Goal: Task Accomplishment & Management: Manage account settings

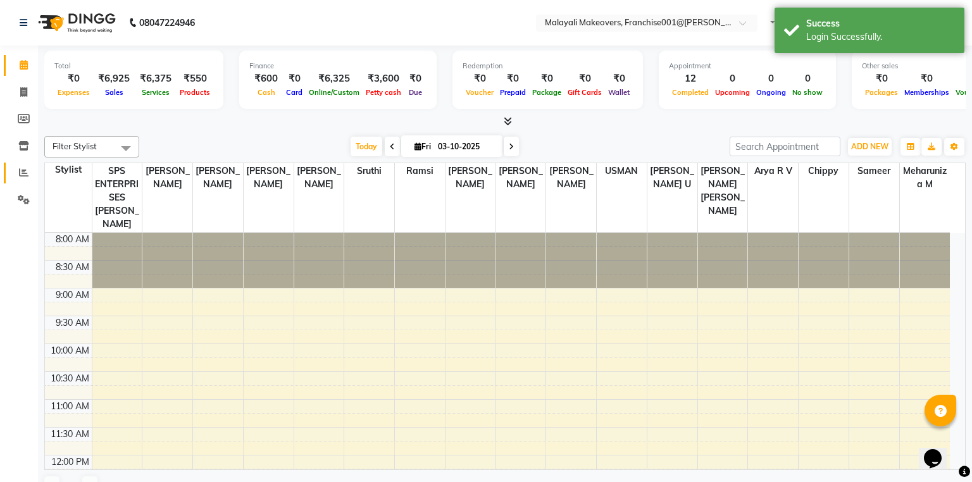
select select "en"
click at [30, 174] on span at bounding box center [24, 173] width 22 height 15
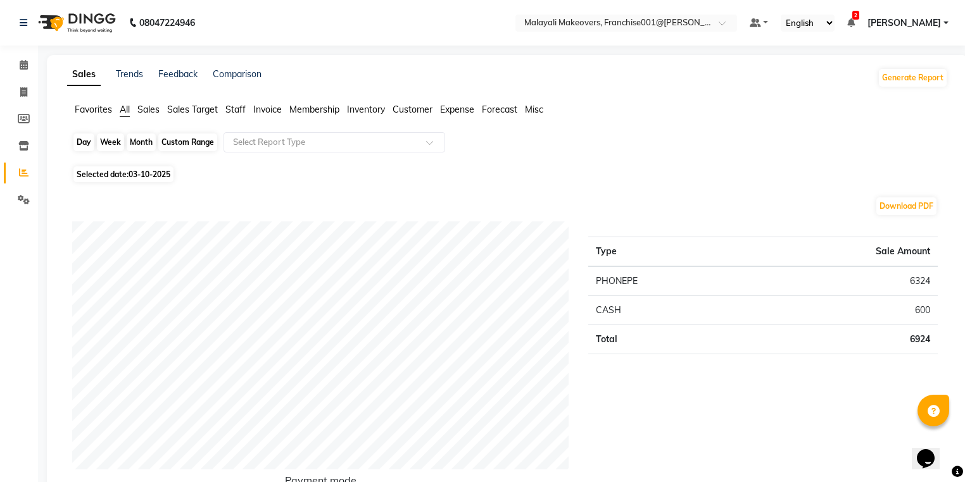
click at [86, 136] on div "Day" at bounding box center [83, 143] width 21 height 18
select select "10"
select select "2025"
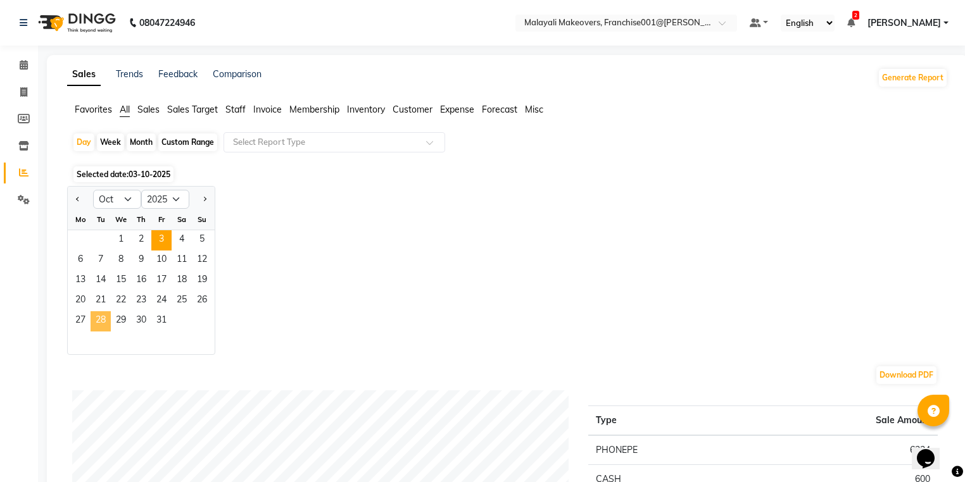
drag, startPoint x: 91, startPoint y: 323, endPoint x: 157, endPoint y: 249, distance: 99.5
click at [91, 324] on span "28" at bounding box center [101, 321] width 20 height 20
click at [268, 144] on input "text" at bounding box center [321, 142] width 182 height 13
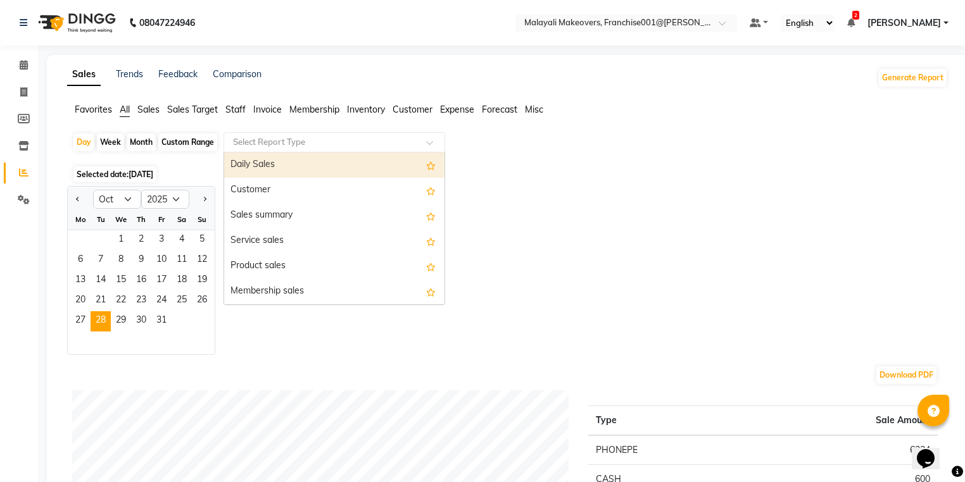
click at [259, 168] on div "Daily Sales" at bounding box center [334, 165] width 220 height 25
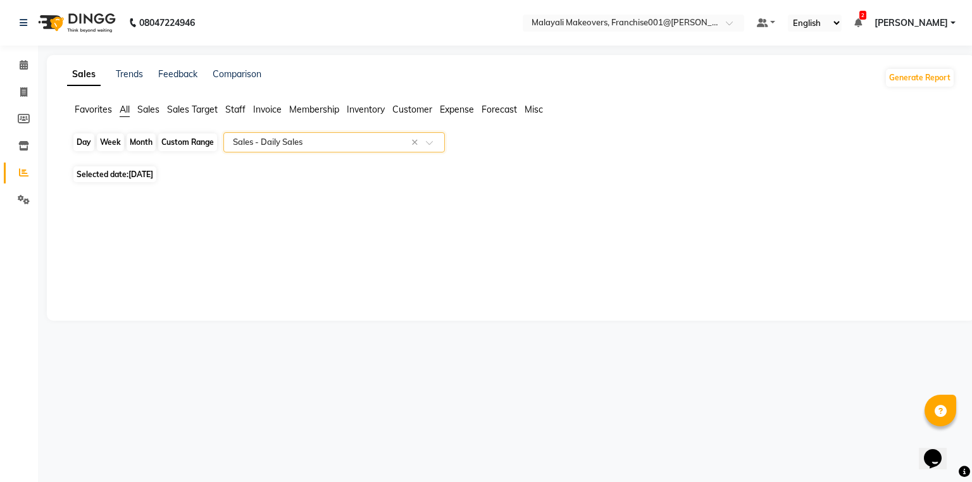
click at [78, 139] on div "Day" at bounding box center [83, 143] width 21 height 18
select select "10"
select select "2025"
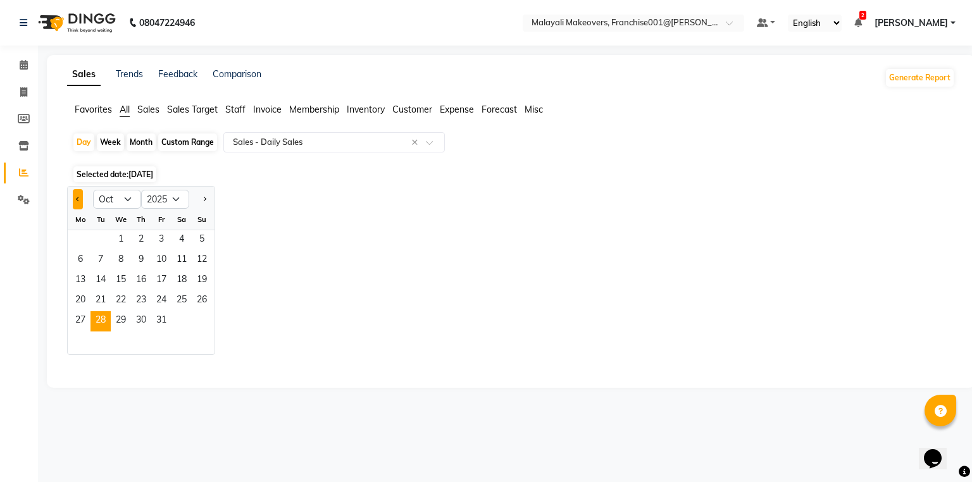
click at [77, 198] on span "Previous month" at bounding box center [78, 198] width 4 height 4
click at [77, 199] on span "Previous month" at bounding box center [78, 198] width 4 height 4
select select "8"
click at [125, 308] on span "20" at bounding box center [121, 301] width 20 height 20
select select "full_report"
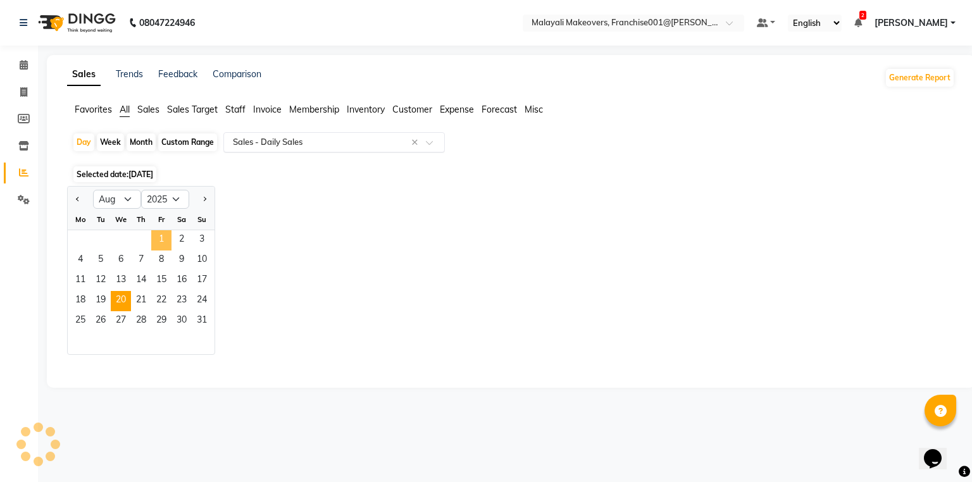
select select "csv"
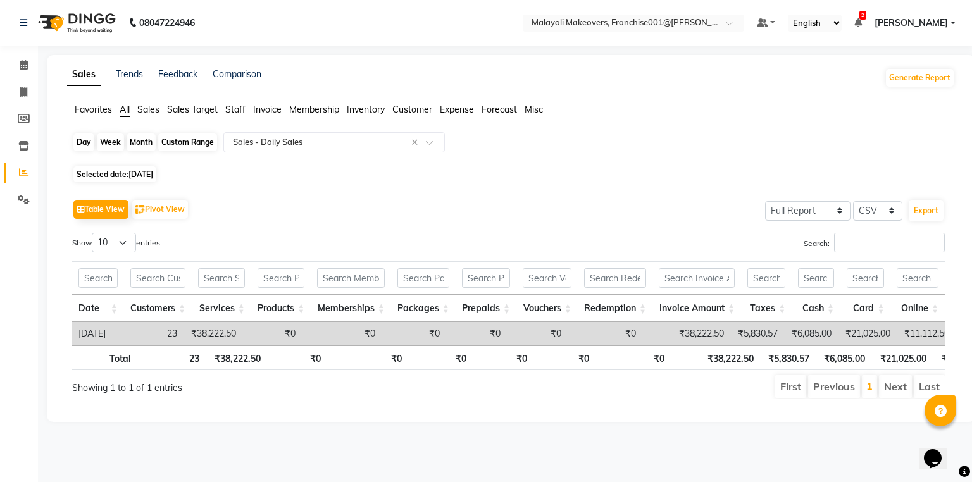
click at [78, 139] on div "Day" at bounding box center [83, 143] width 21 height 18
select select "8"
select select "2025"
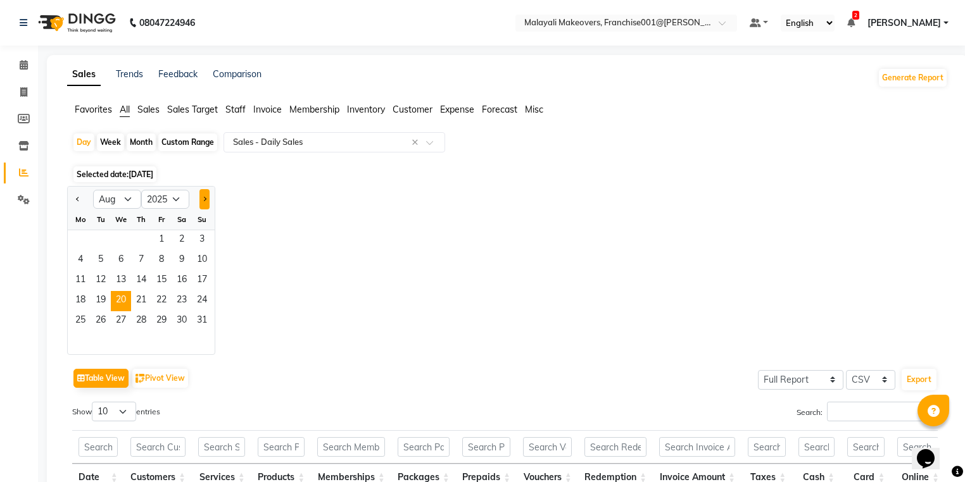
click at [201, 192] on button "Next month" at bounding box center [204, 199] width 10 height 20
select select "9"
click at [208, 299] on span "28" at bounding box center [202, 301] width 20 height 20
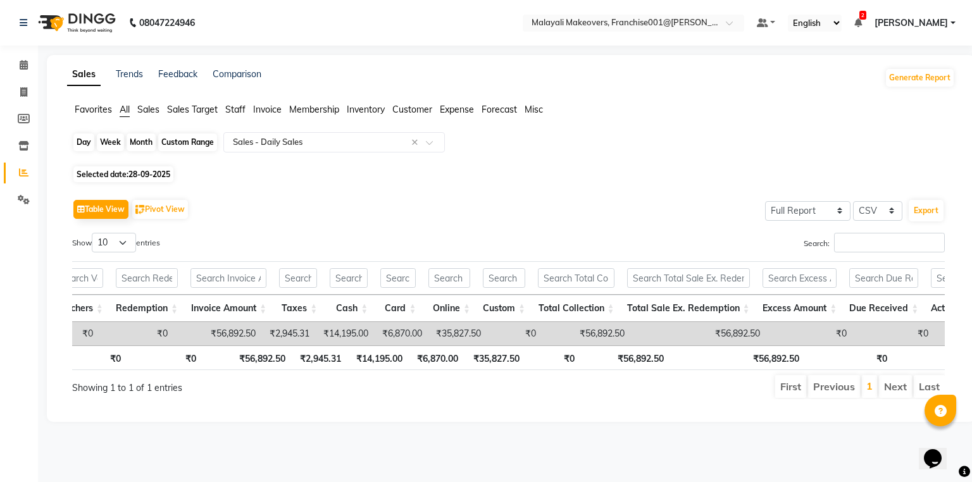
click at [84, 139] on div "Day" at bounding box center [83, 143] width 21 height 18
select select "9"
select select "2025"
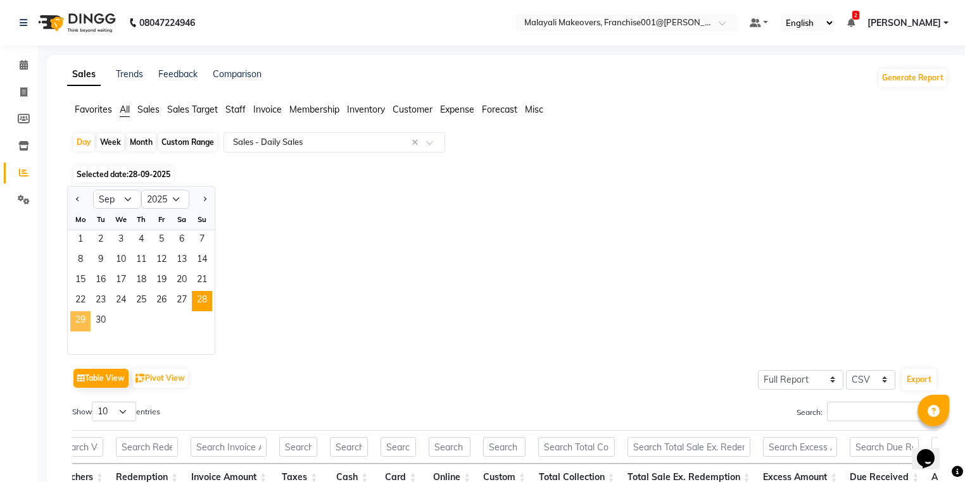
click at [86, 323] on span "29" at bounding box center [80, 321] width 20 height 20
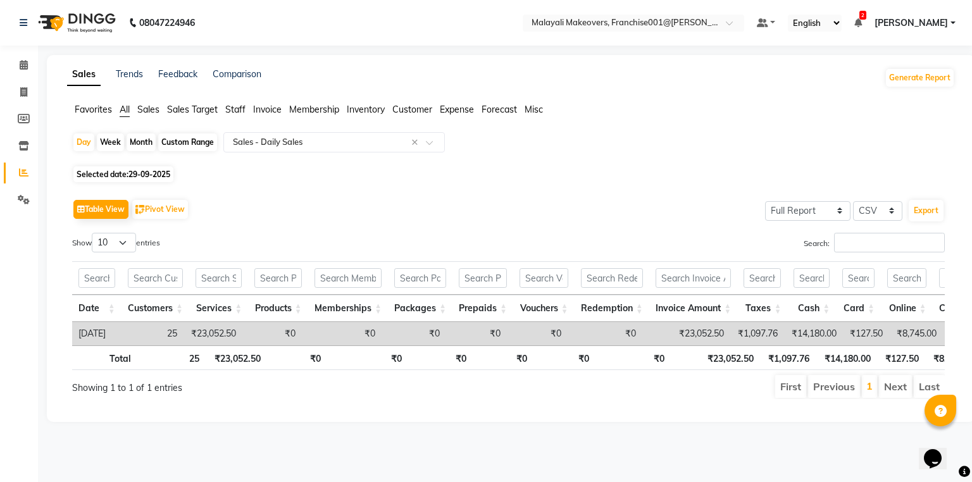
click at [272, 108] on span "Invoice" at bounding box center [267, 109] width 28 height 11
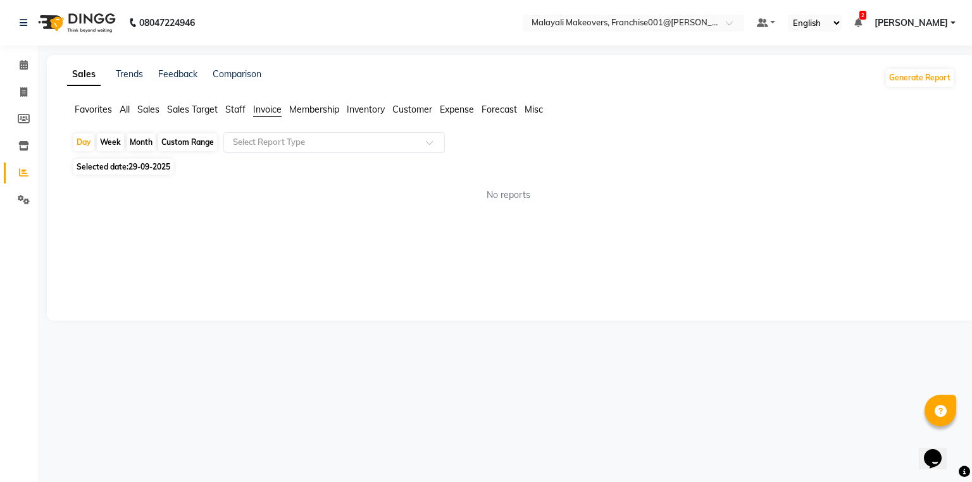
click at [276, 145] on input "text" at bounding box center [321, 142] width 182 height 13
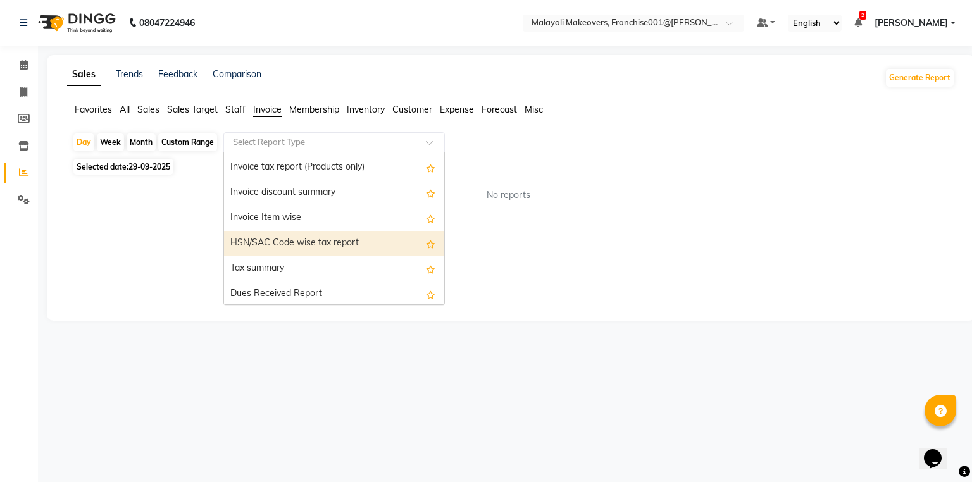
scroll to position [101, 0]
click at [295, 249] on div "HSN/SAC Code wise tax report" at bounding box center [334, 240] width 220 height 25
select select "full_report"
select select "csv"
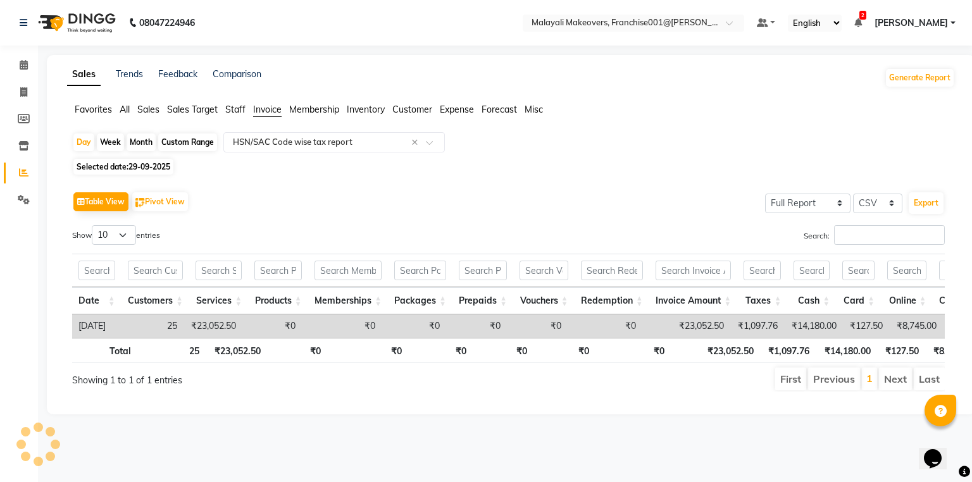
click at [328, 218] on div "Table View Pivot View Select Full Report Filtered Report Select CSV PDF Export …" at bounding box center [508, 290] width 873 height 203
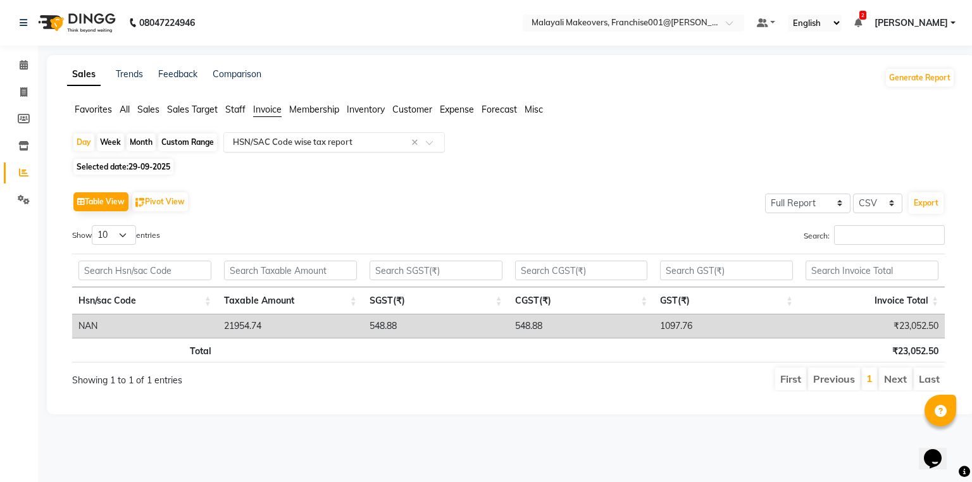
click at [304, 149] on div "Select Report Type × HSN/SAC Code wise tax report ×" at bounding box center [334, 142] width 222 height 20
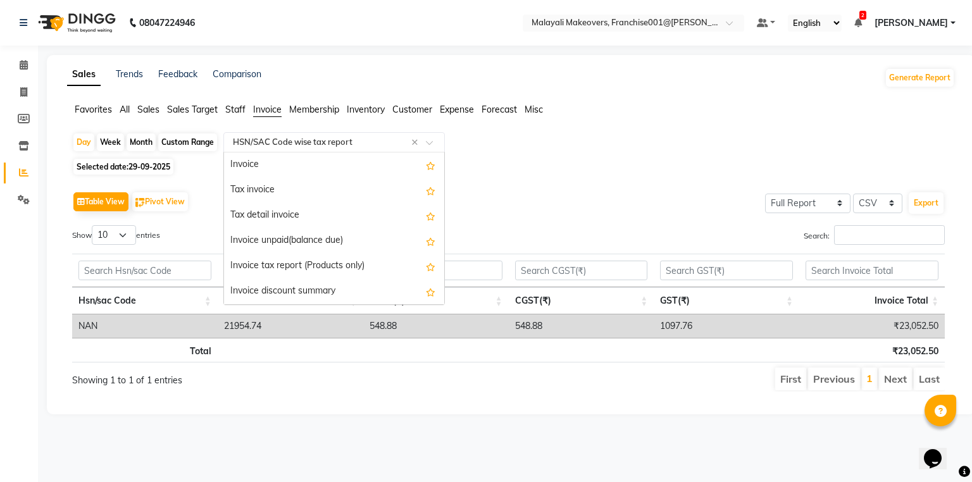
scroll to position [177, 0]
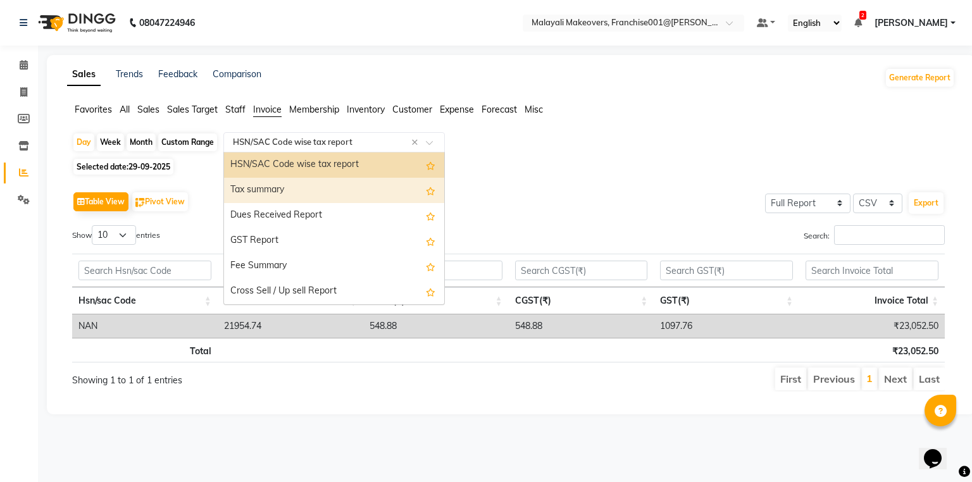
click at [292, 193] on div "Tax summary" at bounding box center [334, 190] width 220 height 25
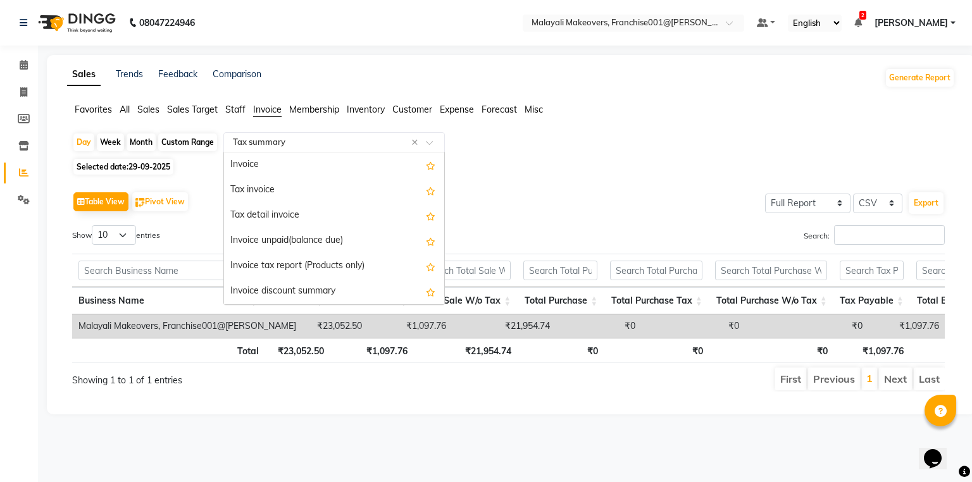
click at [304, 147] on input "text" at bounding box center [321, 142] width 182 height 13
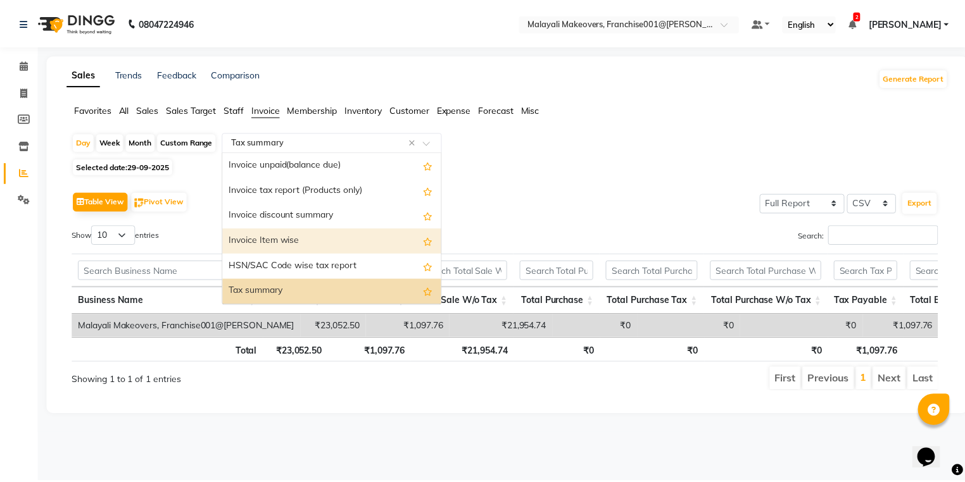
scroll to position [76, 0]
click at [299, 237] on div "Invoice Item wise" at bounding box center [334, 240] width 220 height 25
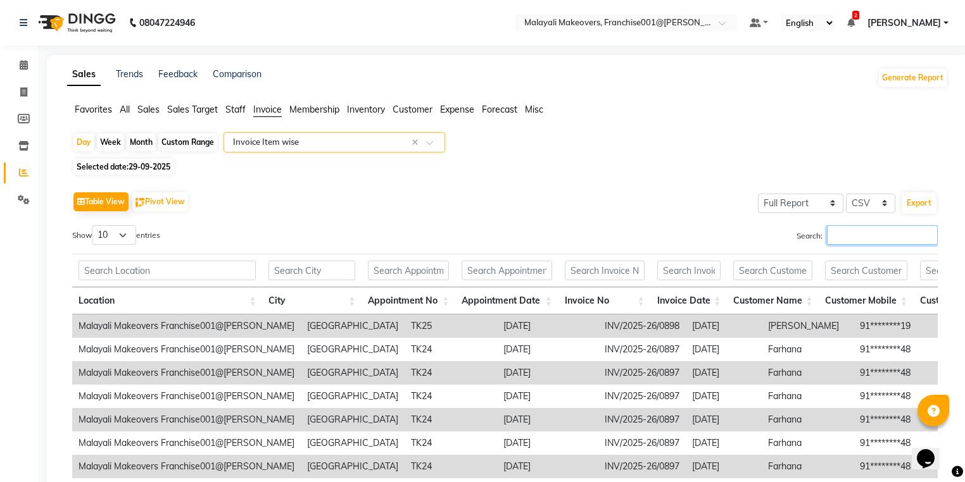
click at [860, 243] on input "Search:" at bounding box center [882, 235] width 111 height 20
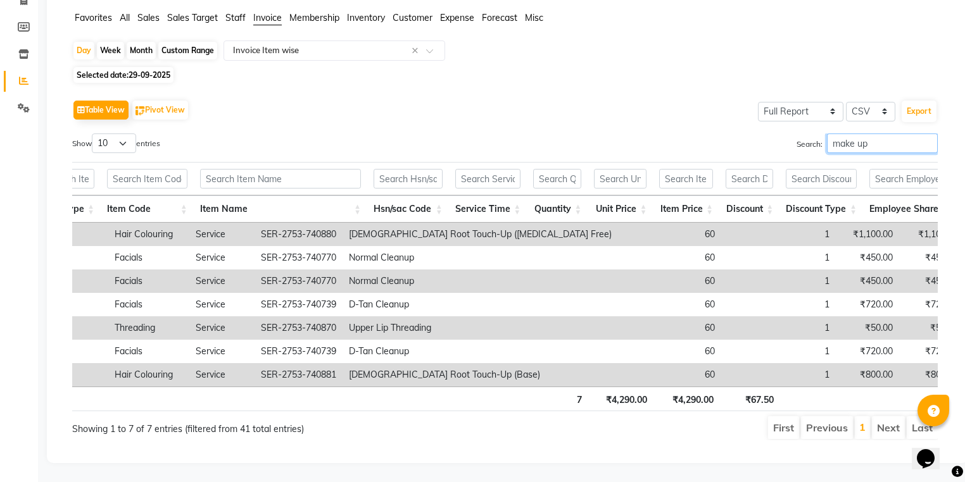
scroll to position [0, 1511]
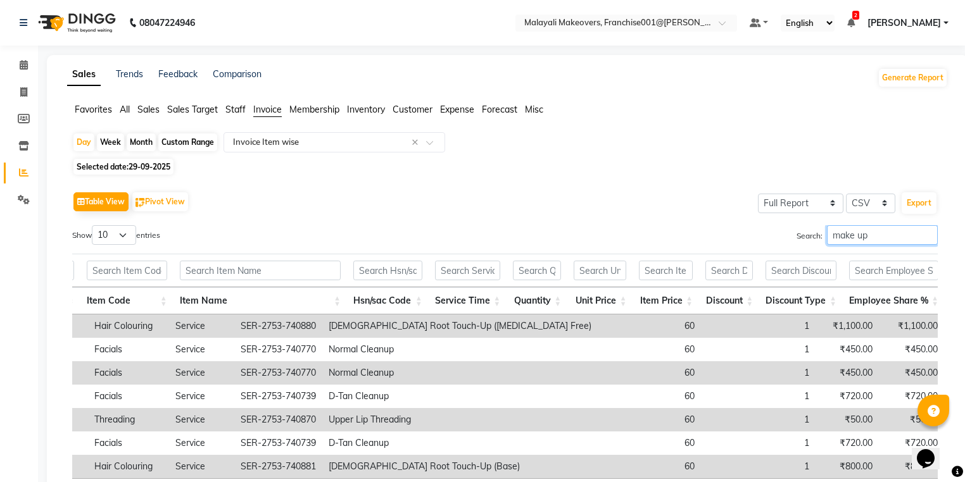
type input "make up"
click at [156, 112] on span "Sales" at bounding box center [148, 109] width 22 height 11
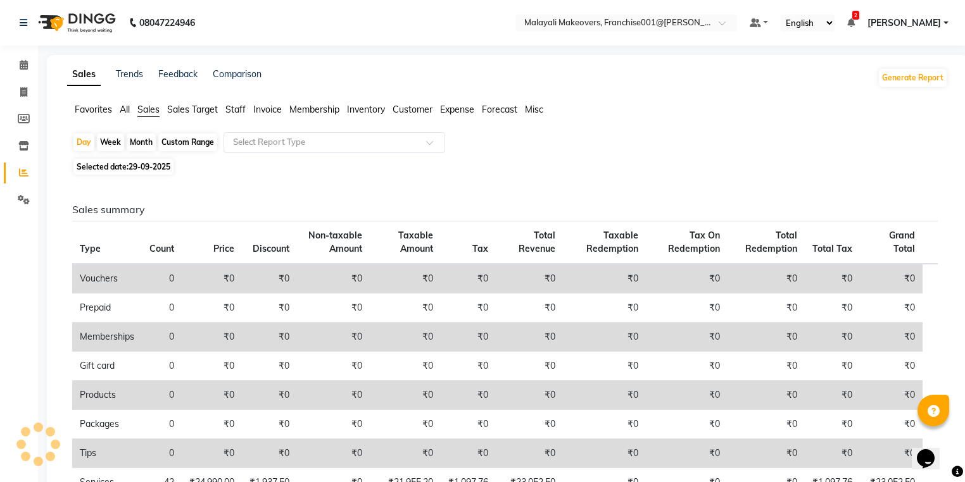
drag, startPoint x: 278, startPoint y: 136, endPoint x: 278, endPoint y: 147, distance: 11.4
click at [278, 144] on input "text" at bounding box center [321, 142] width 182 height 13
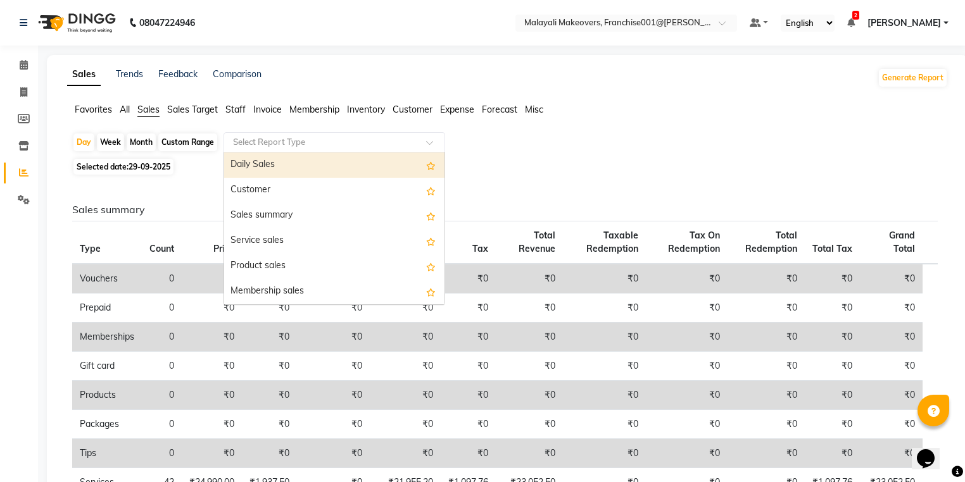
click at [275, 161] on div "Daily Sales" at bounding box center [334, 165] width 220 height 25
select select "full_report"
select select "csv"
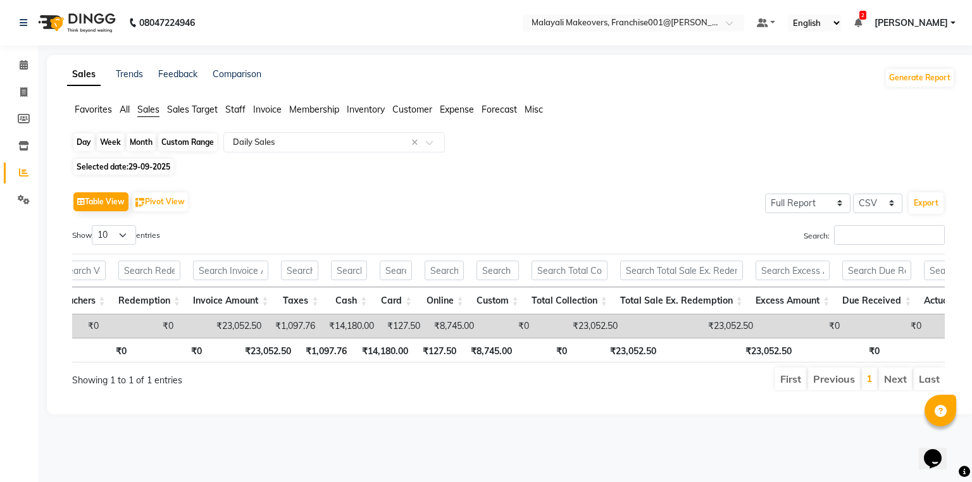
click at [82, 144] on div "Day" at bounding box center [83, 143] width 21 height 18
select select "9"
select select "2025"
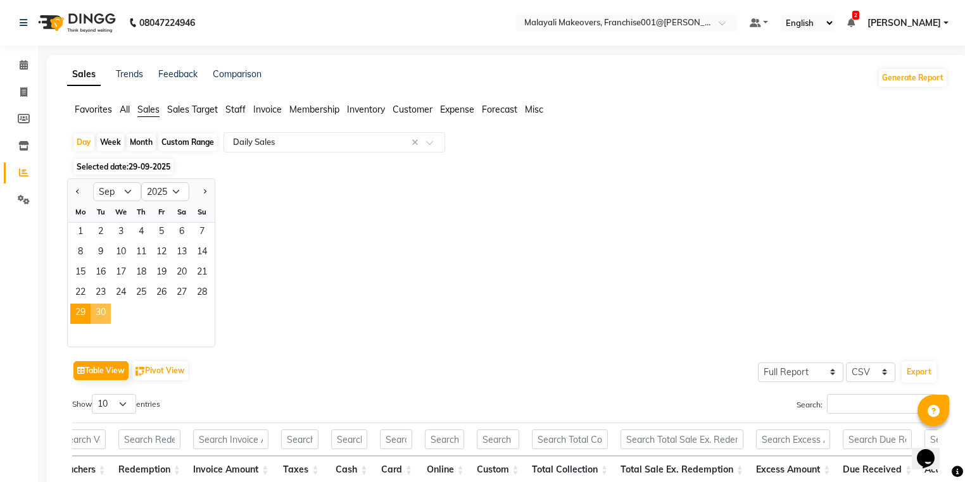
click at [94, 316] on span "30" at bounding box center [101, 314] width 20 height 20
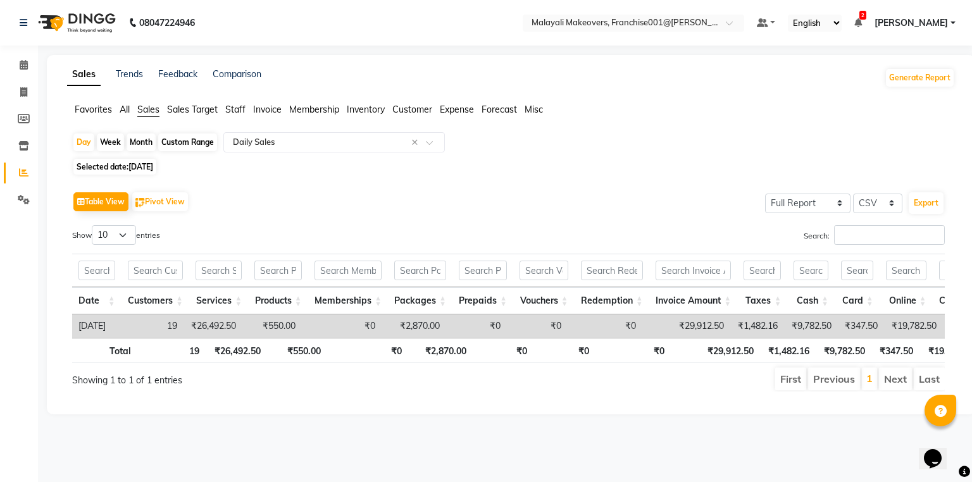
click at [274, 111] on span "Invoice" at bounding box center [267, 109] width 28 height 11
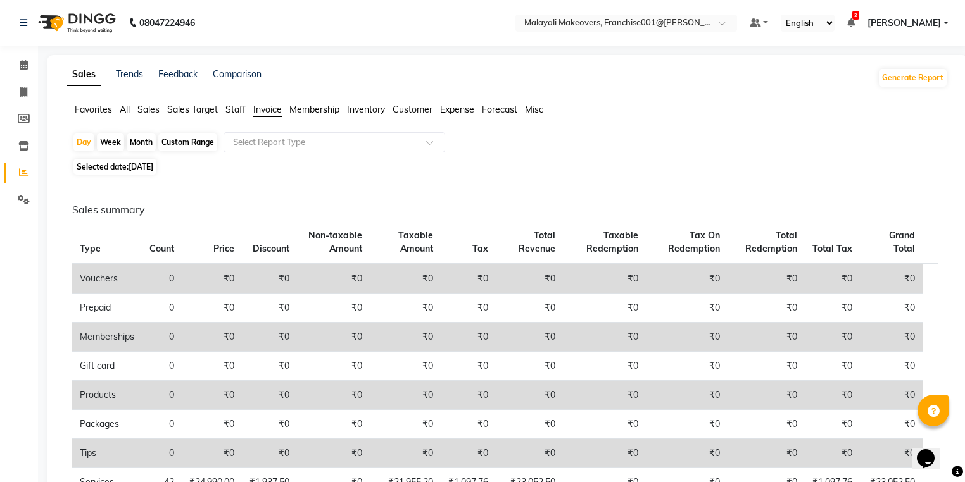
click at [284, 154] on div "Day Week Month Custom Range Select Report Type" at bounding box center [507, 143] width 870 height 23
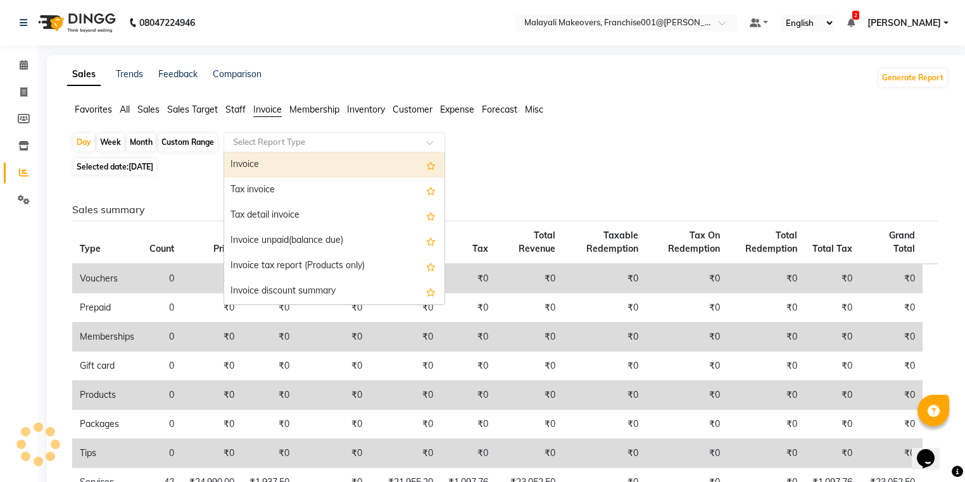
click at [288, 142] on input "text" at bounding box center [321, 142] width 182 height 13
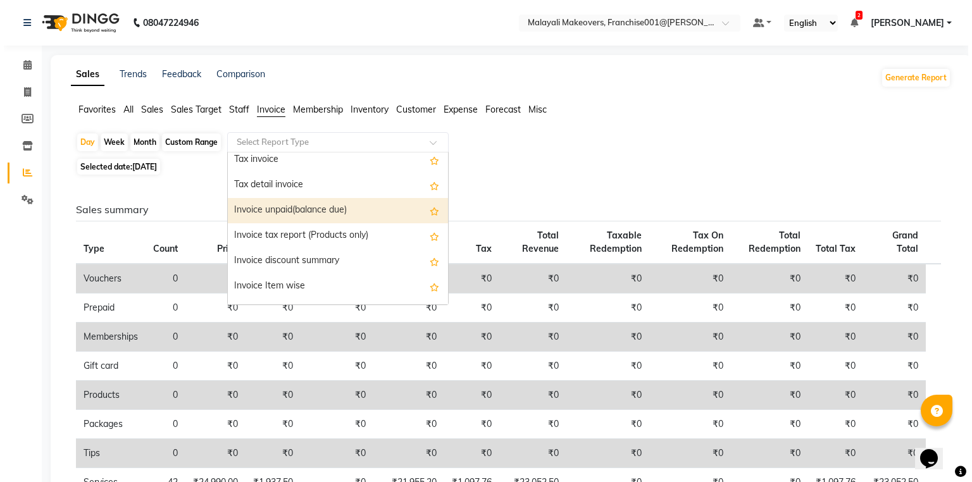
scroll to position [51, 0]
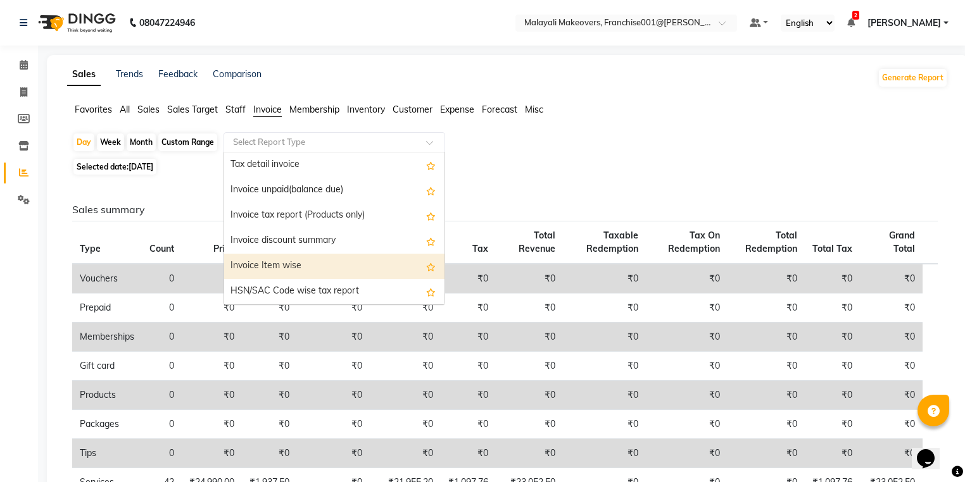
click at [297, 266] on div "Invoice Item wise" at bounding box center [334, 266] width 220 height 25
select select "full_report"
select select "csv"
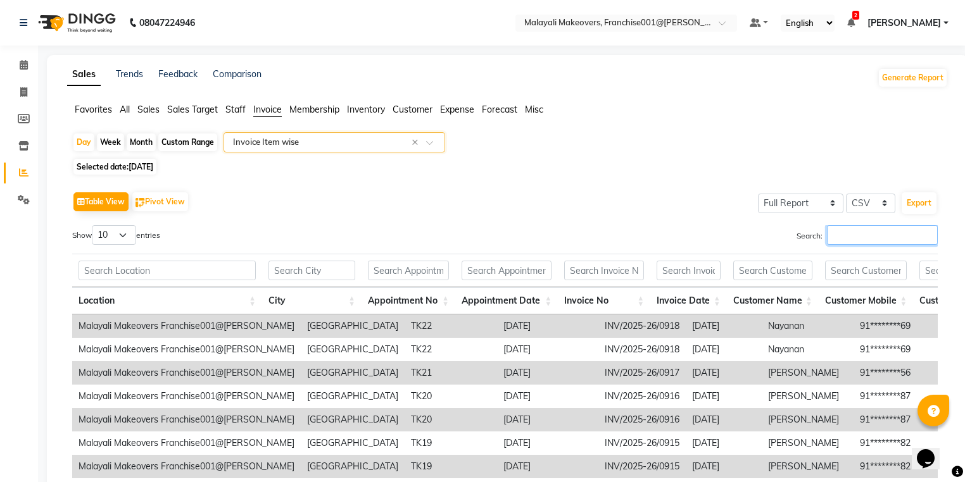
click at [875, 239] on input "Search:" at bounding box center [882, 235] width 111 height 20
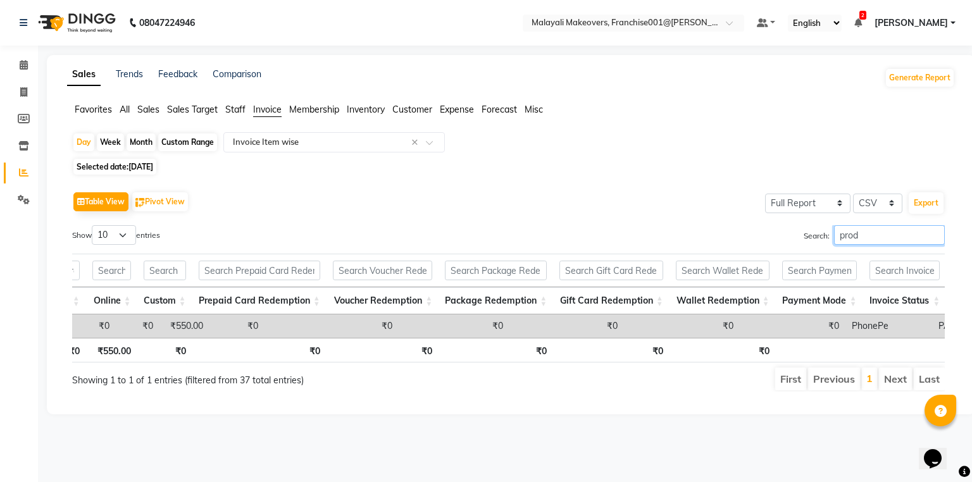
scroll to position [0, 2464]
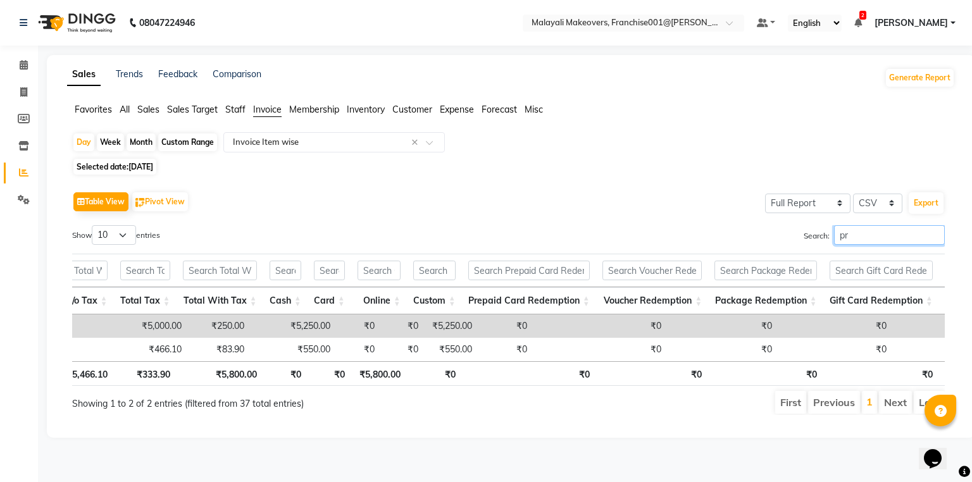
type input "p"
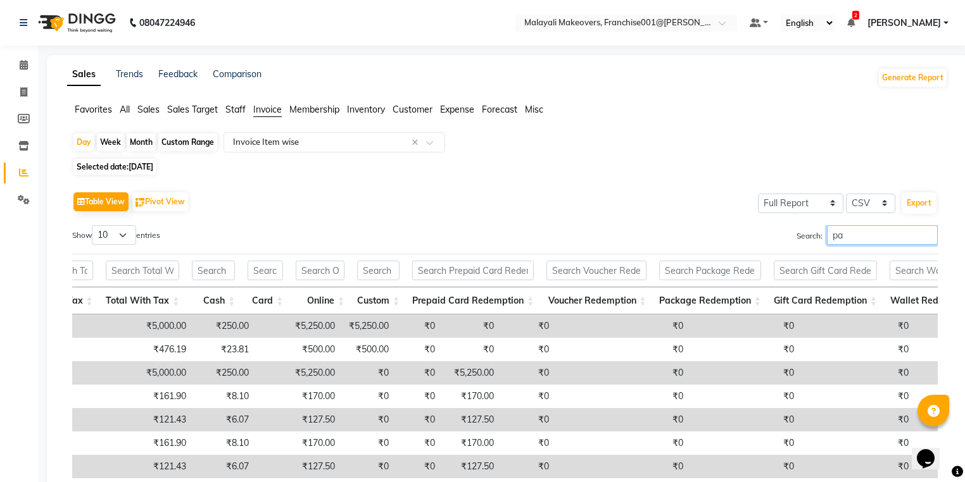
type input "p"
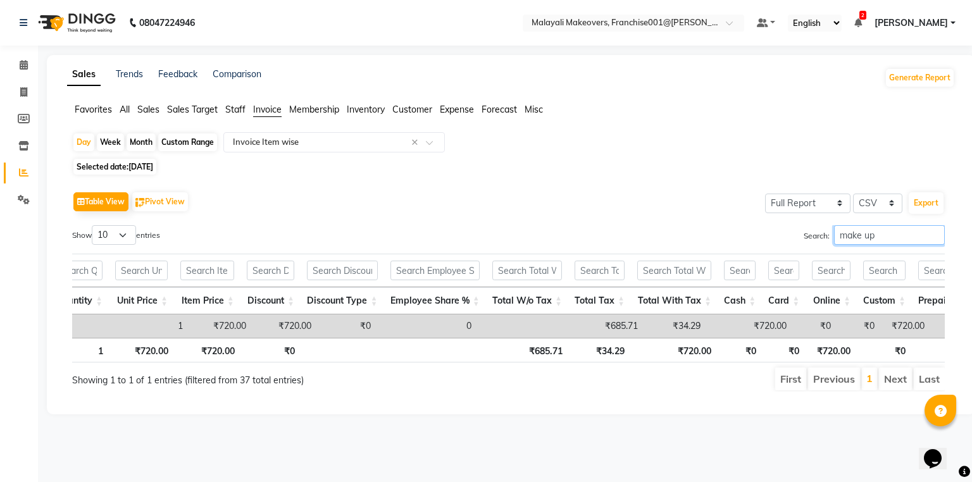
scroll to position [0, 1759]
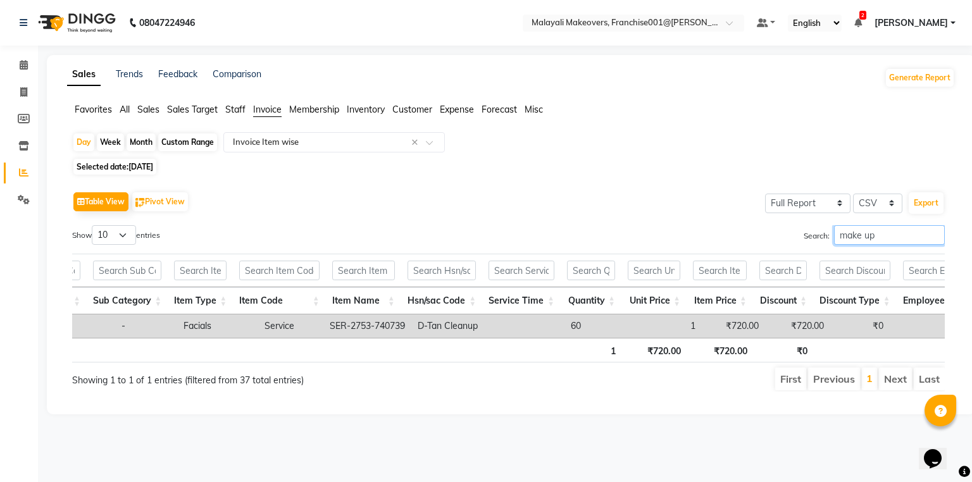
type input "make up"
click at [123, 106] on span "All" at bounding box center [125, 109] width 10 height 11
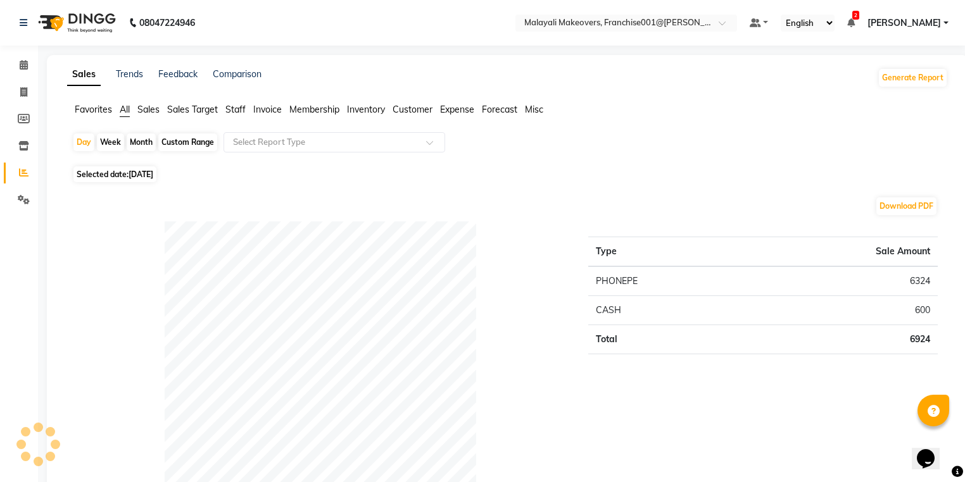
drag, startPoint x: 89, startPoint y: 109, endPoint x: 177, endPoint y: 119, distance: 88.6
click at [89, 111] on span "Favorites" at bounding box center [93, 109] width 37 height 11
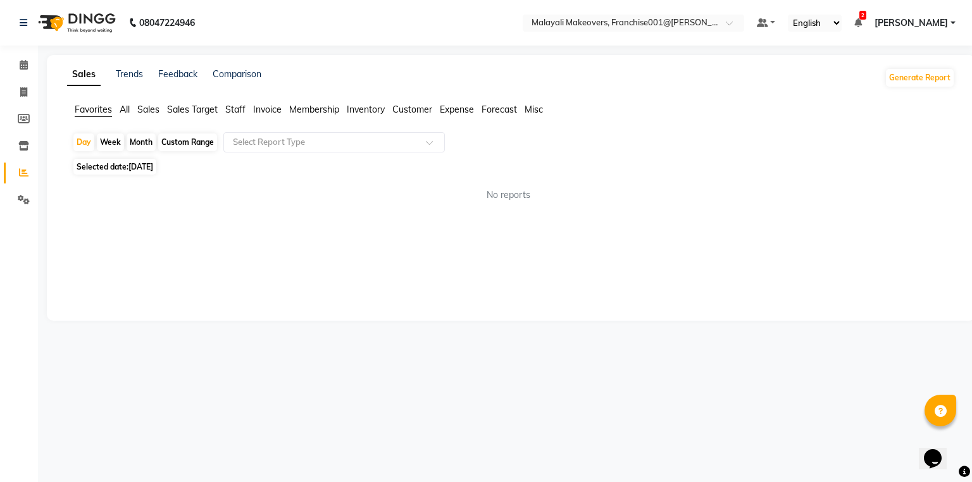
click at [149, 109] on span "Sales" at bounding box center [148, 109] width 22 height 11
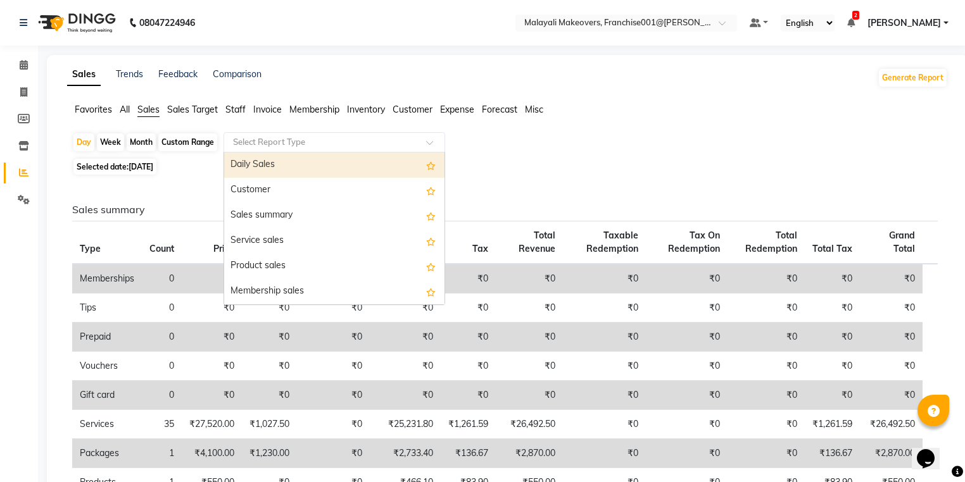
drag, startPoint x: 258, startPoint y: 137, endPoint x: 266, endPoint y: 166, distance: 30.7
click at [258, 145] on input "text" at bounding box center [321, 142] width 182 height 13
click at [266, 166] on div "Daily Sales" at bounding box center [334, 165] width 220 height 25
select select "full_report"
select select "csv"
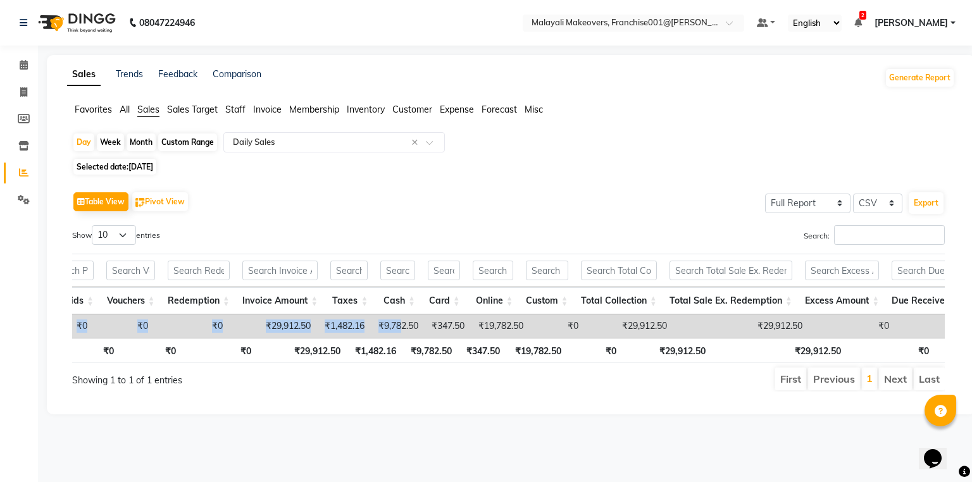
drag, startPoint x: 435, startPoint y: 337, endPoint x: 315, endPoint y: 324, distance: 120.3
click at [322, 338] on div "Date Customers Services Products Memberships Packages Prepaids Vouchers Redempt…" at bounding box center [508, 326] width 873 height 23
click at [316, 323] on td "₹29,912.50" at bounding box center [273, 326] width 88 height 23
click at [285, 329] on td "₹29,912.50" at bounding box center [273, 326] width 88 height 23
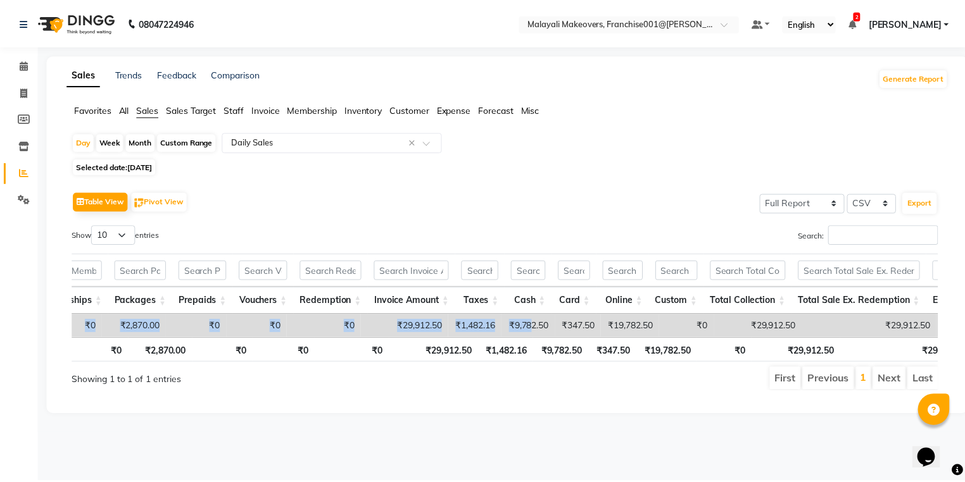
scroll to position [0, 220]
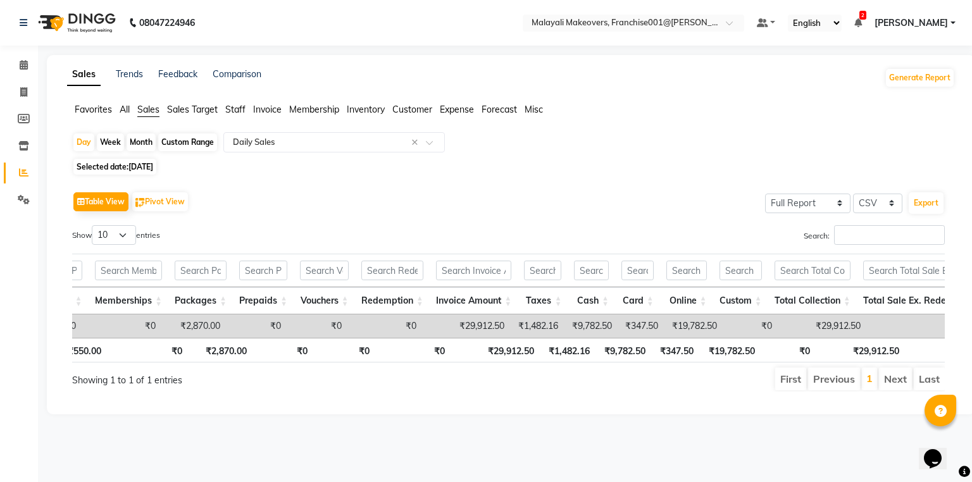
click at [351, 207] on div "Table View Pivot View Select Full Report Filtered Report Select CSV PDF Export" at bounding box center [508, 202] width 873 height 27
click at [851, 390] on li "Previous" at bounding box center [834, 379] width 52 height 23
click at [658, 199] on div "Table View Pivot View Select Full Report Filtered Report Select CSV PDF Export" at bounding box center [508, 202] width 873 height 27
click at [21, 200] on icon at bounding box center [24, 199] width 12 height 9
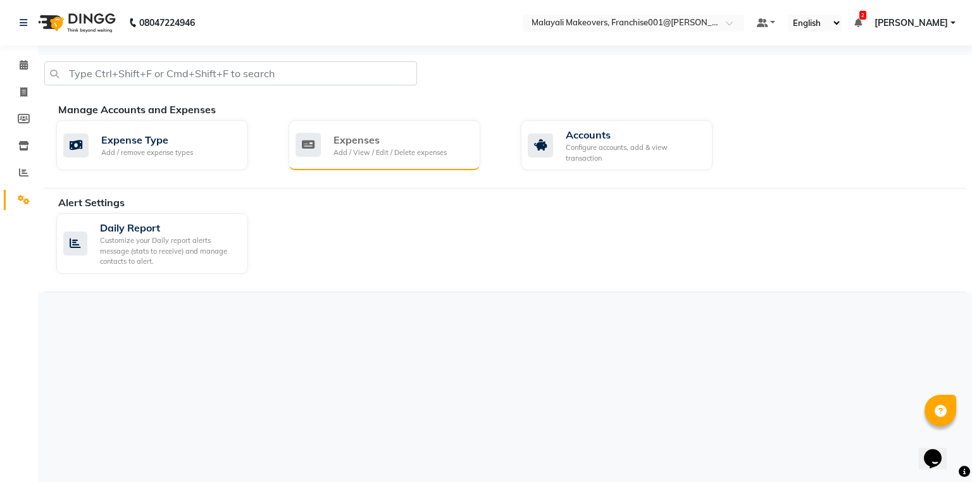
click at [361, 144] on div "Expenses" at bounding box center [390, 139] width 113 height 15
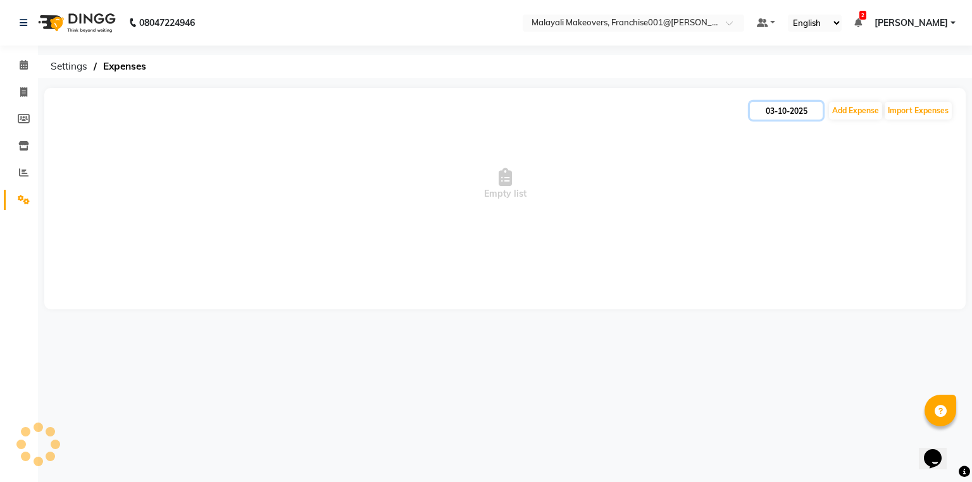
drag, startPoint x: 796, startPoint y: 110, endPoint x: 791, endPoint y: 116, distance: 7.6
click at [795, 110] on input "03-10-2025" at bounding box center [786, 111] width 73 height 18
select select "10"
select select "2025"
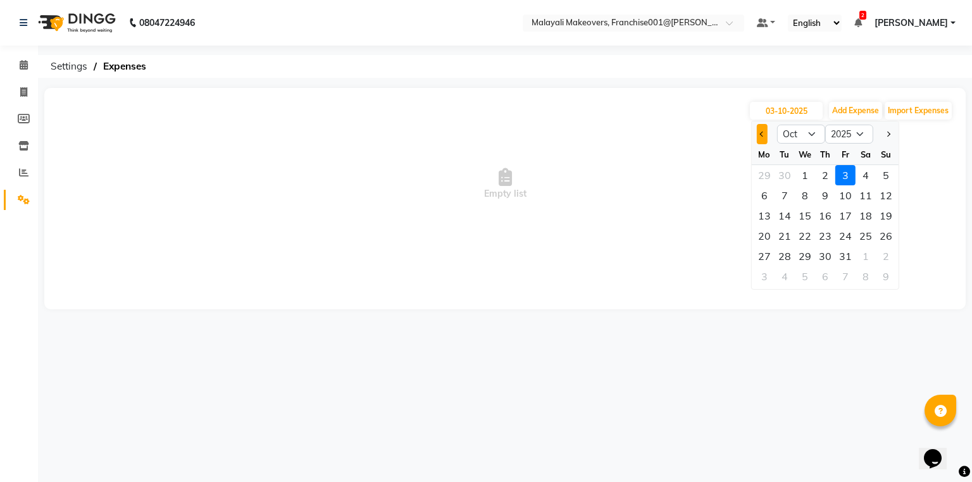
click at [759, 135] on button "Previous month" at bounding box center [762, 134] width 11 height 20
select select "9"
click at [780, 258] on div "30" at bounding box center [785, 256] width 20 height 20
type input "30-09-2025"
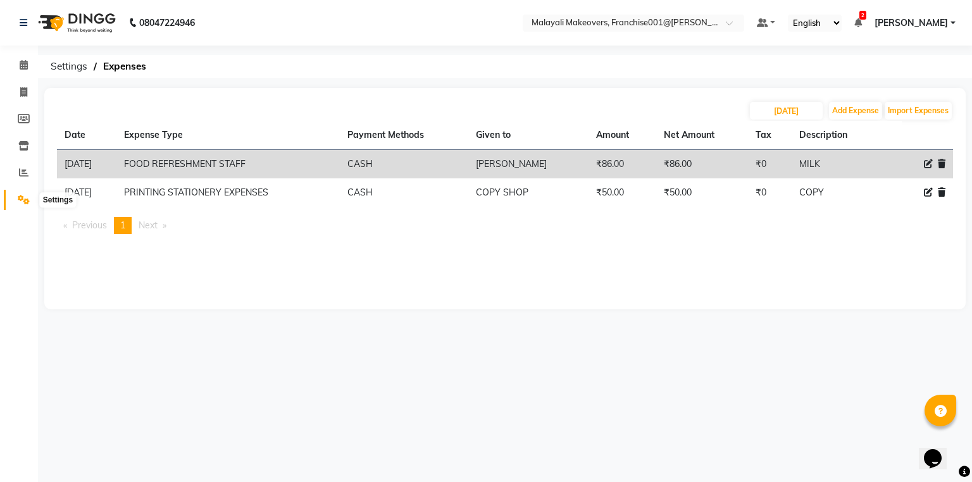
drag, startPoint x: 25, startPoint y: 205, endPoint x: 43, endPoint y: 190, distance: 23.3
click at [25, 204] on span at bounding box center [24, 200] width 22 height 15
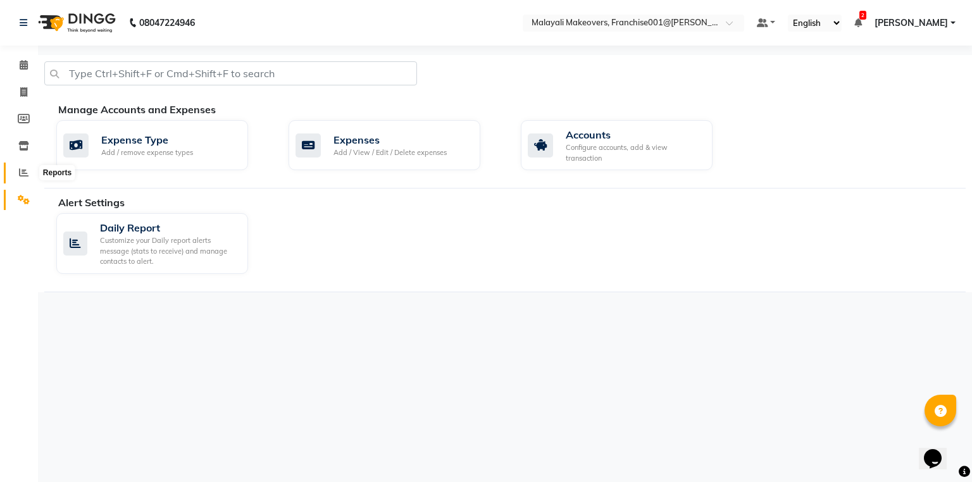
click at [23, 171] on icon at bounding box center [23, 172] width 9 height 9
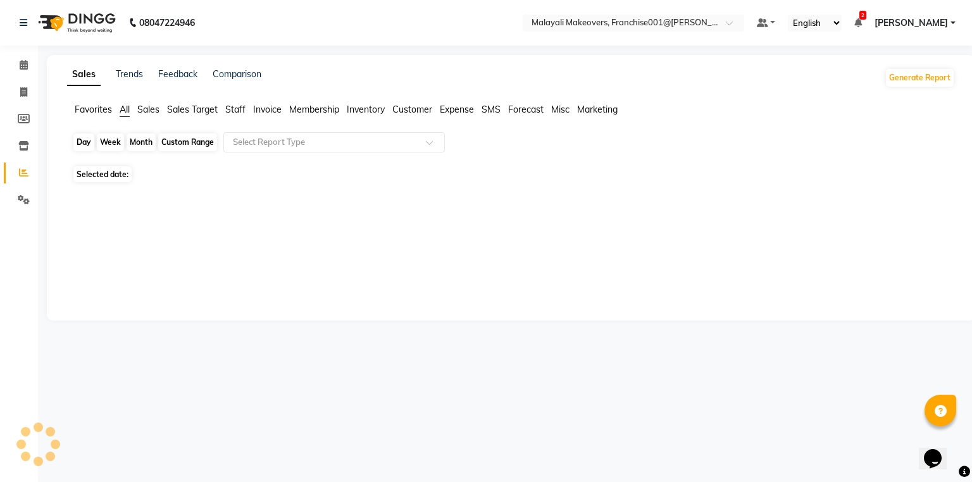
click at [82, 141] on div "Day" at bounding box center [83, 143] width 21 height 18
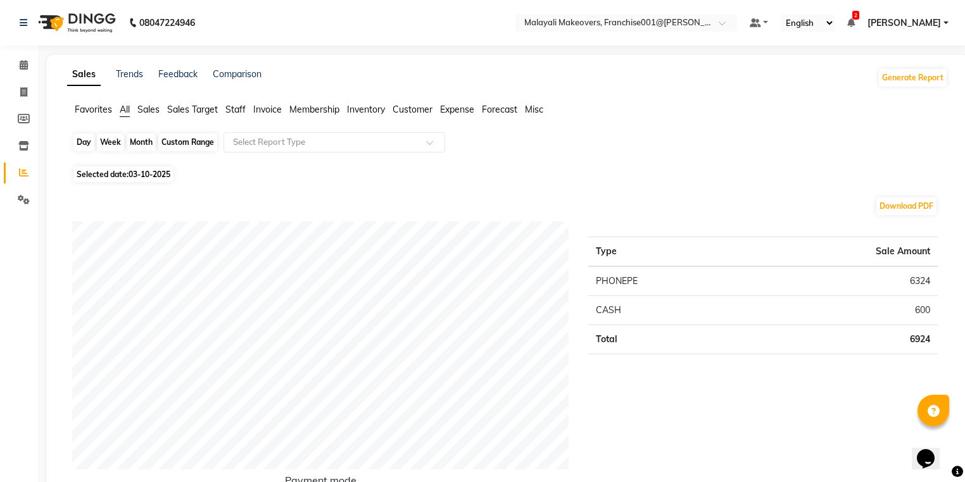
click at [82, 141] on div "Day" at bounding box center [83, 143] width 21 height 18
select select "10"
select select "2025"
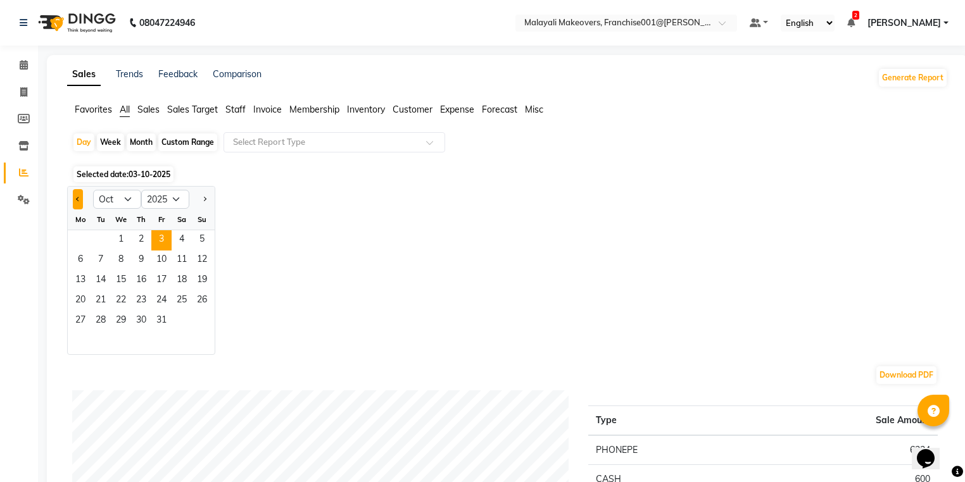
click at [77, 191] on button "Previous month" at bounding box center [78, 199] width 10 height 20
select select "9"
click at [85, 320] on span "29" at bounding box center [80, 321] width 20 height 20
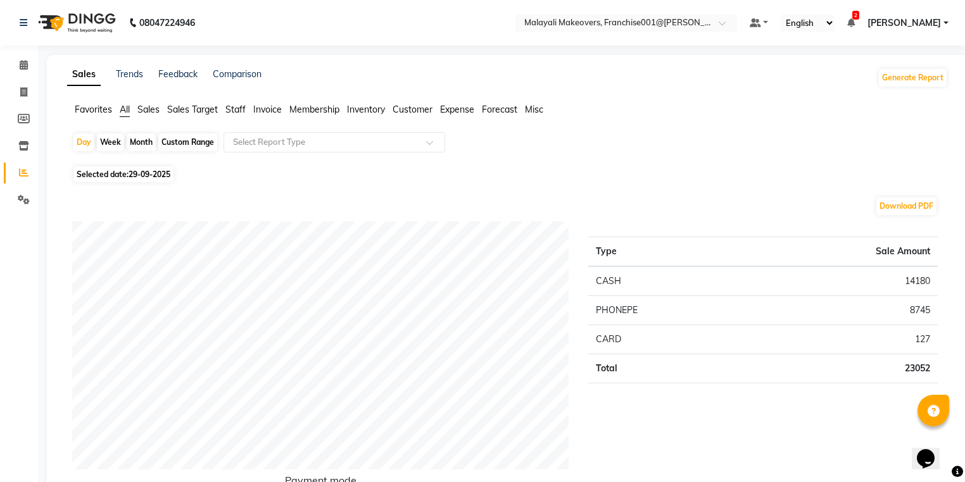
click at [135, 146] on div "Month" at bounding box center [141, 143] width 29 height 18
select select "9"
select select "2025"
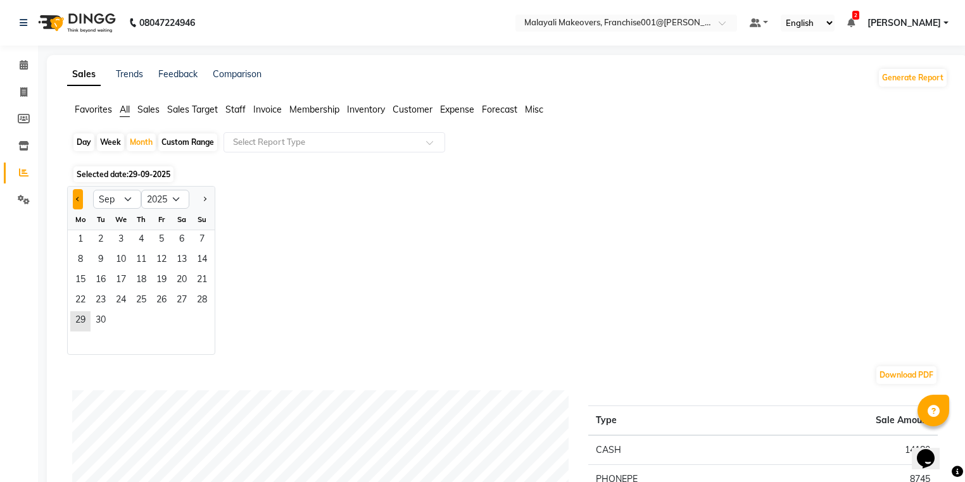
click at [79, 196] on button "Previous month" at bounding box center [78, 199] width 10 height 20
select select "8"
click at [159, 240] on span "1" at bounding box center [161, 240] width 20 height 20
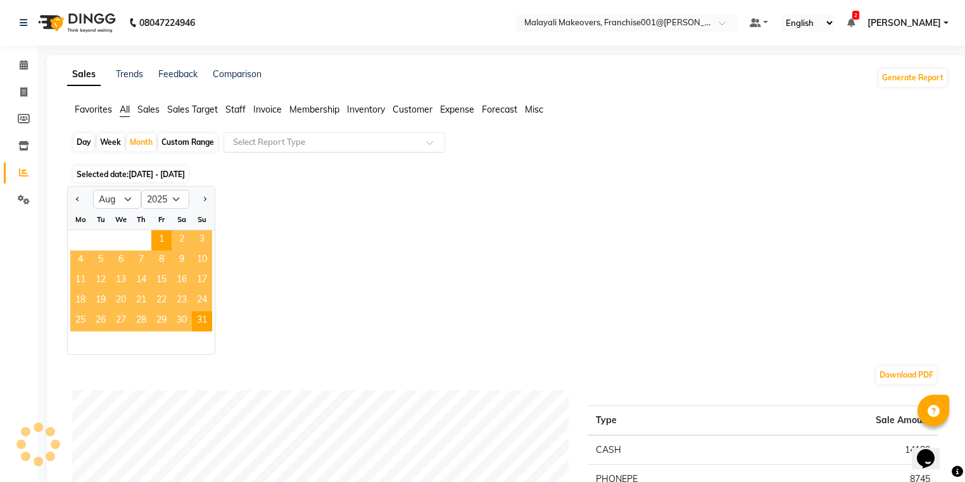
click at [265, 136] on input "text" at bounding box center [321, 142] width 182 height 13
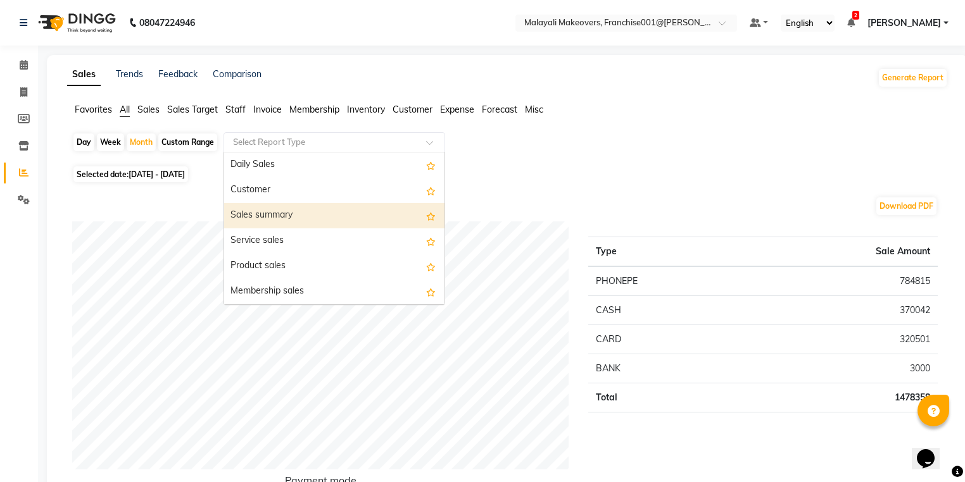
click at [267, 217] on div "Sales summary" at bounding box center [334, 215] width 220 height 25
select select "full_report"
select select "csv"
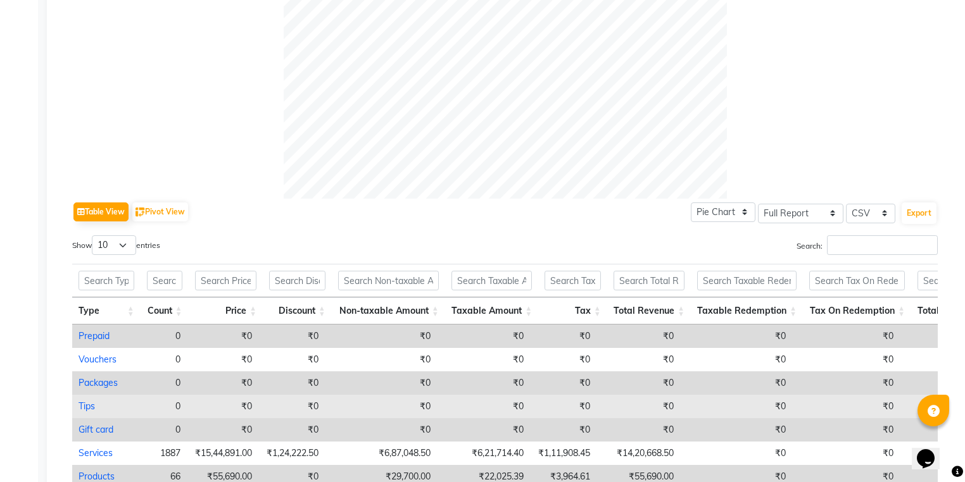
scroll to position [618, 0]
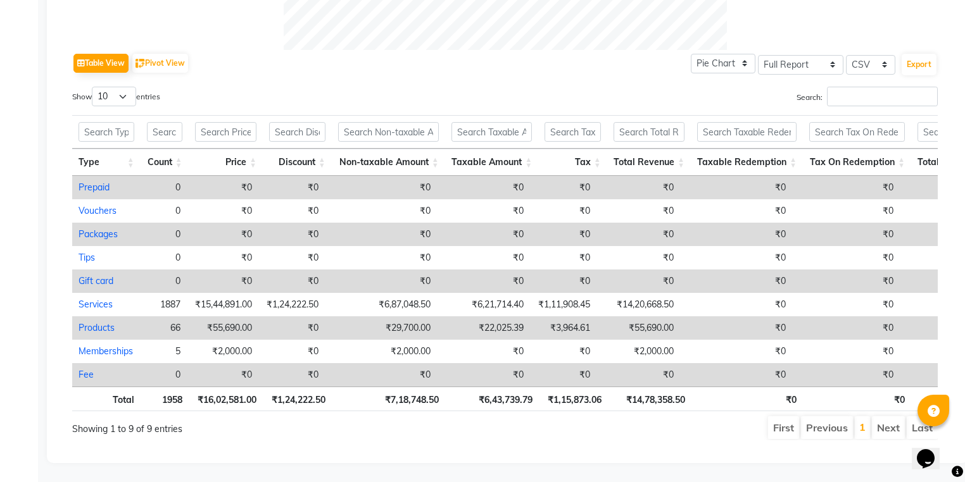
click at [593, 89] on div "Search:" at bounding box center [726, 99] width 423 height 25
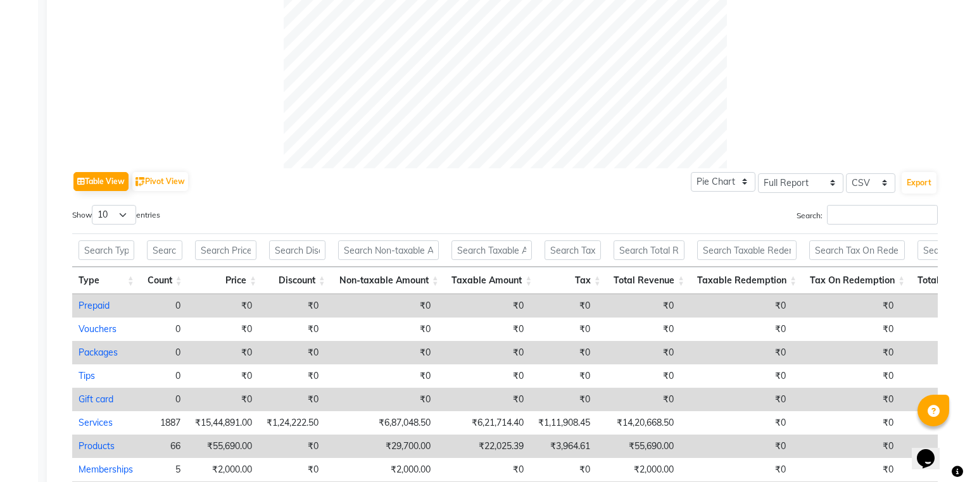
scroll to position [608, 0]
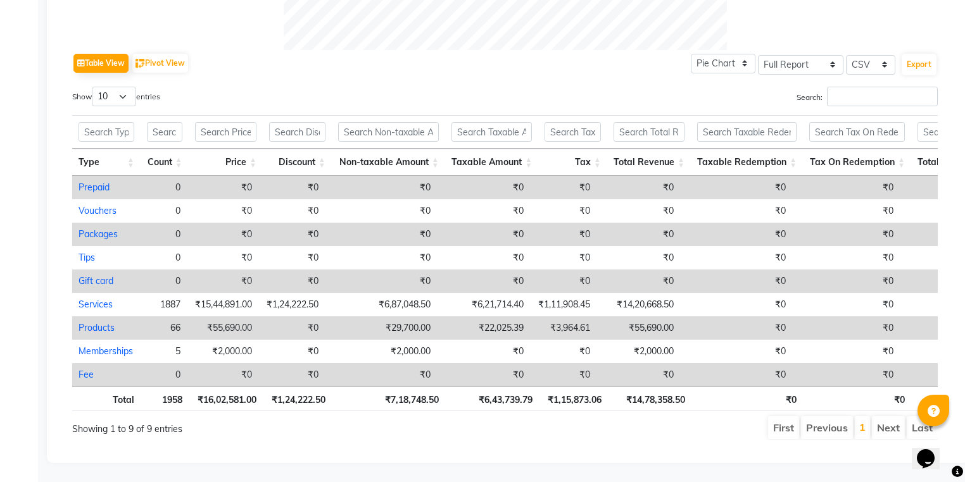
click at [755, 227] on td "₹0" at bounding box center [736, 234] width 112 height 23
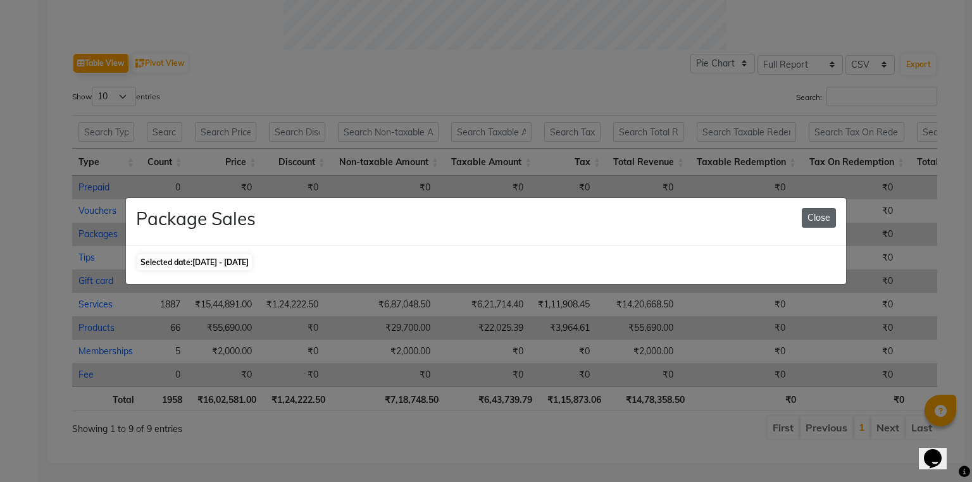
click at [816, 215] on button "Close" at bounding box center [819, 218] width 34 height 20
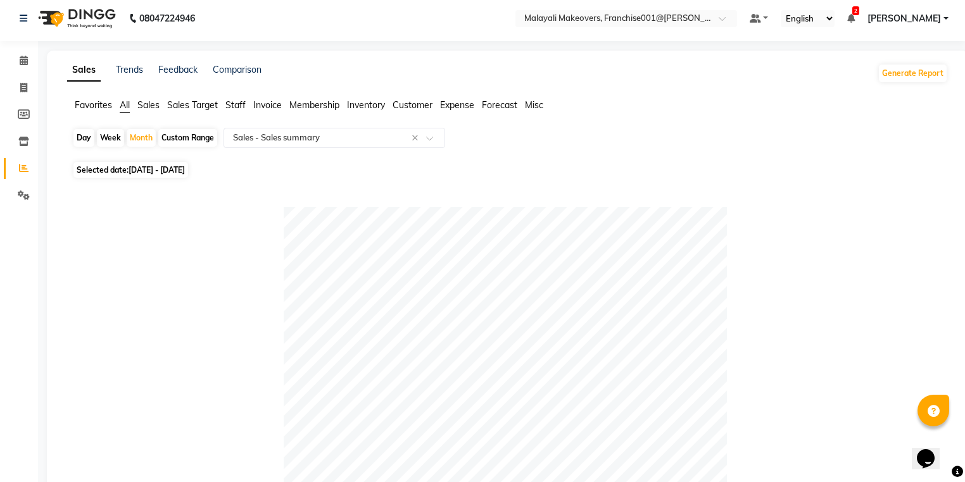
scroll to position [0, 0]
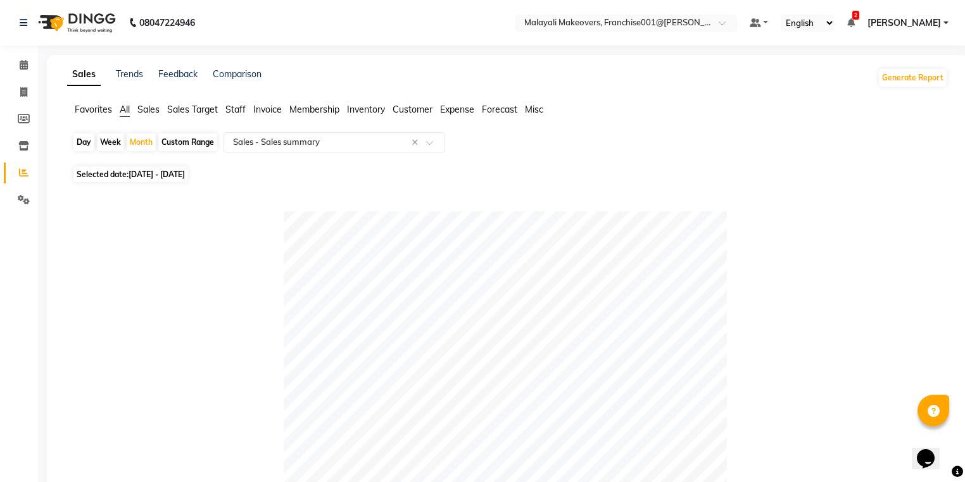
click at [820, 320] on div at bounding box center [504, 432] width 865 height 443
click at [144, 144] on div "Month" at bounding box center [141, 143] width 29 height 18
select select "8"
select select "2025"
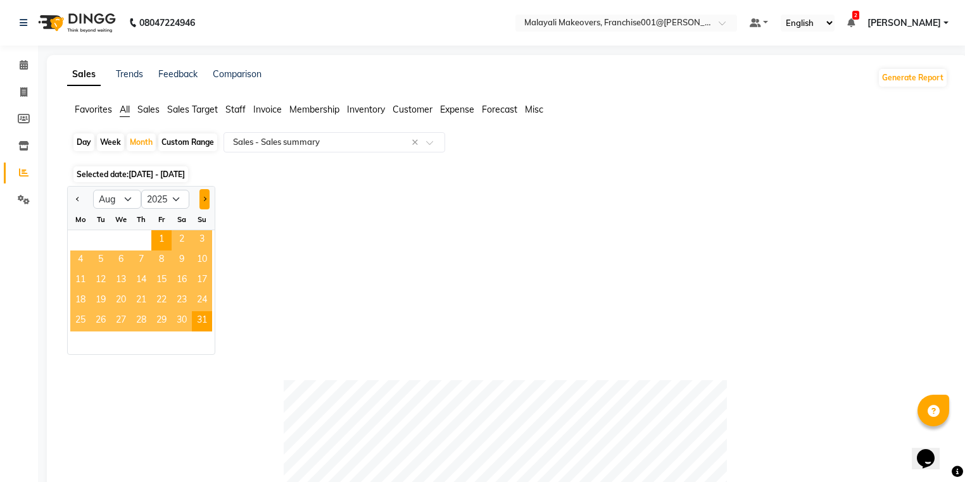
click at [209, 201] on button "Next month" at bounding box center [204, 199] width 10 height 20
select select "9"
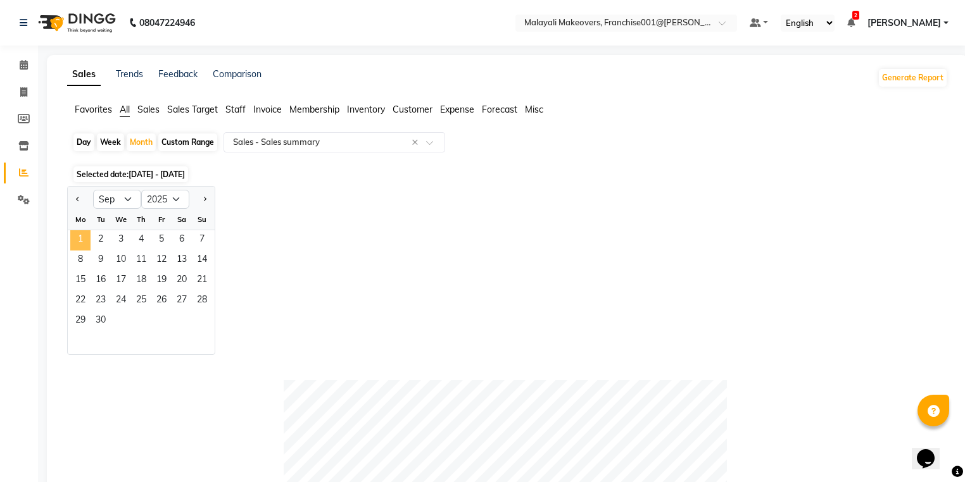
click at [85, 246] on span "1" at bounding box center [80, 240] width 20 height 20
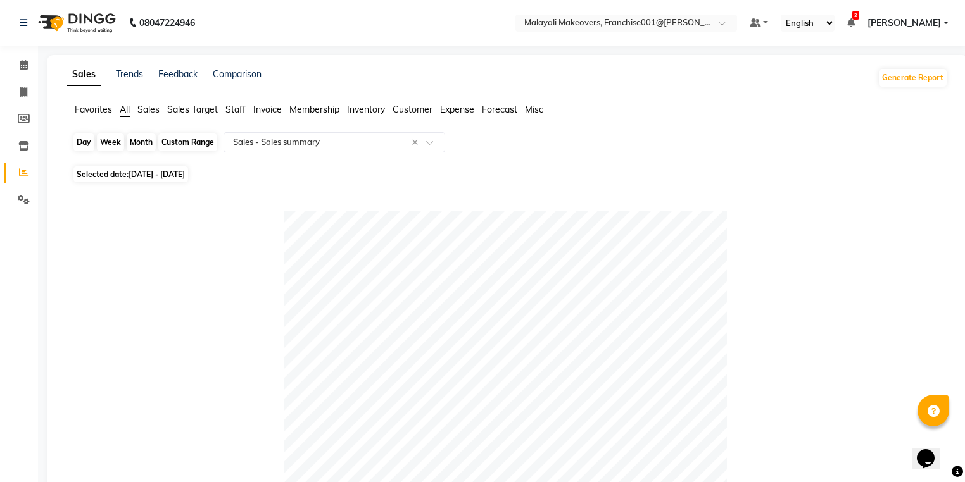
click at [140, 143] on div "Month" at bounding box center [141, 143] width 29 height 18
select select "9"
select select "2025"
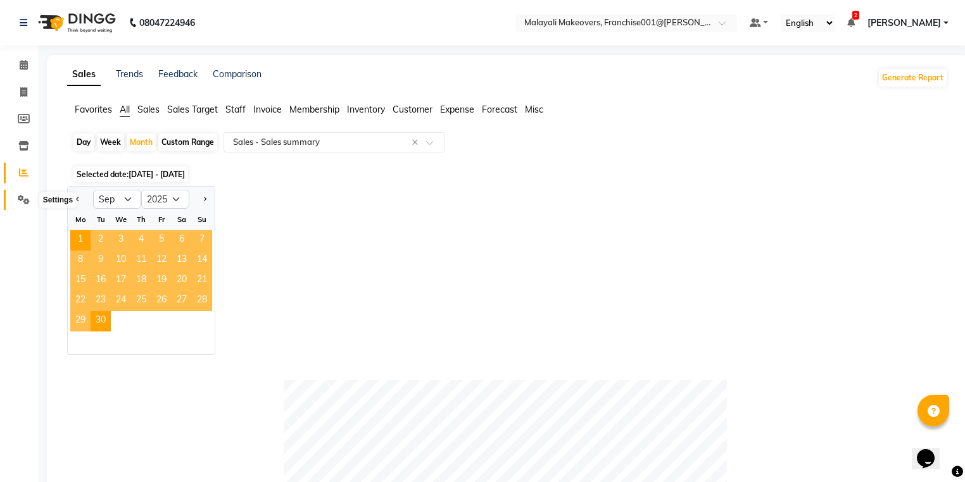
click at [22, 202] on icon at bounding box center [24, 199] width 12 height 9
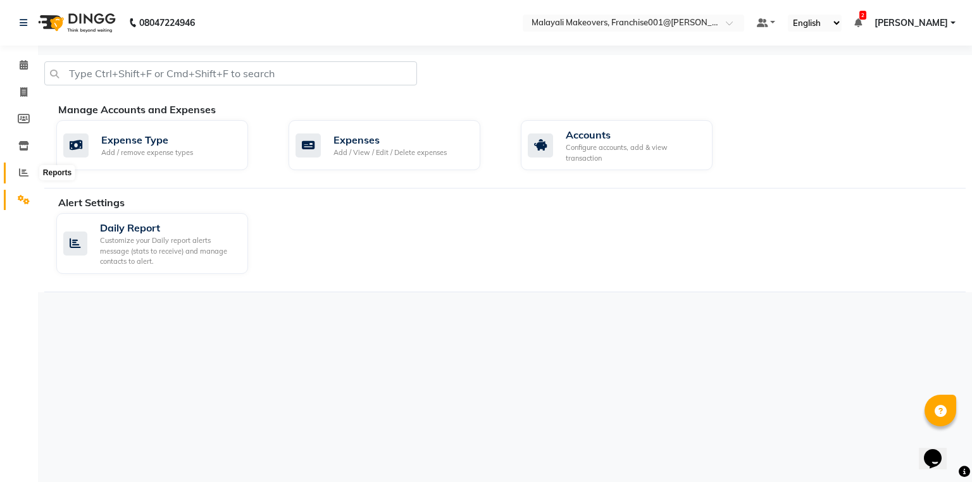
click at [19, 174] on icon at bounding box center [23, 172] width 9 height 9
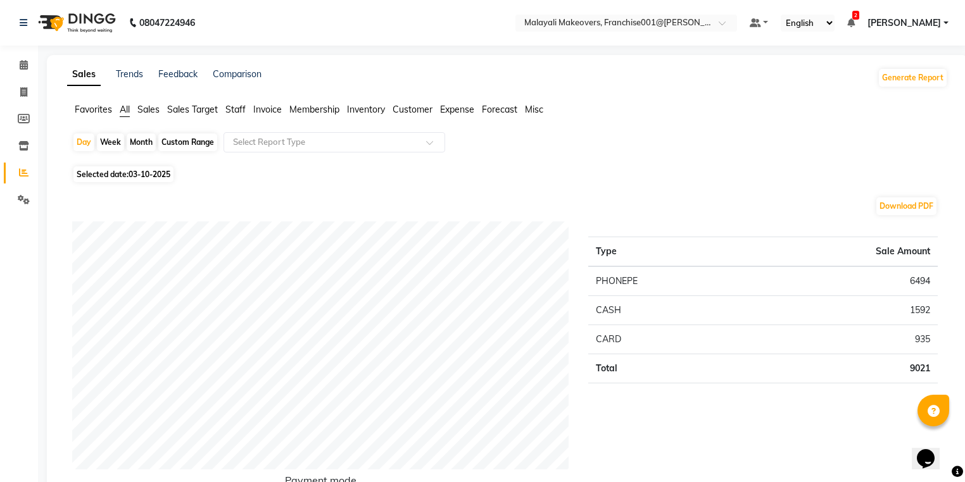
click at [139, 144] on div "Month" at bounding box center [141, 143] width 29 height 18
select select "10"
select select "2025"
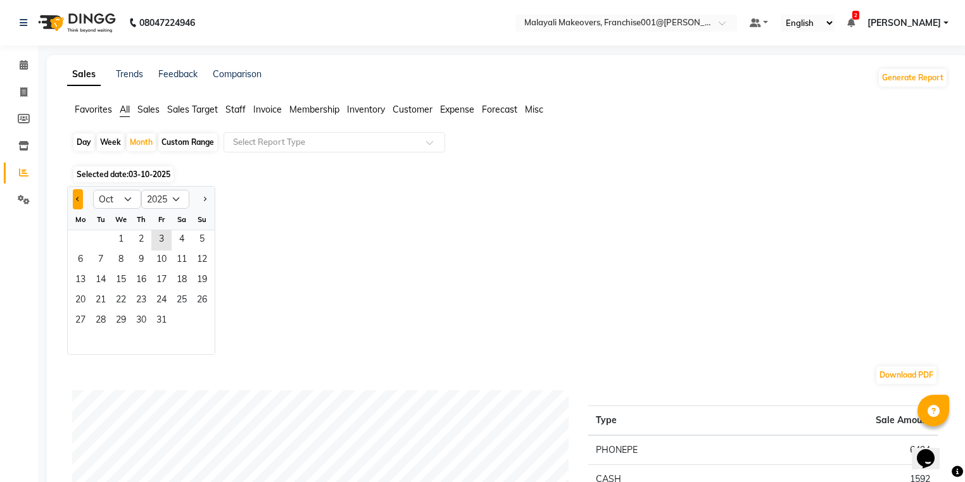
click at [75, 197] on button "Previous month" at bounding box center [78, 199] width 10 height 20
select select "9"
click at [98, 237] on span "2" at bounding box center [101, 240] width 20 height 20
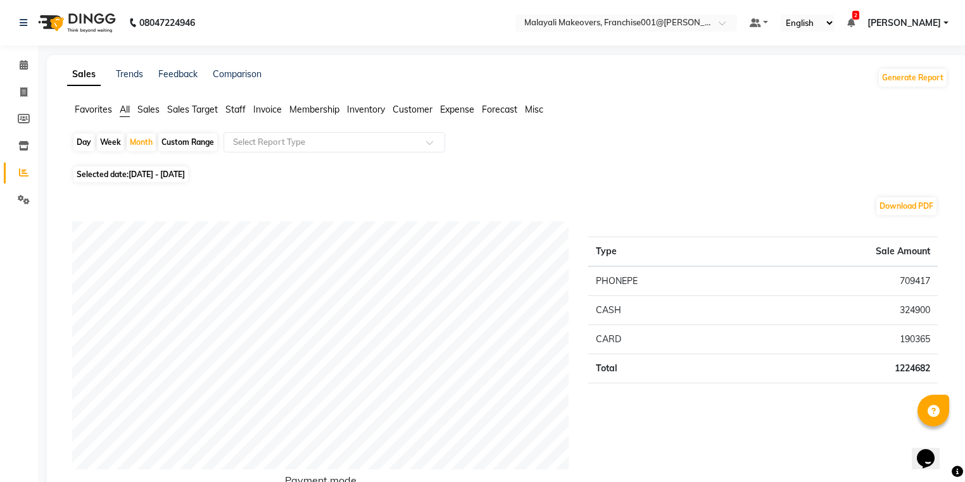
click at [932, 27] on span "[PERSON_NAME]" at bounding box center [903, 22] width 73 height 13
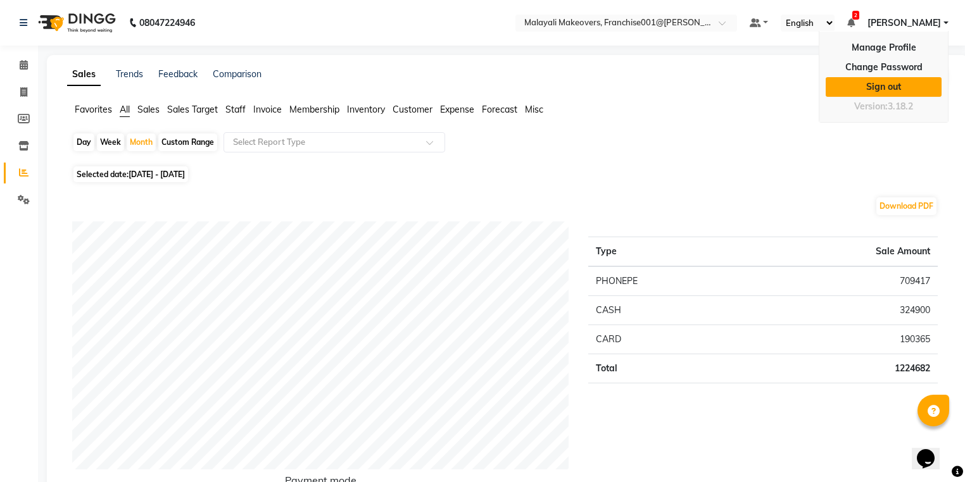
click at [883, 87] on link "Sign out" at bounding box center [883, 87] width 116 height 20
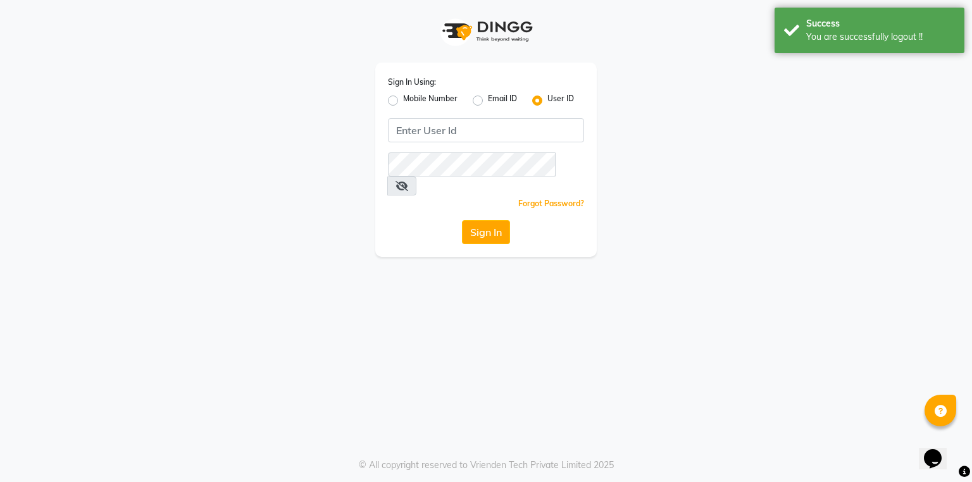
click at [403, 101] on label "Mobile Number" at bounding box center [430, 100] width 54 height 15
click at [403, 101] on input "Mobile Number" at bounding box center [407, 97] width 8 height 8
radio input "true"
radio input "false"
click at [476, 134] on input "Username" at bounding box center [507, 130] width 154 height 24
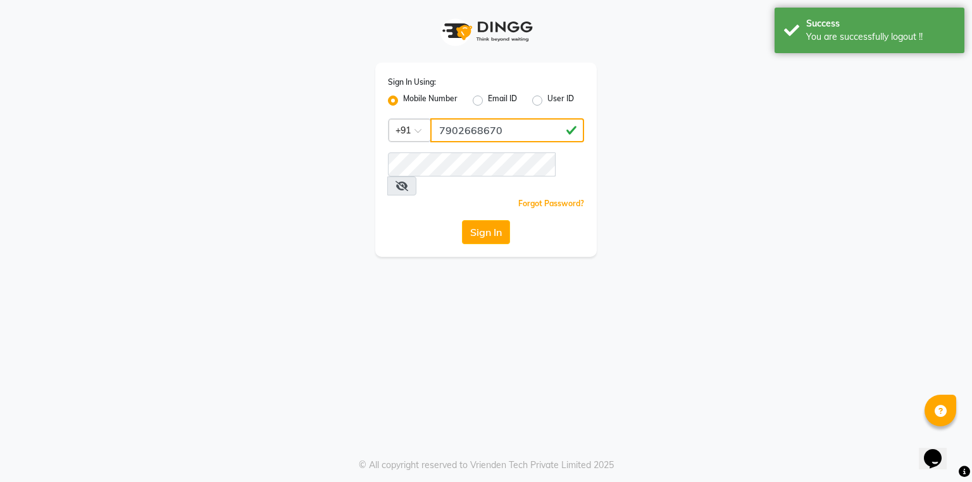
type input "7902668670"
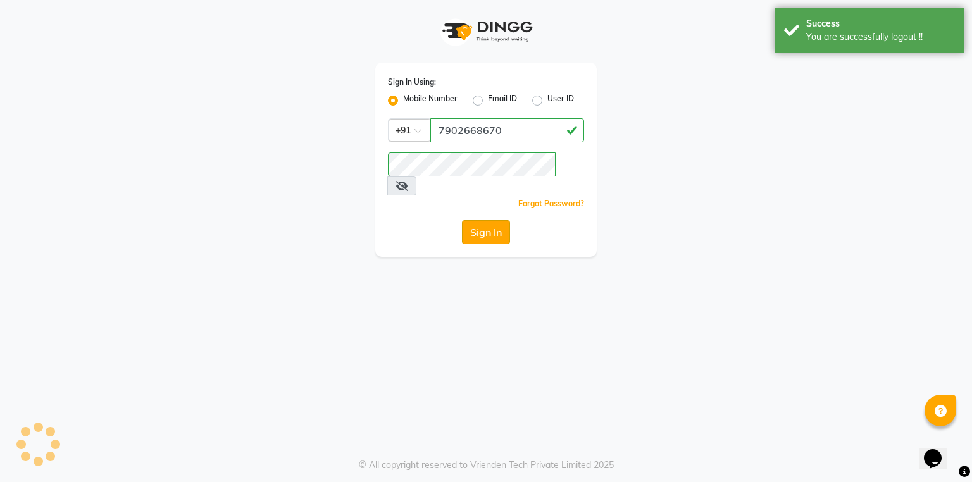
click at [475, 220] on button "Sign In" at bounding box center [486, 232] width 48 height 24
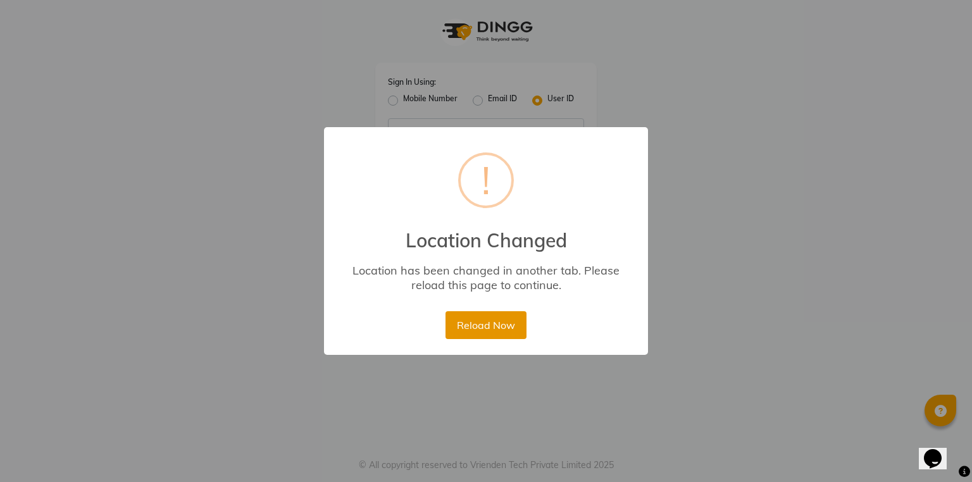
click at [492, 323] on button "Reload Now" at bounding box center [486, 325] width 80 height 28
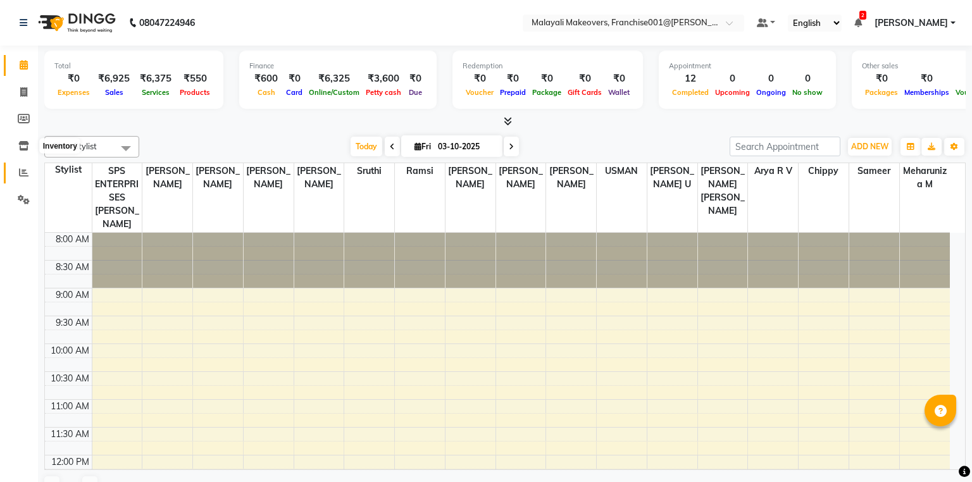
click at [15, 170] on span at bounding box center [24, 173] width 22 height 15
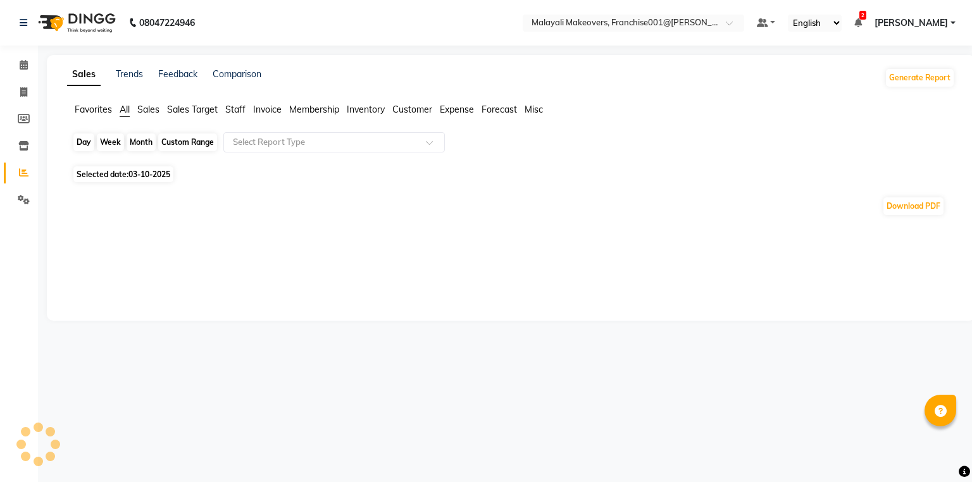
click at [81, 142] on div "Day" at bounding box center [83, 143] width 21 height 18
select select "10"
select select "2025"
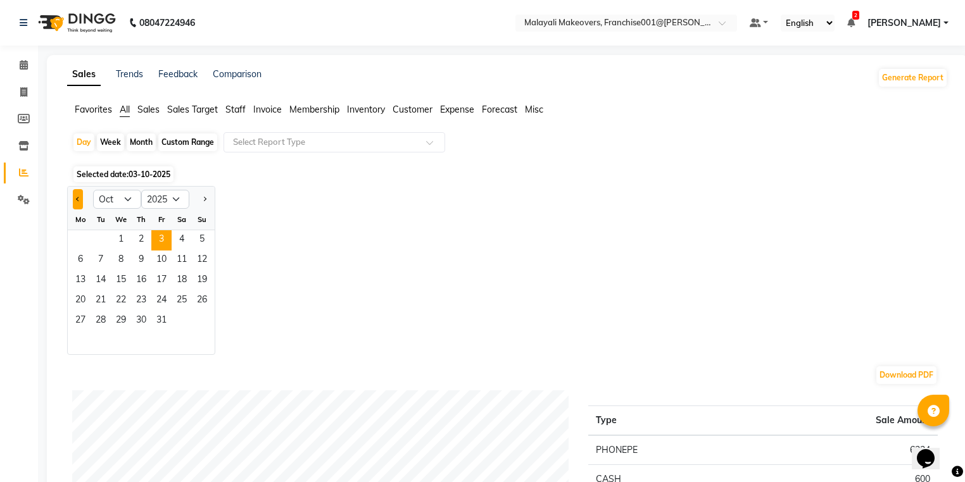
click at [77, 191] on button "Previous month" at bounding box center [78, 199] width 10 height 20
select select "9"
click at [79, 256] on span "8" at bounding box center [80, 261] width 20 height 20
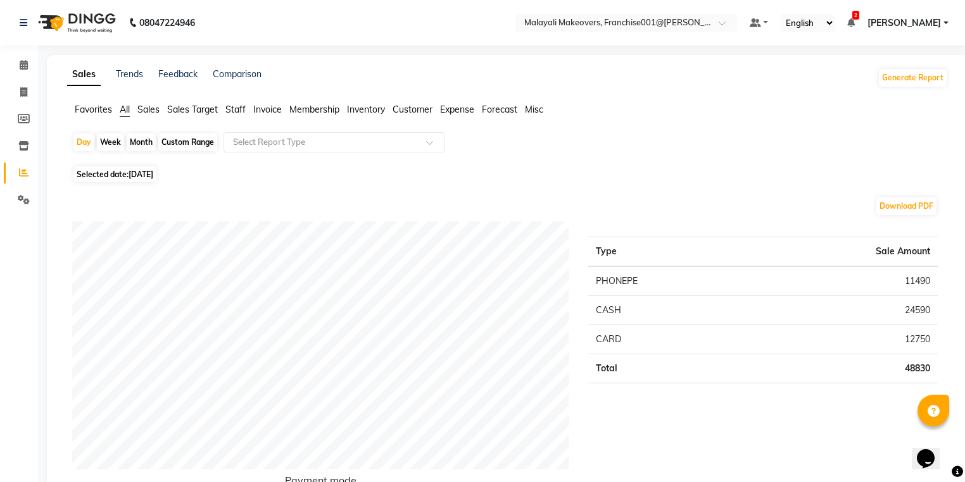
drag, startPoint x: 273, startPoint y: 109, endPoint x: 281, endPoint y: 127, distance: 19.9
click at [275, 112] on span "Invoice" at bounding box center [267, 109] width 28 height 11
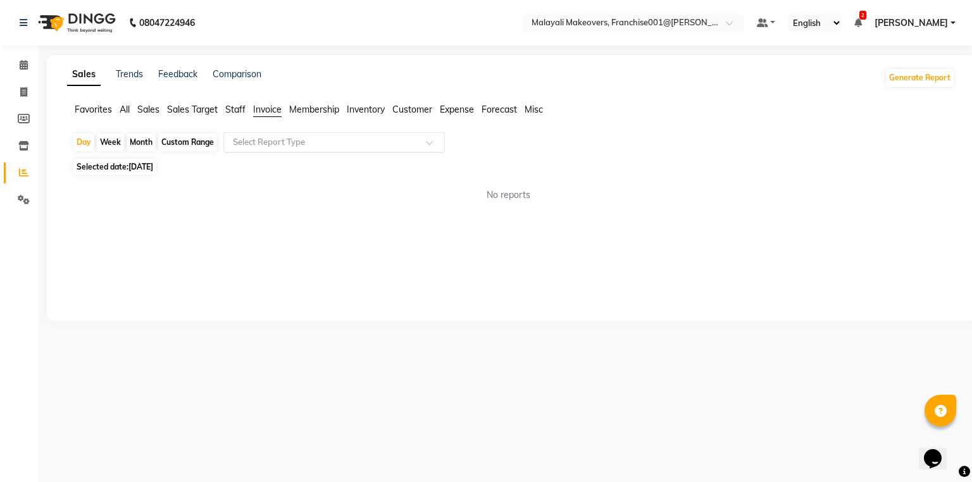
click at [284, 135] on div "Select Report Type" at bounding box center [334, 142] width 222 height 20
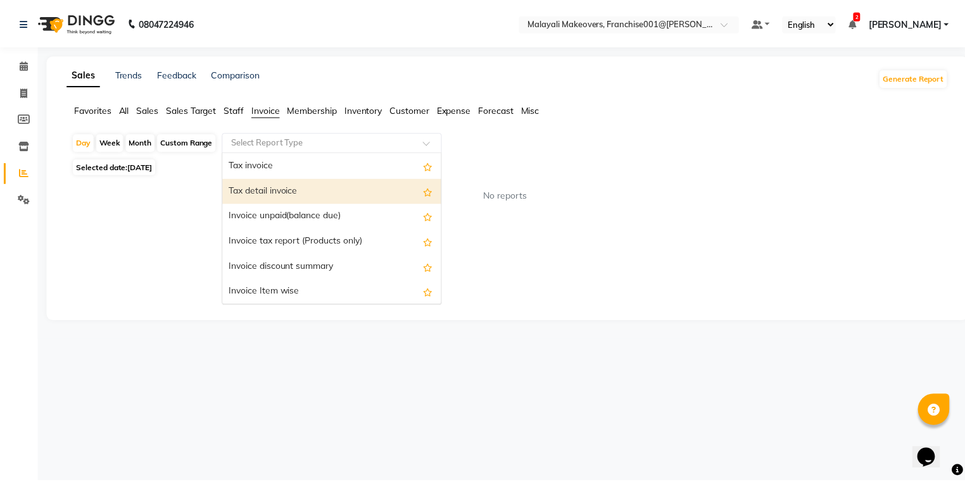
scroll to position [51, 0]
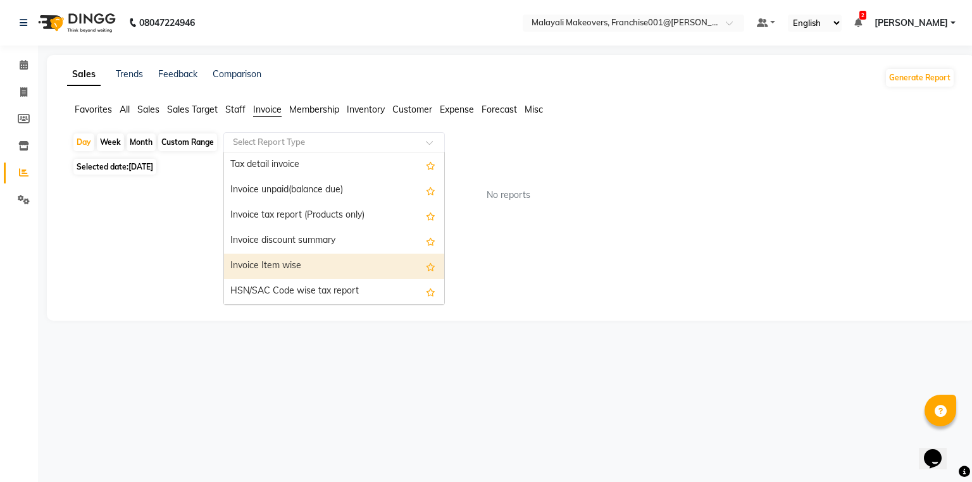
click at [295, 260] on div "Invoice Item wise" at bounding box center [334, 266] width 220 height 25
select select "full_report"
select select "csv"
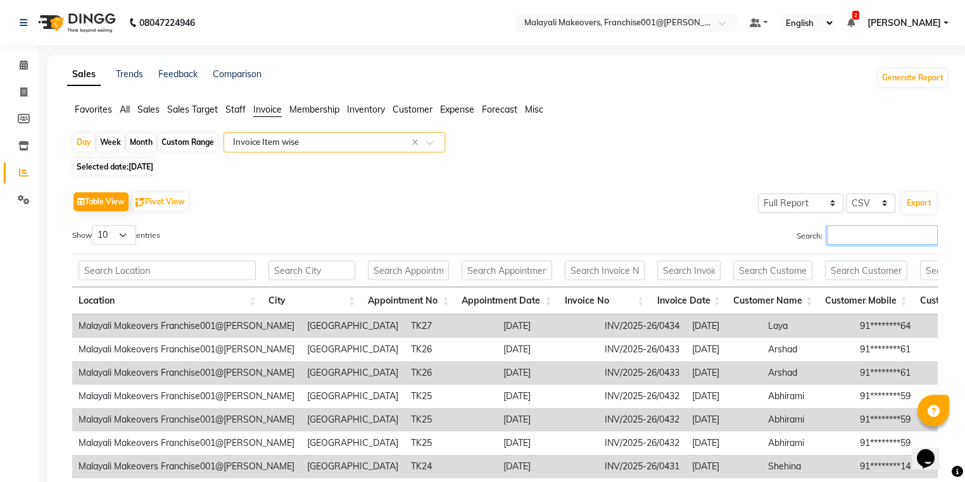
click at [878, 242] on input "Search:" at bounding box center [882, 235] width 111 height 20
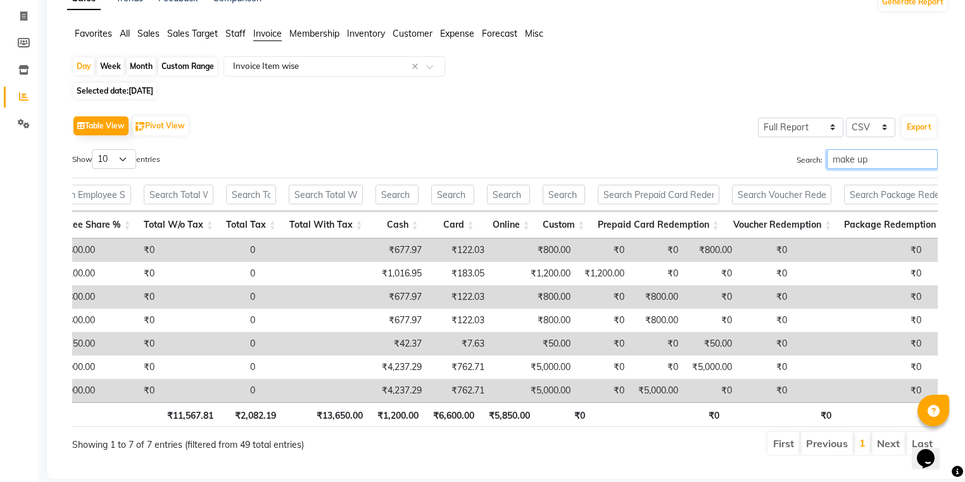
scroll to position [55, 0]
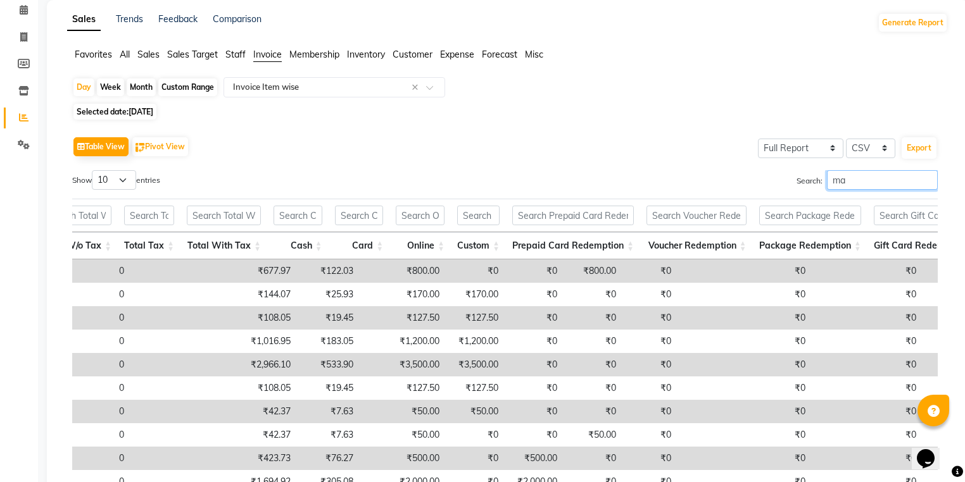
type input "m"
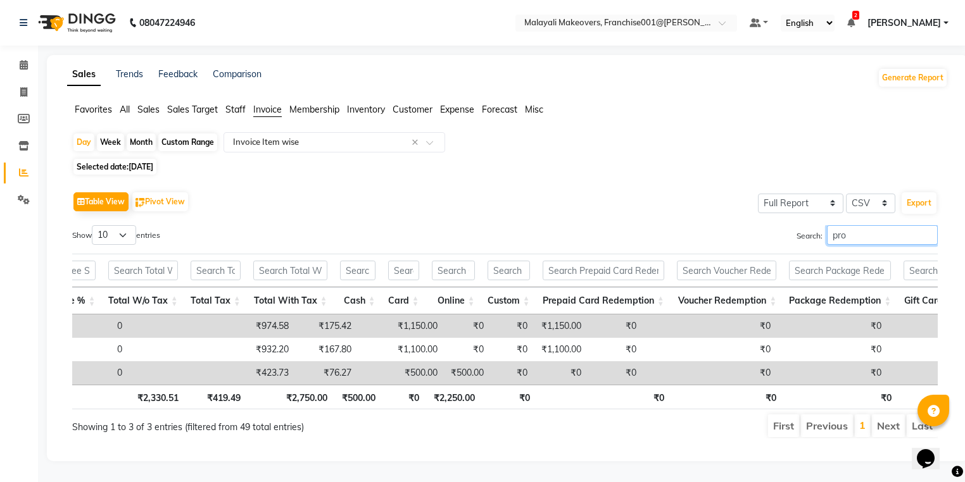
scroll to position [12, 0]
type input "pro"
click at [83, 146] on div "Day" at bounding box center [83, 143] width 21 height 18
select select "9"
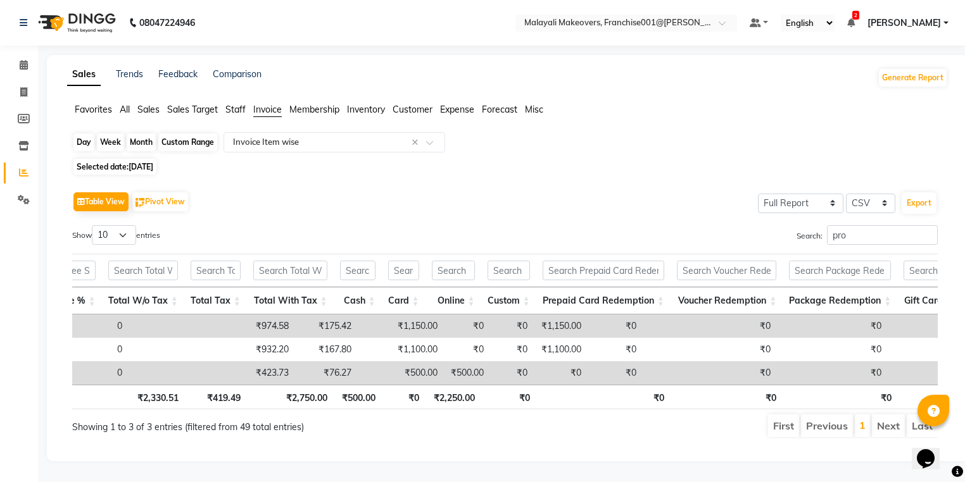
select select "2025"
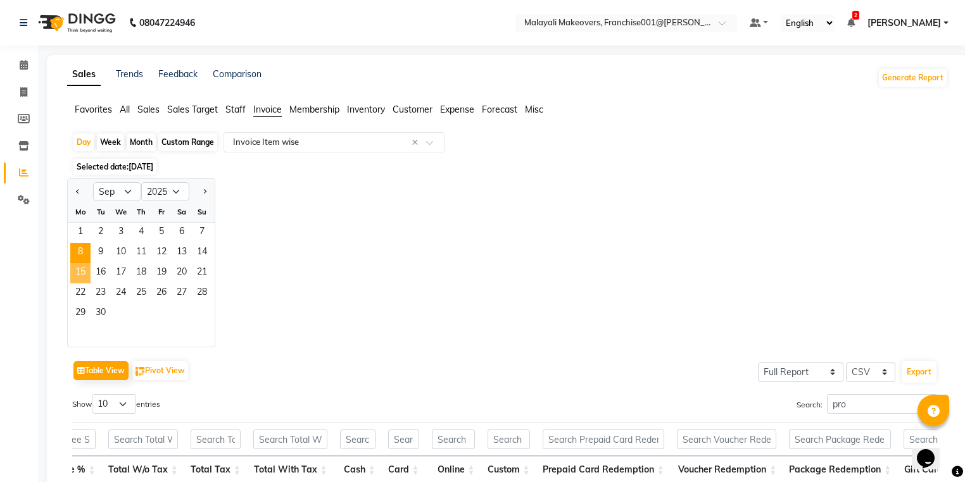
click at [78, 273] on span "15" at bounding box center [80, 273] width 20 height 20
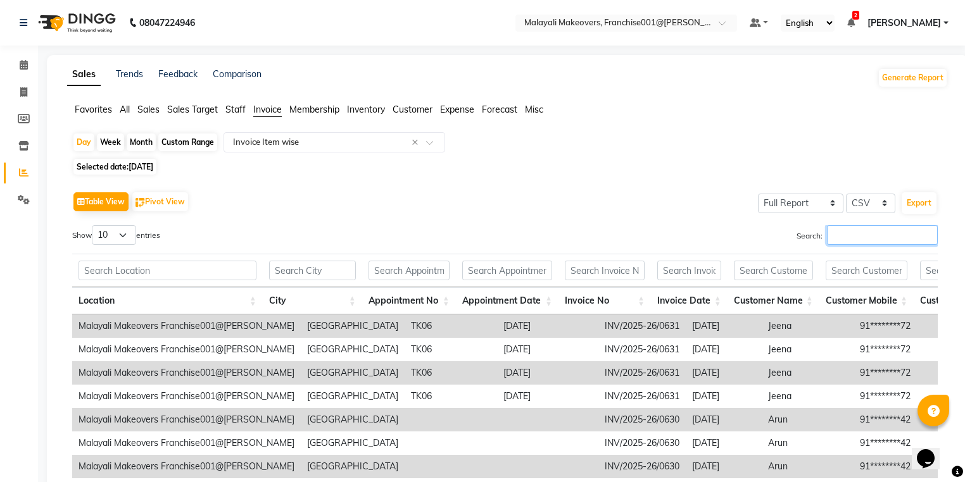
click at [868, 232] on input "Search:" at bounding box center [882, 235] width 111 height 20
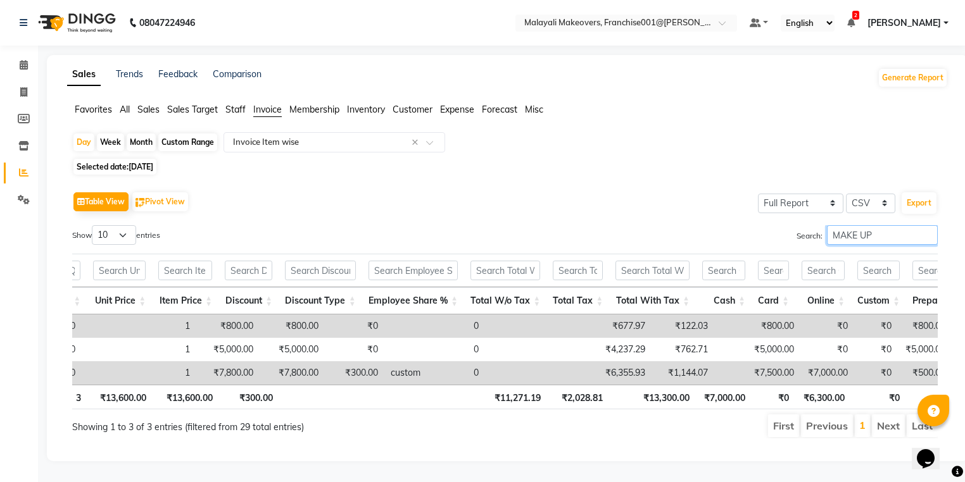
scroll to position [0, 1997]
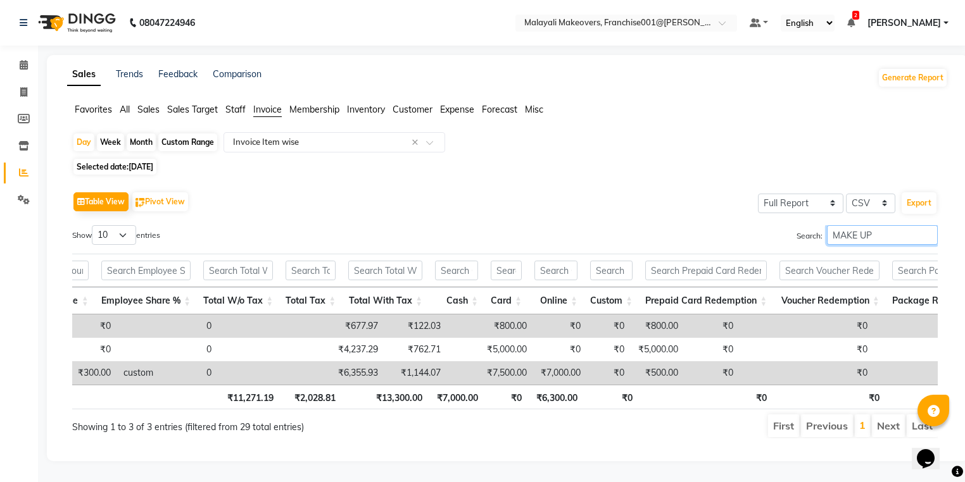
type input "MAKE UP"
click at [153, 110] on span "Sales" at bounding box center [148, 109] width 22 height 11
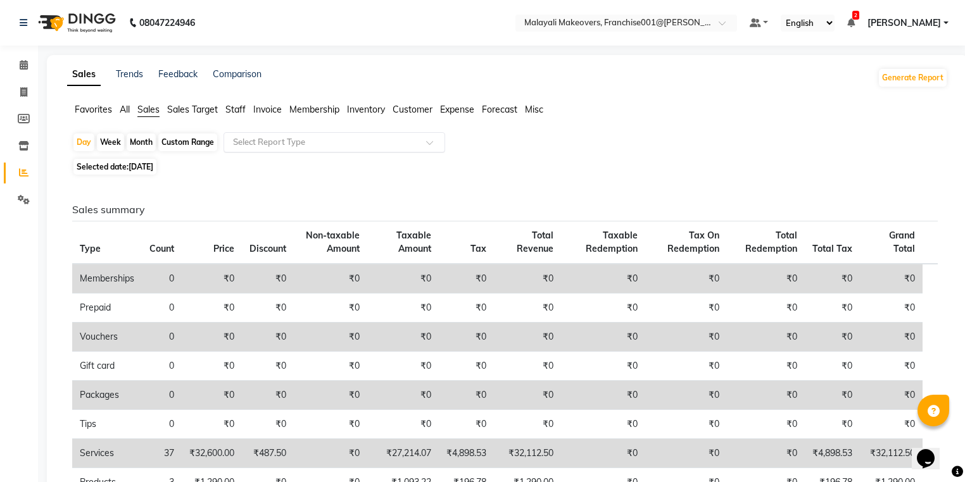
drag, startPoint x: 318, startPoint y: 143, endPoint x: 316, endPoint y: 151, distance: 7.7
click at [318, 144] on input "text" at bounding box center [321, 142] width 182 height 13
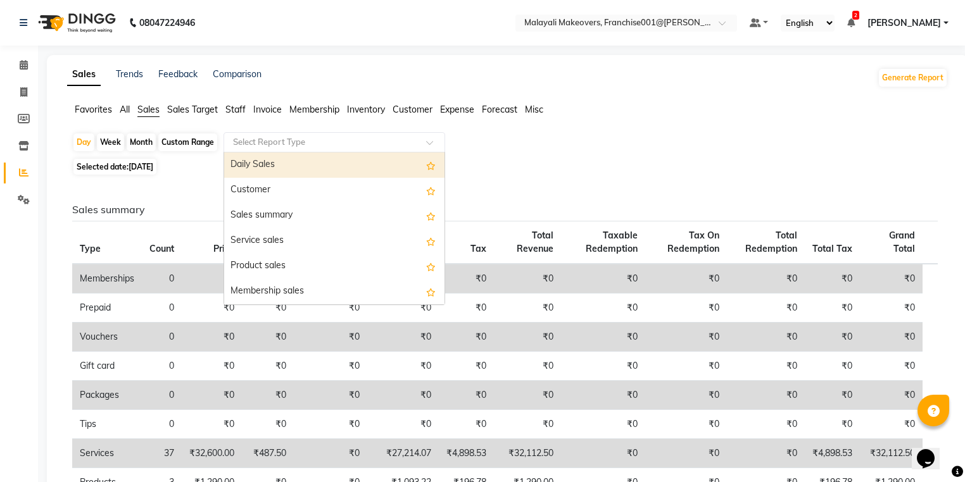
click at [309, 169] on div "Daily Sales" at bounding box center [334, 165] width 220 height 25
select select "full_report"
select select "csv"
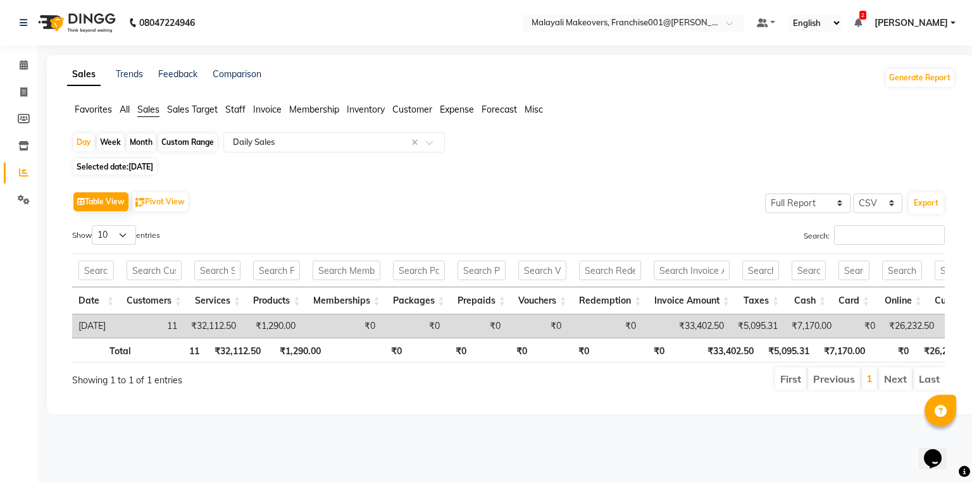
click at [272, 111] on span "Invoice" at bounding box center [267, 109] width 28 height 11
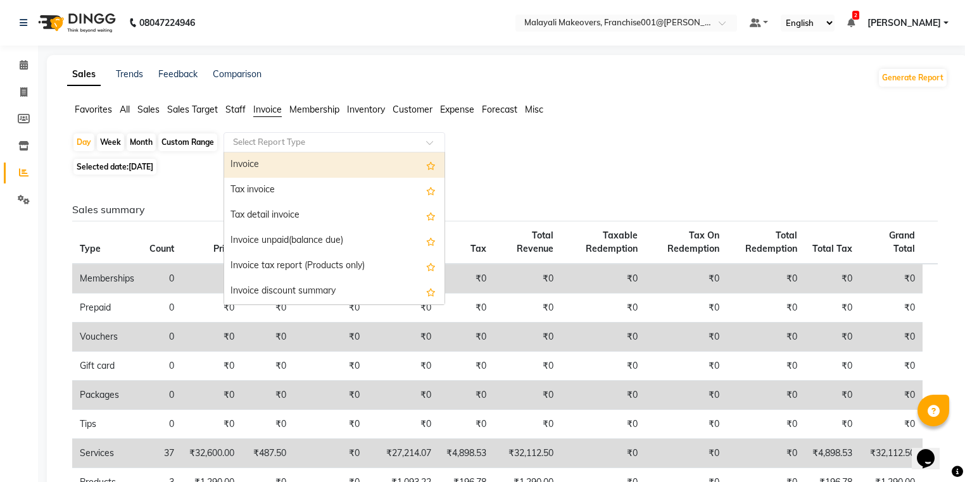
click at [272, 136] on input "text" at bounding box center [321, 142] width 182 height 13
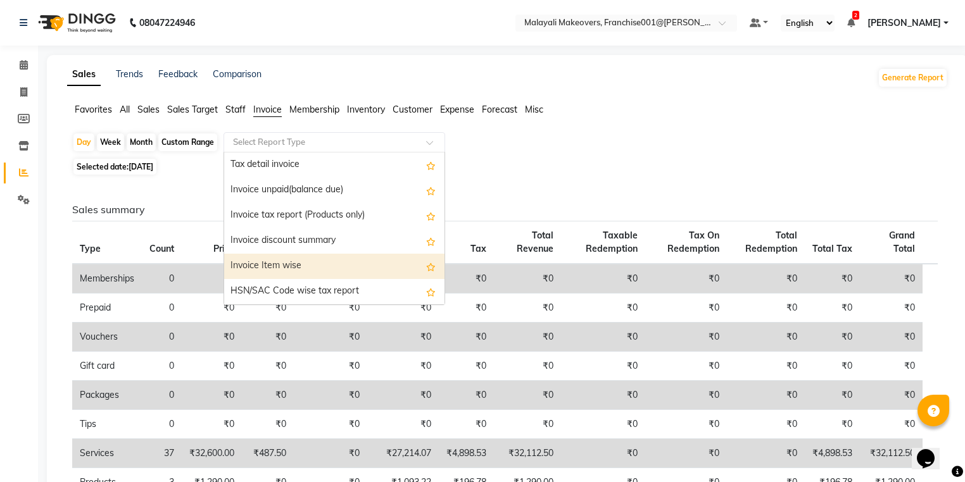
click at [315, 266] on div "Invoice Item wise" at bounding box center [334, 266] width 220 height 25
select select "full_report"
select select "csv"
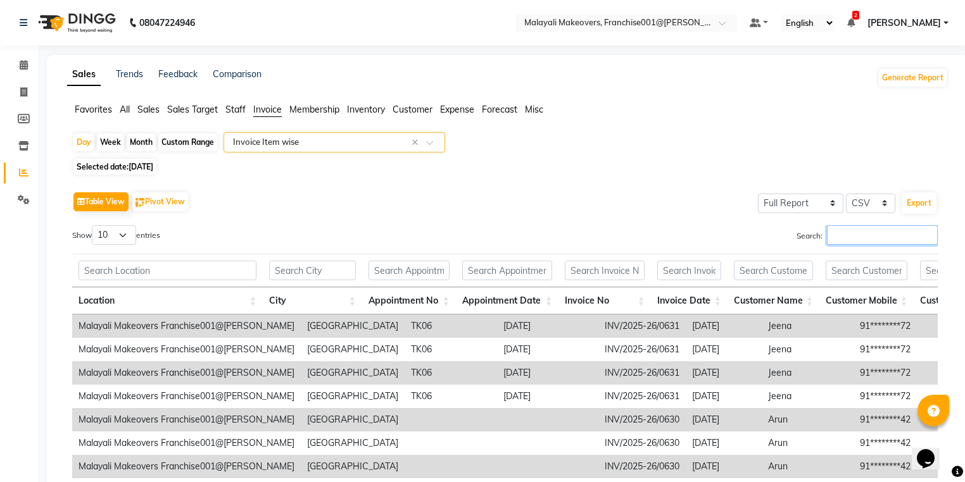
click at [867, 233] on input "Search:" at bounding box center [882, 235] width 111 height 20
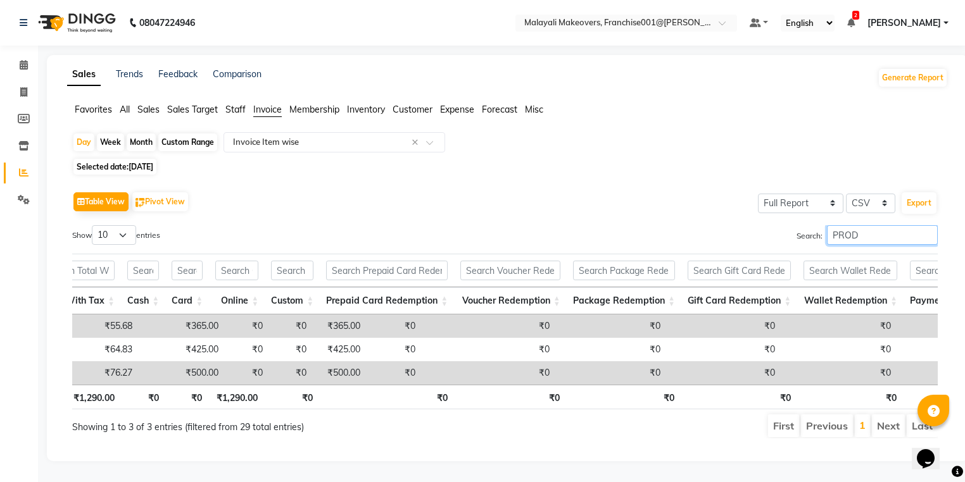
type input "PROD"
click at [152, 112] on span "Sales" at bounding box center [148, 109] width 22 height 11
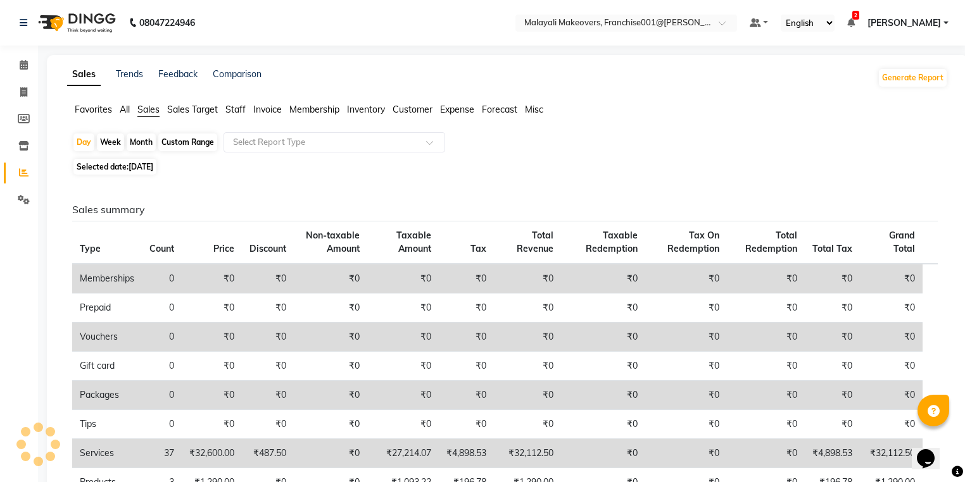
click at [289, 152] on div "Day Week Month Custom Range Select Report Type" at bounding box center [507, 143] width 870 height 23
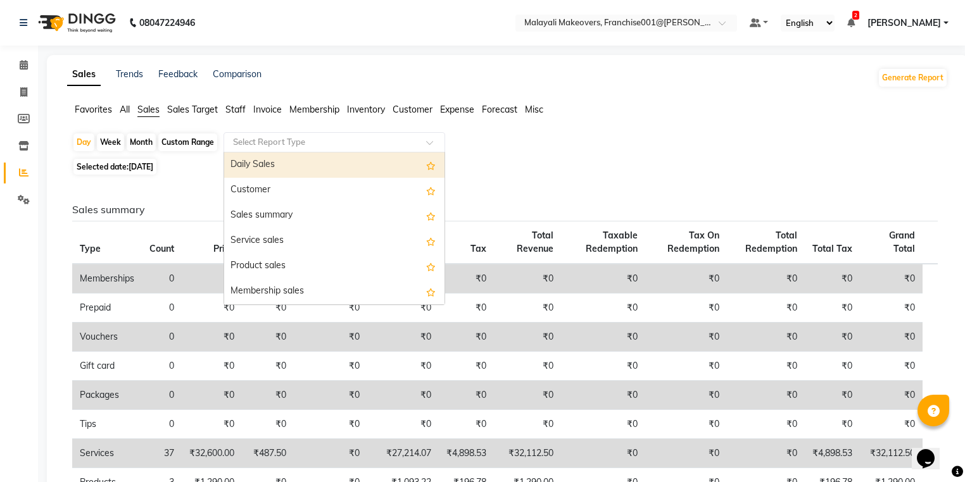
drag, startPoint x: 289, startPoint y: 146, endPoint x: 285, endPoint y: 161, distance: 15.2
click at [289, 153] on ng-select "Select Report Type Daily Sales Customer Sales summary Service sales Product sal…" at bounding box center [334, 142] width 222 height 20
click at [285, 161] on div "Daily Sales" at bounding box center [334, 165] width 220 height 25
select select "full_report"
select select "csv"
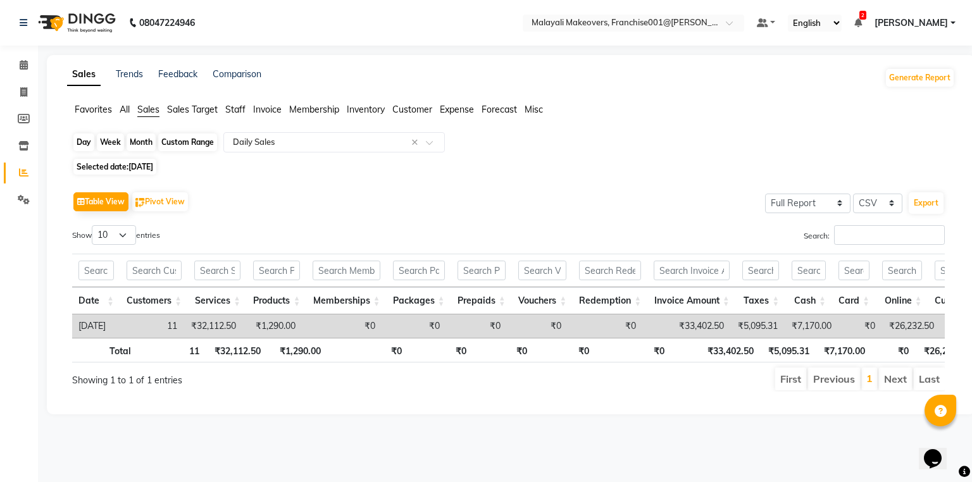
click at [89, 137] on div "Day" at bounding box center [83, 143] width 21 height 18
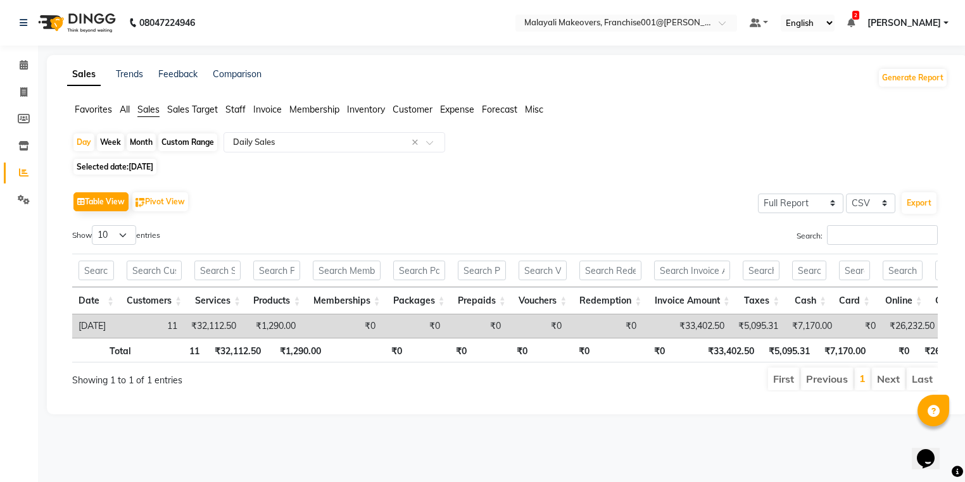
select select "9"
select select "2025"
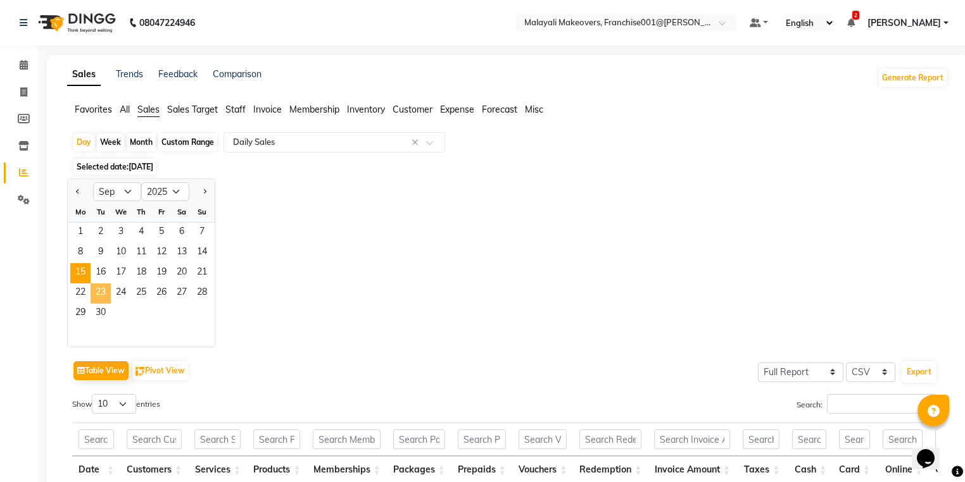
click at [99, 291] on span "23" at bounding box center [101, 294] width 20 height 20
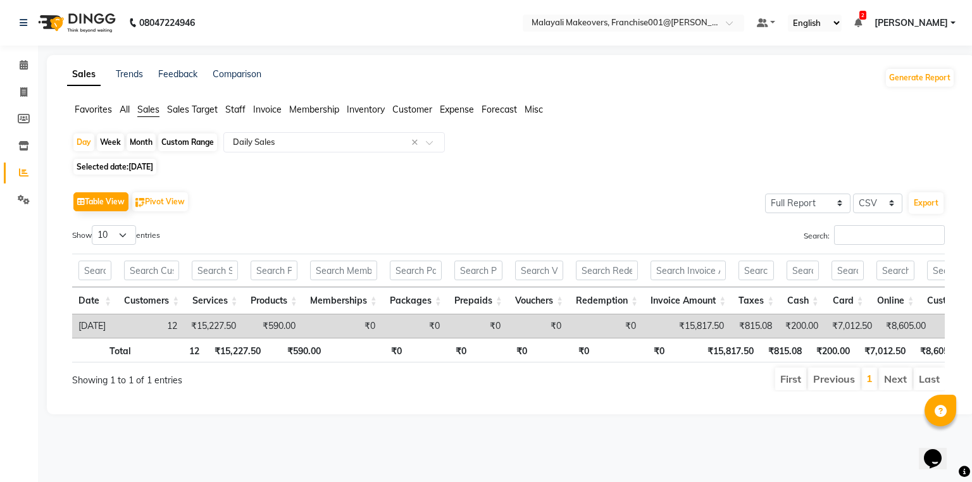
click at [272, 111] on span "Invoice" at bounding box center [267, 109] width 28 height 11
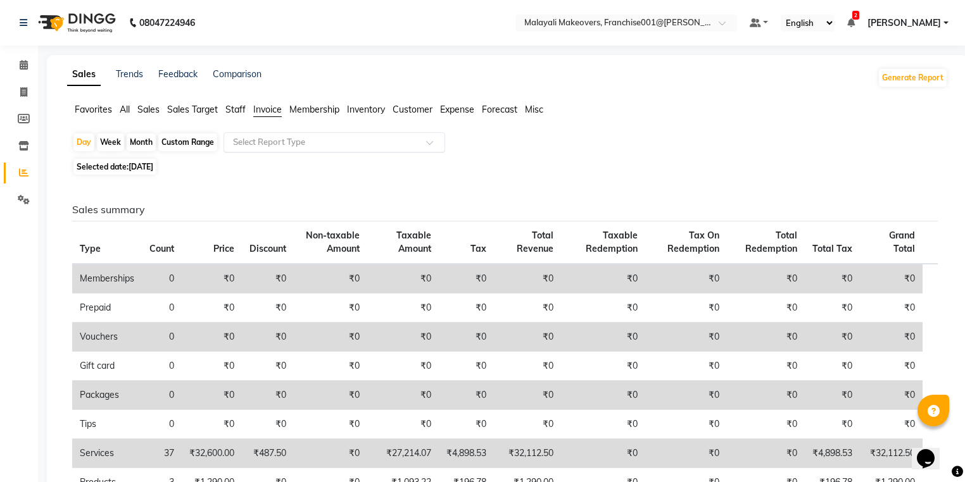
click at [278, 149] on div "Select Report Type" at bounding box center [334, 142] width 222 height 20
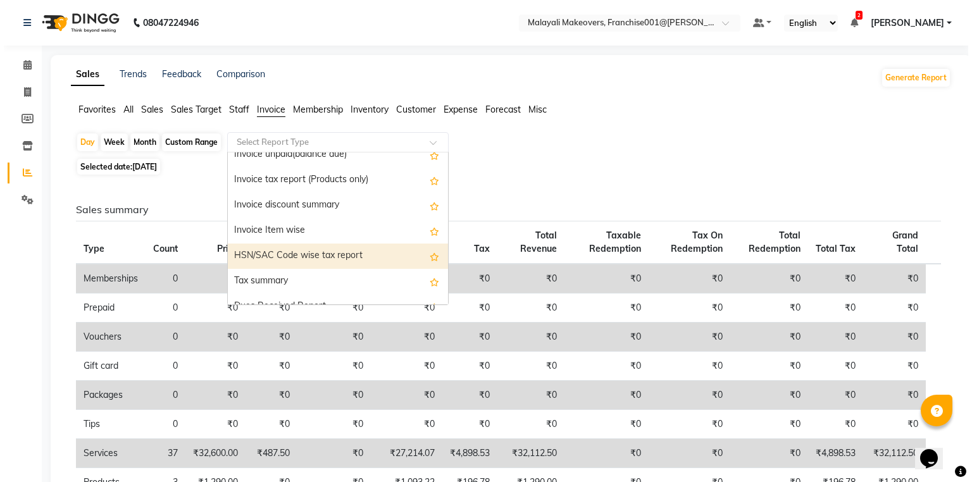
scroll to position [101, 0]
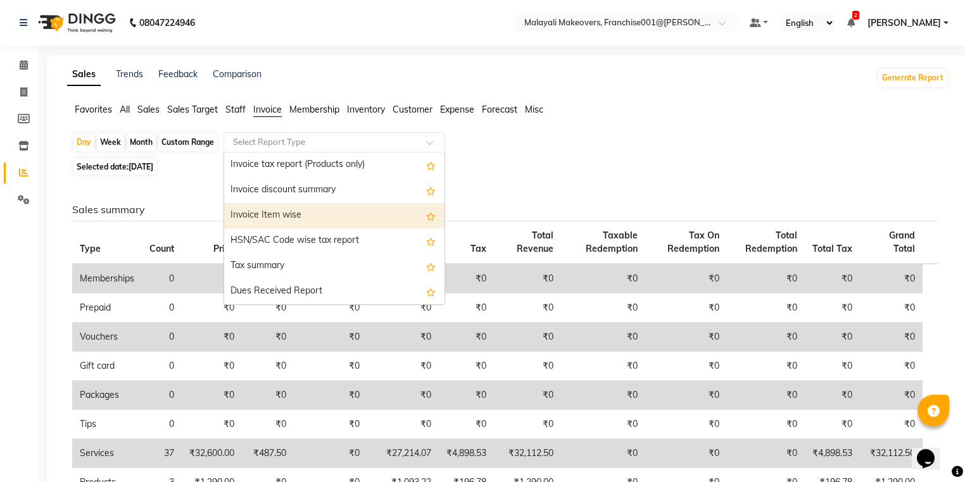
click at [306, 213] on div "Invoice Item wise" at bounding box center [334, 215] width 220 height 25
select select "full_report"
select select "csv"
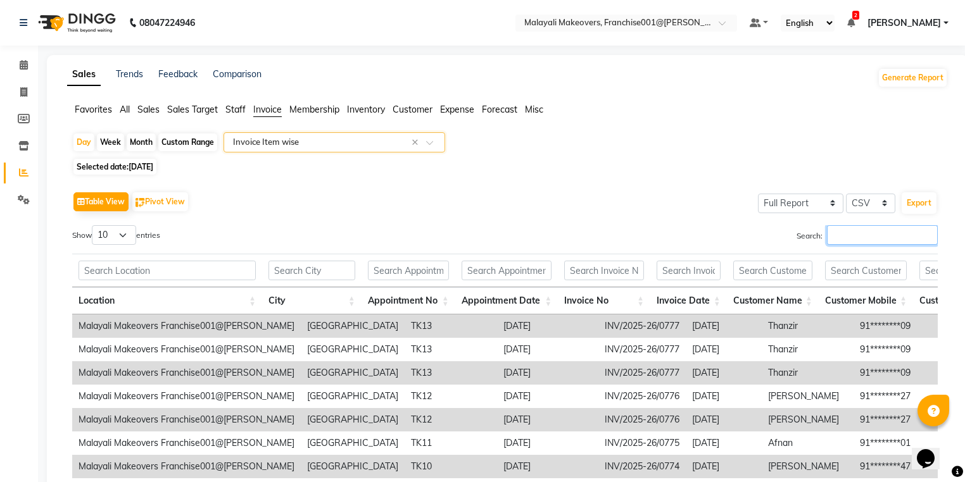
drag, startPoint x: 899, startPoint y: 232, endPoint x: 829, endPoint y: 248, distance: 72.0
click at [899, 233] on input "Search:" at bounding box center [882, 235] width 111 height 20
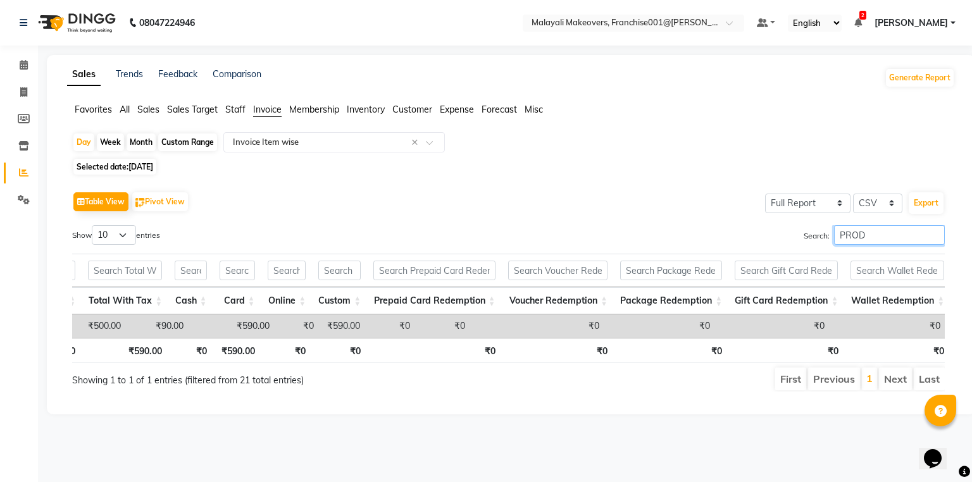
scroll to position [0, 2514]
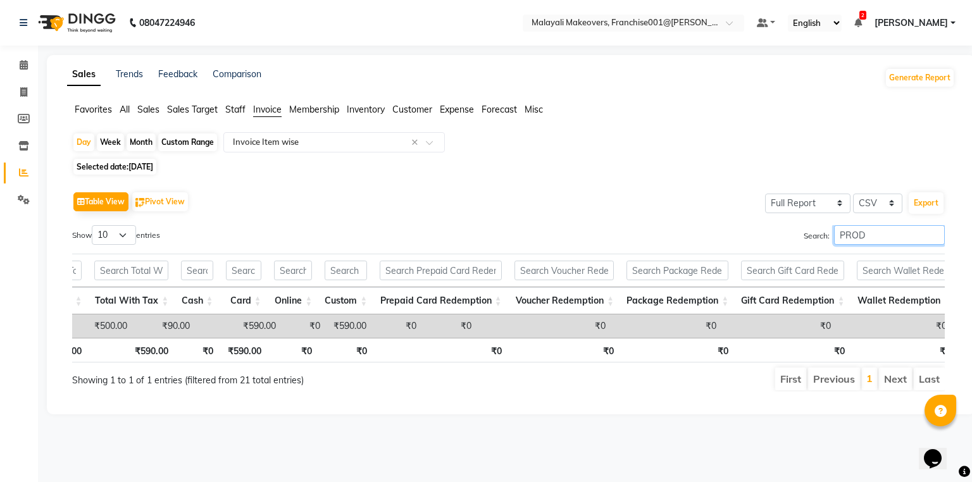
type input "PROD"
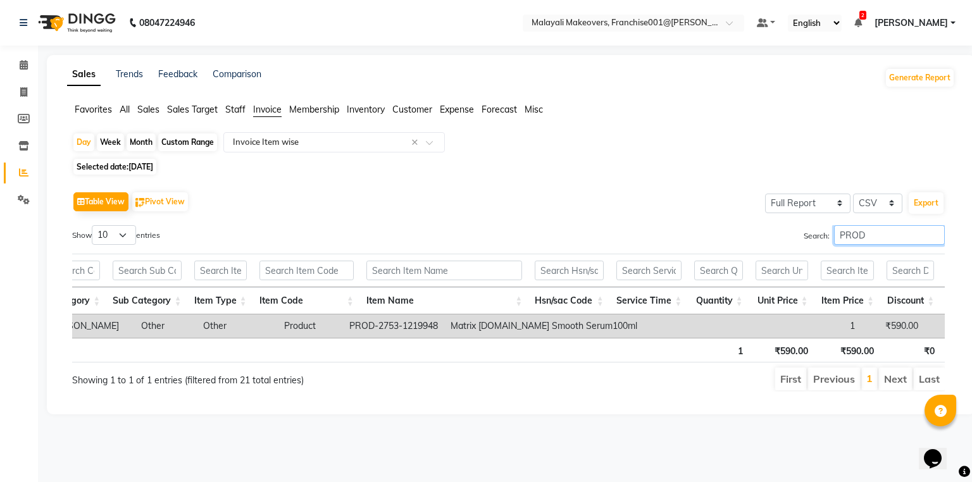
scroll to position [0, 1318]
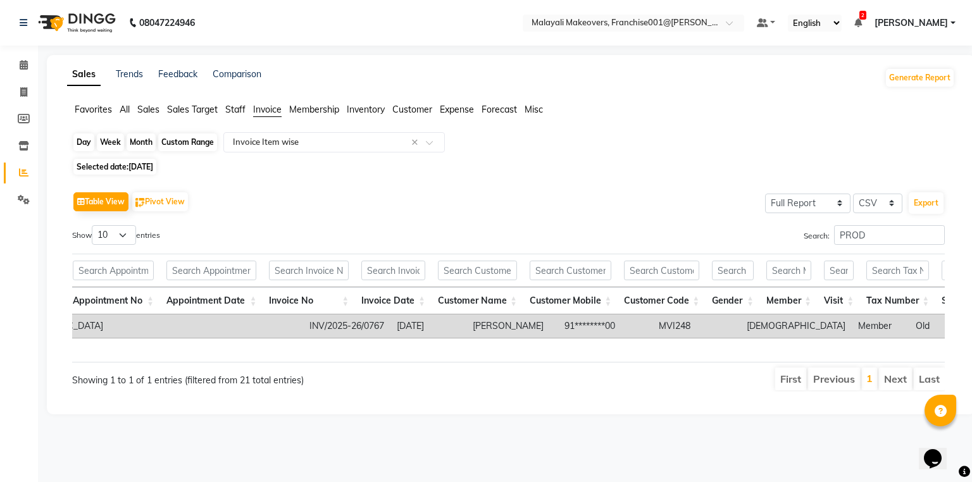
click at [80, 137] on div "Day" at bounding box center [83, 143] width 21 height 18
select select "9"
select select "2025"
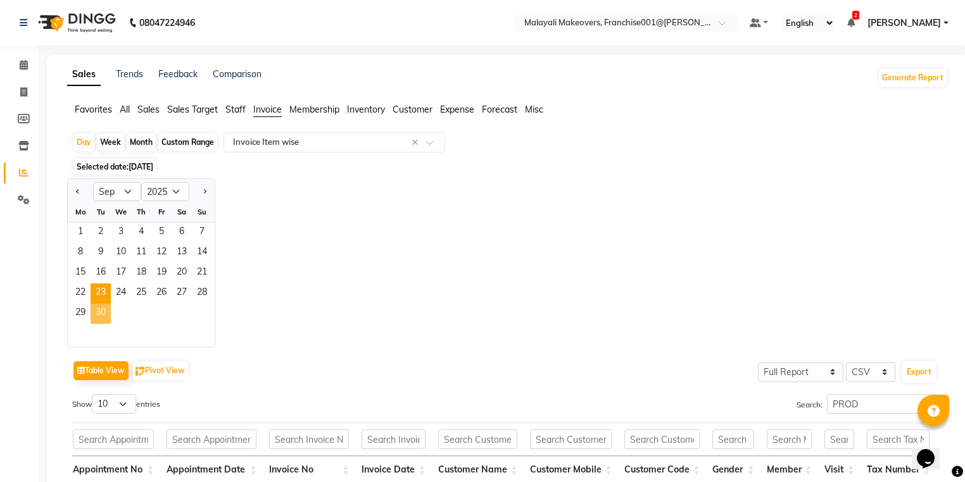
click at [100, 318] on span "30" at bounding box center [101, 314] width 20 height 20
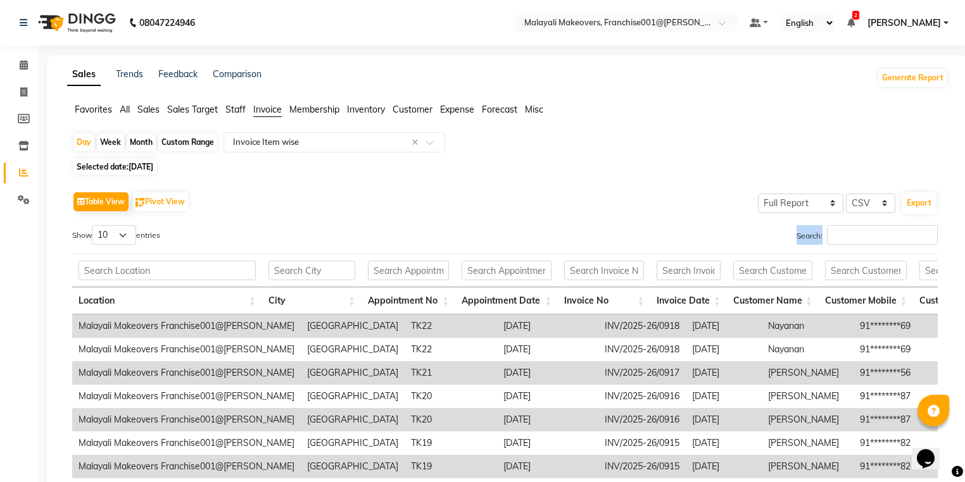
drag, startPoint x: 860, startPoint y: 223, endPoint x: 856, endPoint y: 228, distance: 7.2
click at [858, 227] on div "Table View Pivot View Select Full Report Filtered Report Select CSV PDF Export …" at bounding box center [504, 396] width 865 height 414
click at [849, 234] on input "Search:" at bounding box center [882, 235] width 111 height 20
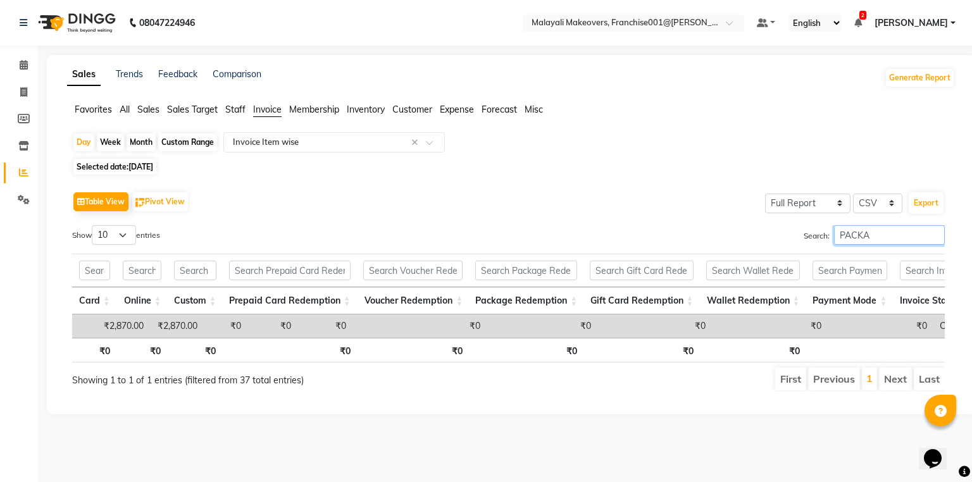
scroll to position [0, 2187]
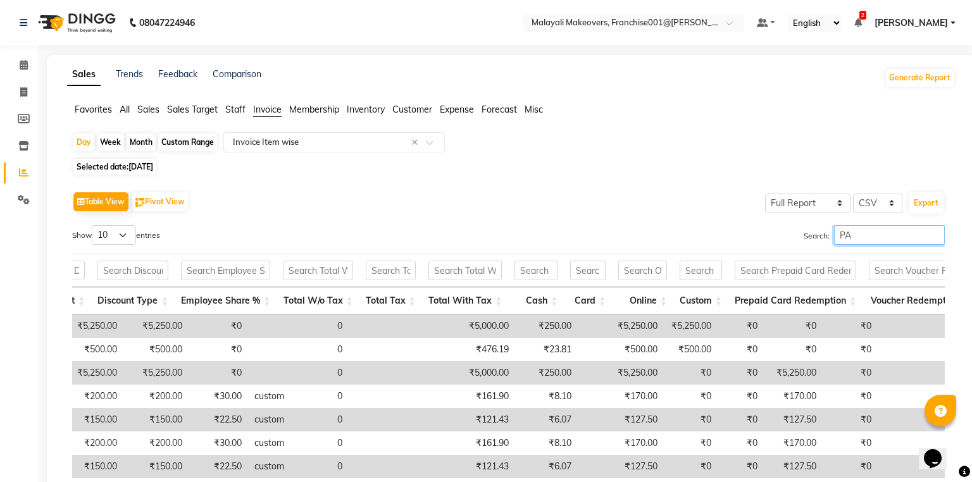
type input "P"
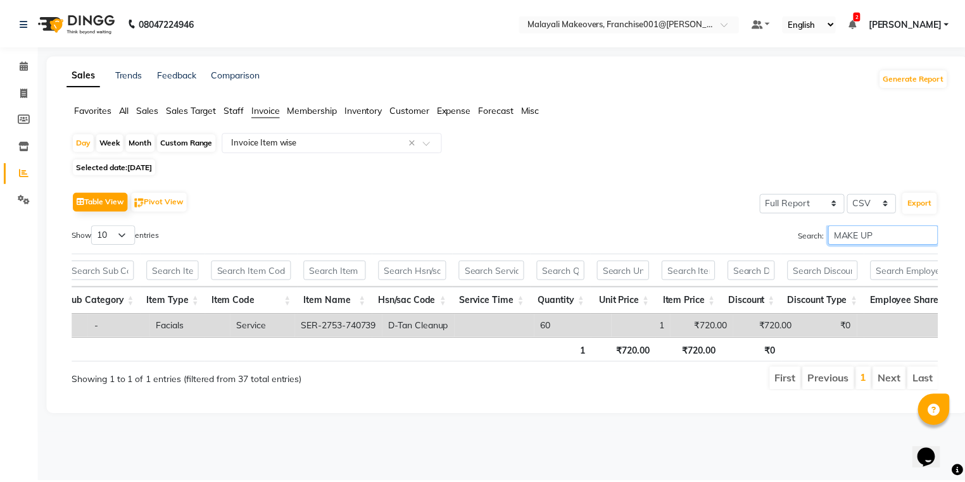
scroll to position [0, 1361]
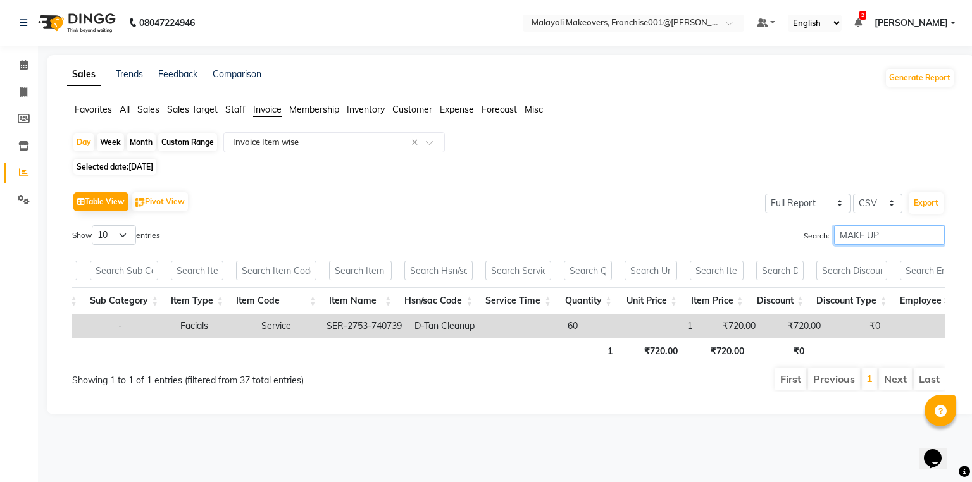
type input "MAKE UP"
drag, startPoint x: 147, startPoint y: 110, endPoint x: 276, endPoint y: 149, distance: 134.3
click at [149, 113] on span "Sales" at bounding box center [148, 109] width 22 height 11
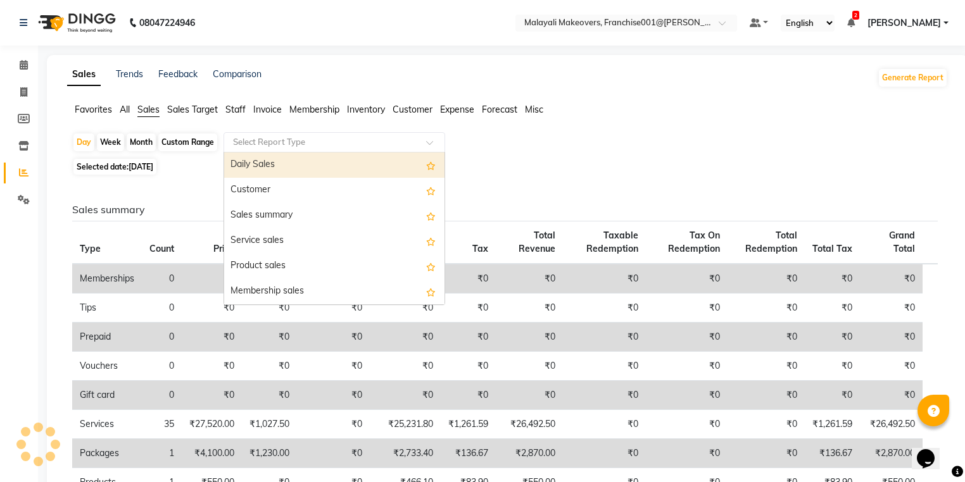
click at [301, 146] on input "text" at bounding box center [321, 142] width 182 height 13
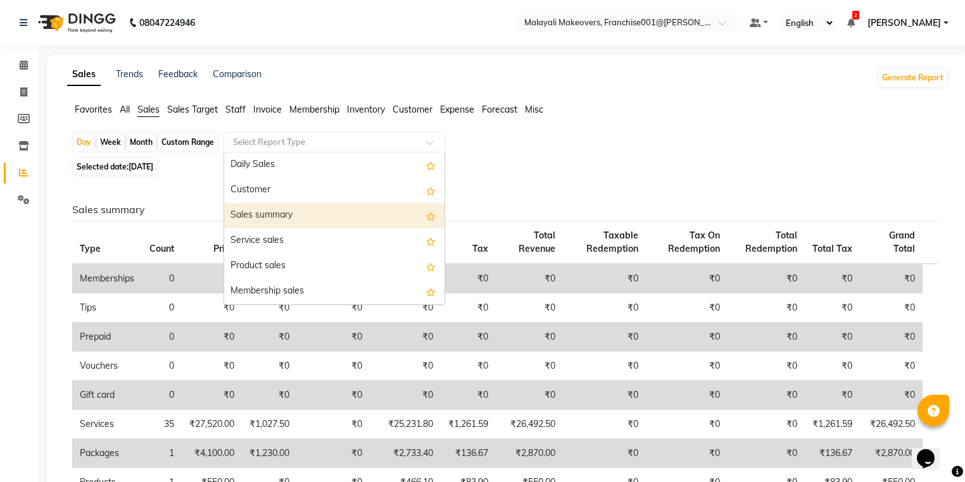
drag, startPoint x: 283, startPoint y: 211, endPoint x: 438, endPoint y: 196, distance: 155.8
click at [284, 213] on div "Sales summary" at bounding box center [334, 215] width 220 height 25
select select "full_report"
select select "csv"
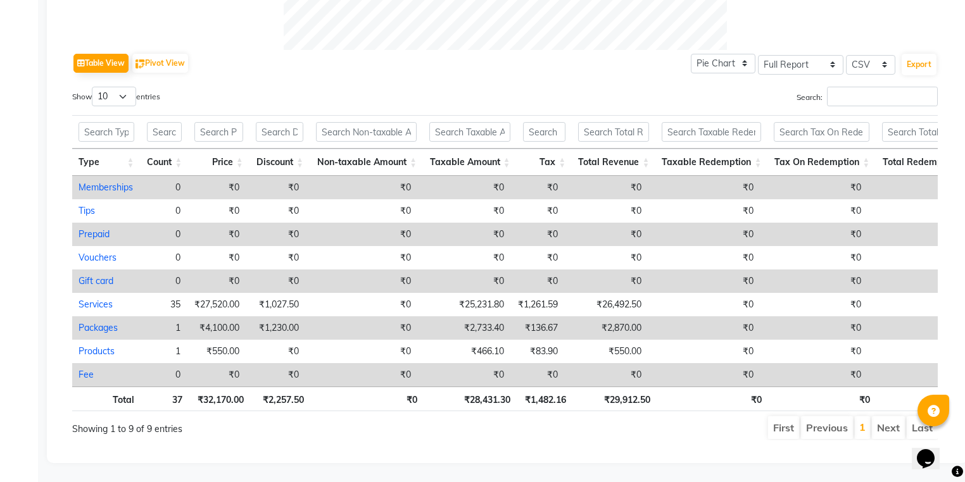
scroll to position [611, 0]
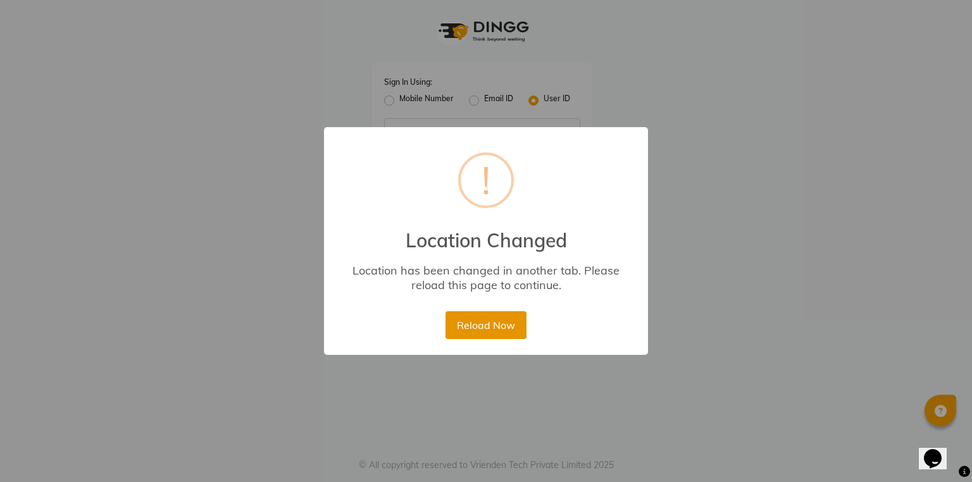
drag, startPoint x: 484, startPoint y: 328, endPoint x: 471, endPoint y: 316, distance: 17.0
click at [477, 322] on button "Reload Now" at bounding box center [486, 325] width 80 height 28
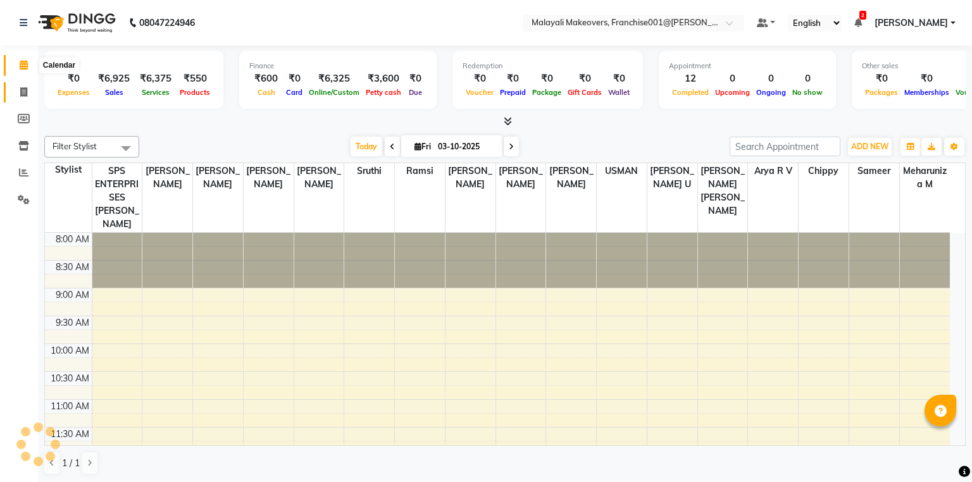
click at [22, 94] on icon at bounding box center [23, 91] width 7 height 9
select select "service"
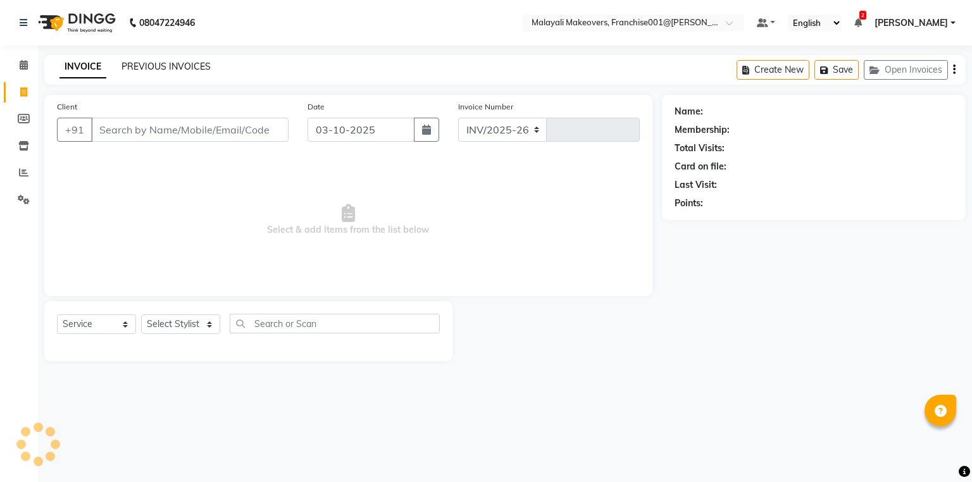
select select "8923"
type input "0984"
click at [144, 66] on link "PREVIOUS INVOICES" at bounding box center [166, 66] width 89 height 11
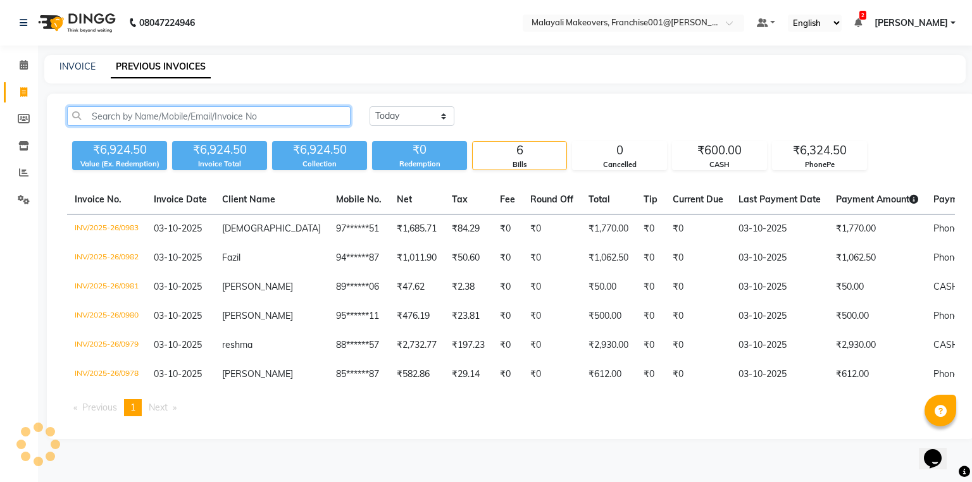
drag, startPoint x: 149, startPoint y: 111, endPoint x: 130, endPoint y: 116, distance: 18.9
click at [149, 111] on input "text" at bounding box center [209, 116] width 284 height 20
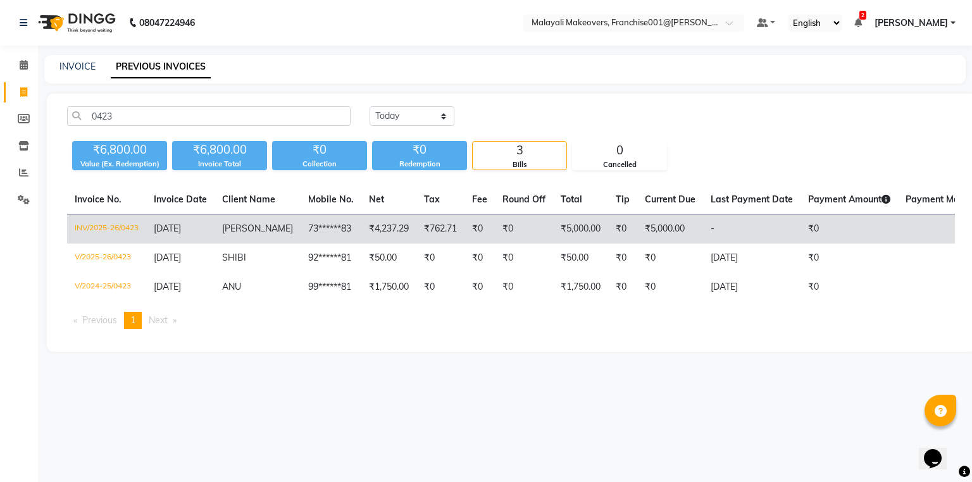
click at [138, 234] on td "INV/2025-26/0423" at bounding box center [106, 230] width 79 height 30
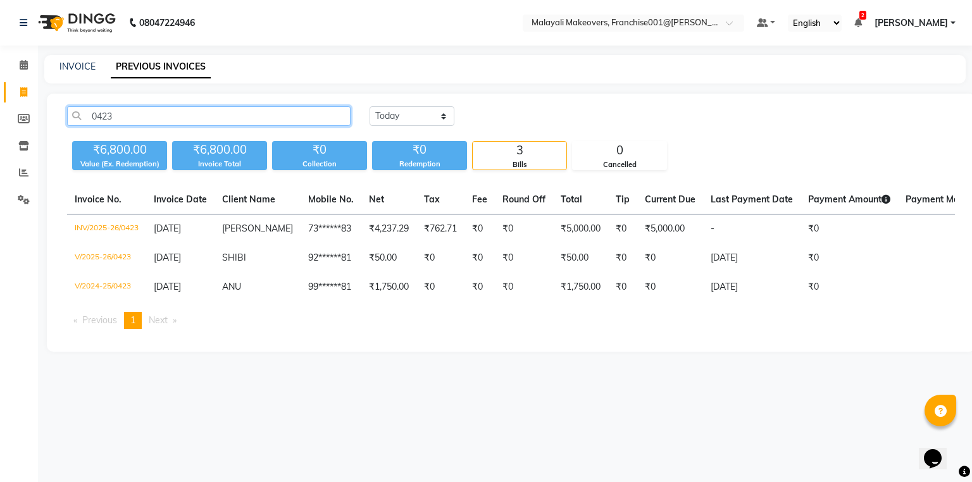
click at [137, 119] on input "0423" at bounding box center [209, 116] width 284 height 20
type input "0"
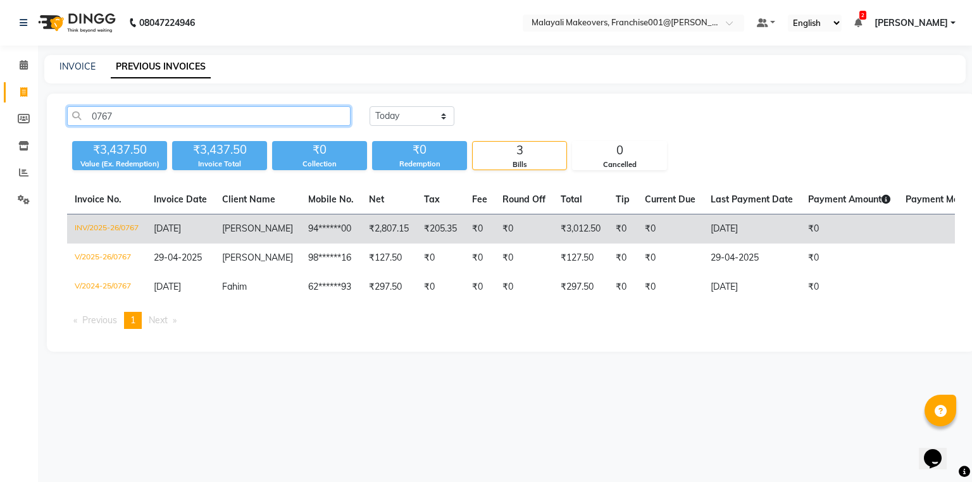
type input "0767"
click at [111, 232] on td "INV/2025-26/0767" at bounding box center [106, 230] width 79 height 30
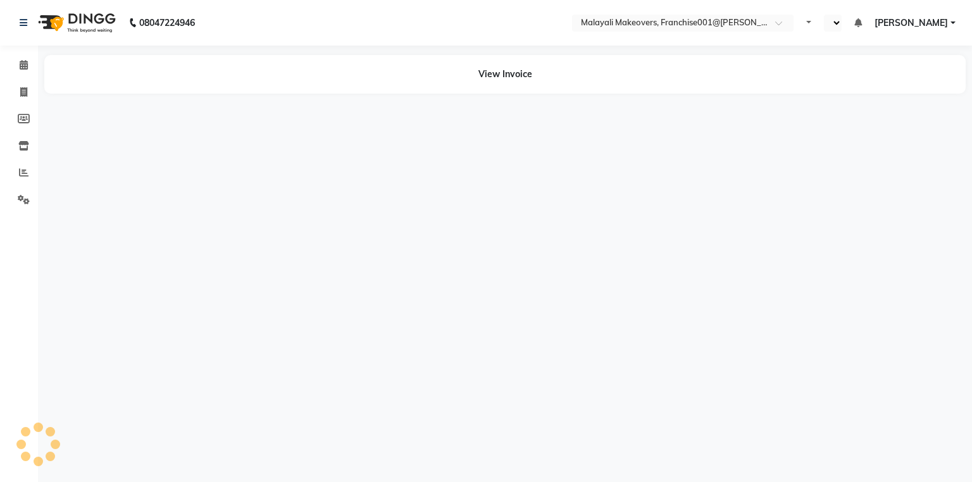
select select "en"
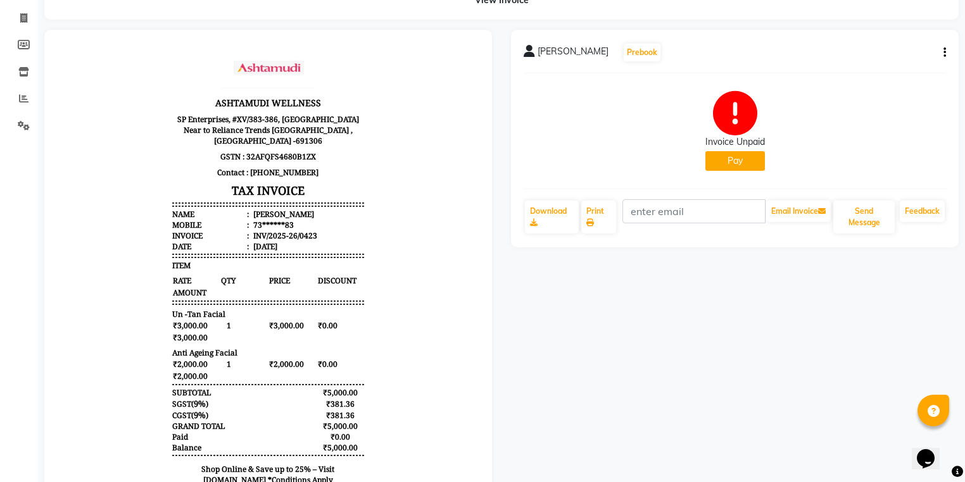
scroll to position [129, 0]
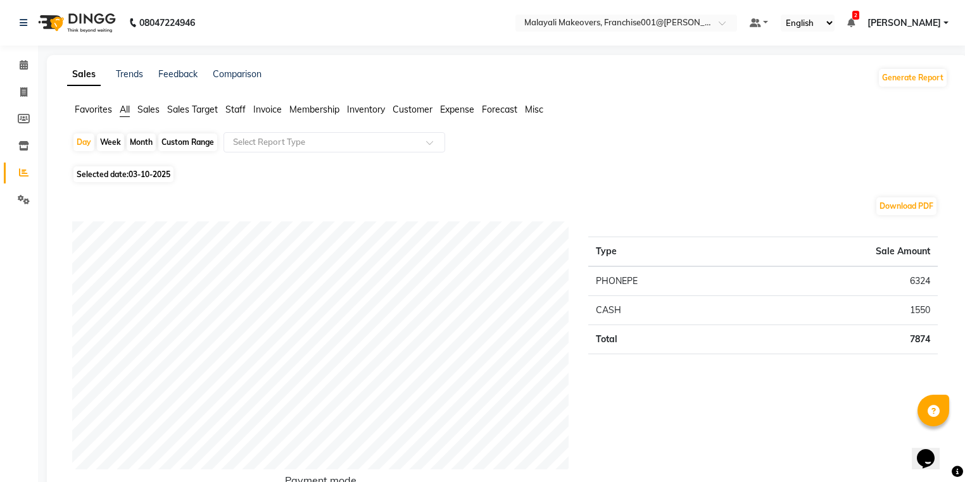
click at [86, 143] on div "Day" at bounding box center [83, 143] width 21 height 18
select select "10"
select select "2025"
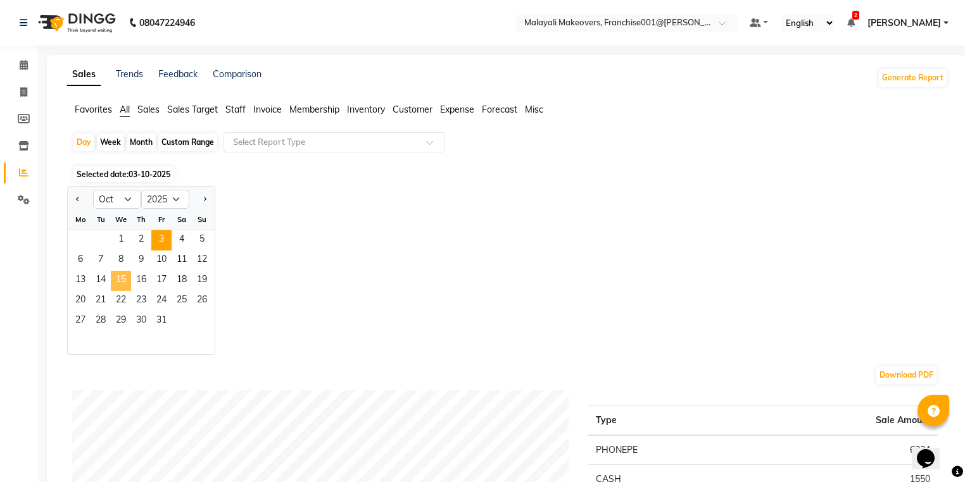
click at [122, 280] on span "15" at bounding box center [121, 281] width 20 height 20
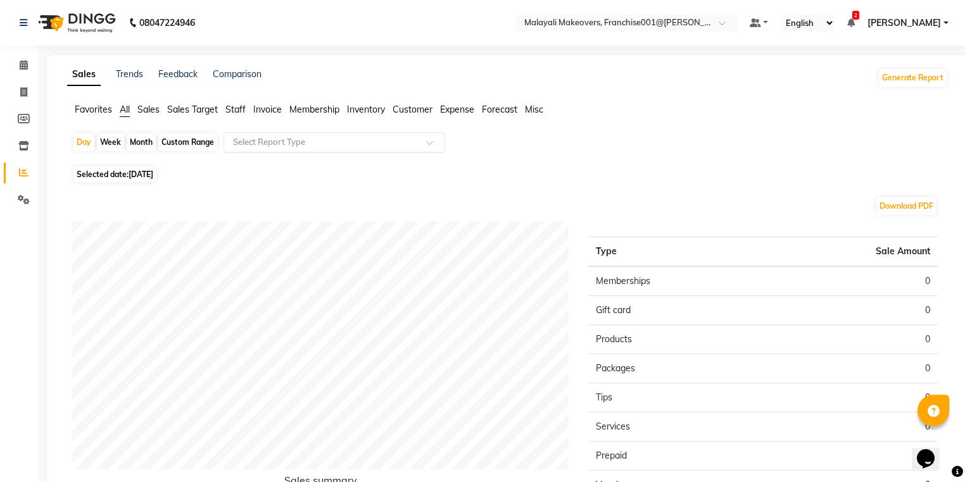
click at [261, 141] on input "text" at bounding box center [321, 142] width 182 height 13
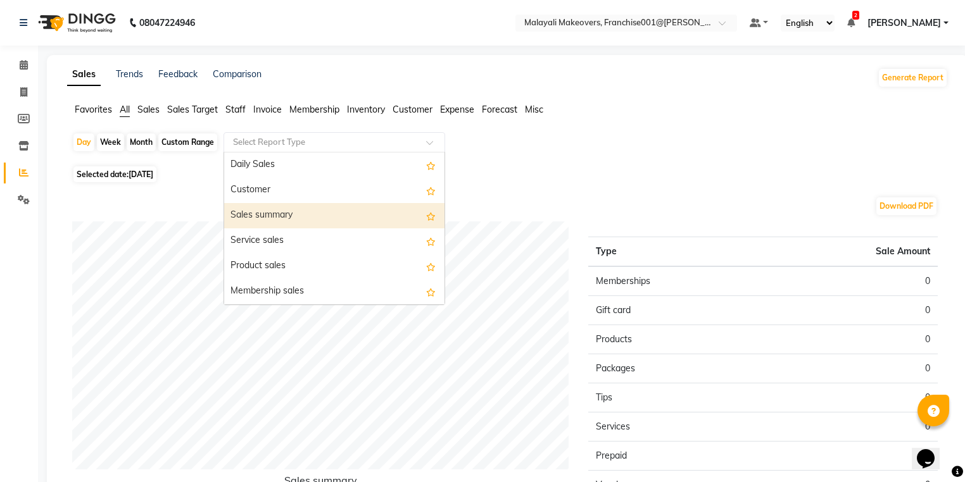
drag, startPoint x: 294, startPoint y: 230, endPoint x: 322, endPoint y: 219, distance: 29.9
click at [305, 216] on div "Sales summary" at bounding box center [334, 215] width 220 height 25
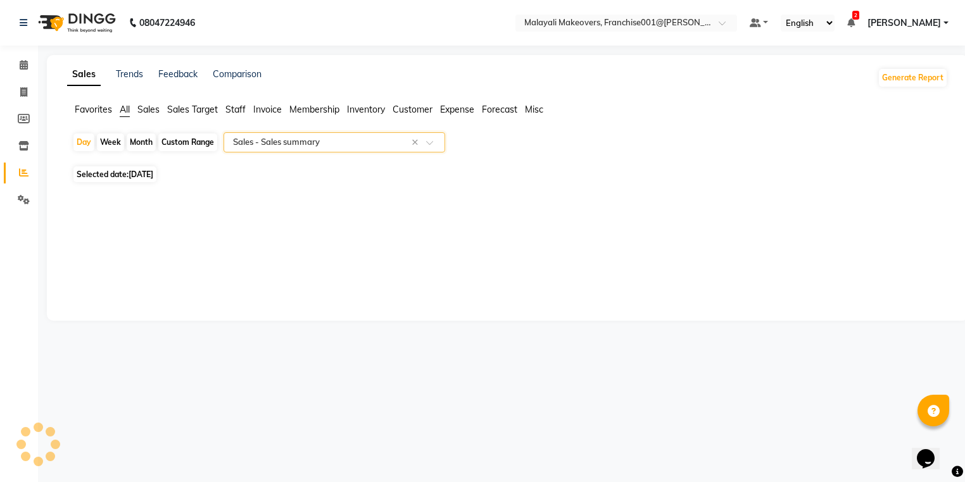
select select "full_report"
select select "csv"
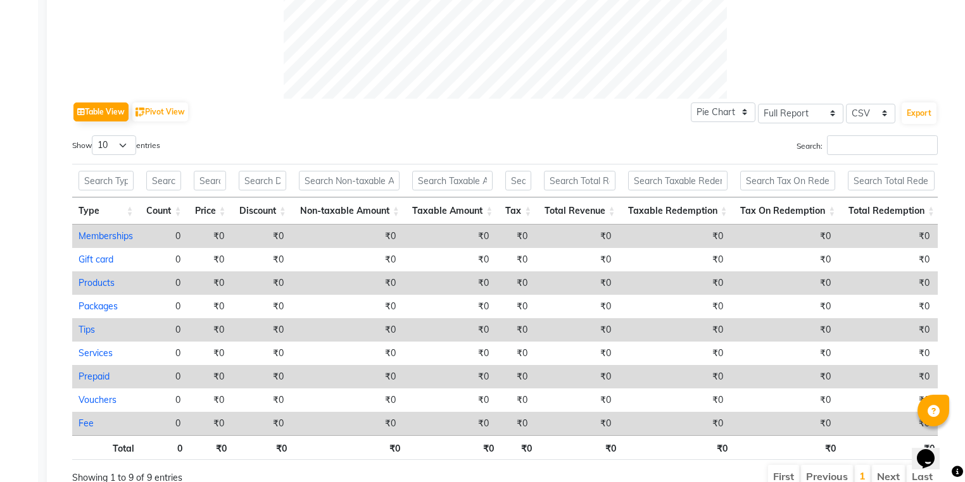
scroll to position [557, 0]
click at [607, 104] on div "Table View Pivot View Pie Chart Bar Chart Select Full Report Filtered Report Se…" at bounding box center [504, 110] width 865 height 27
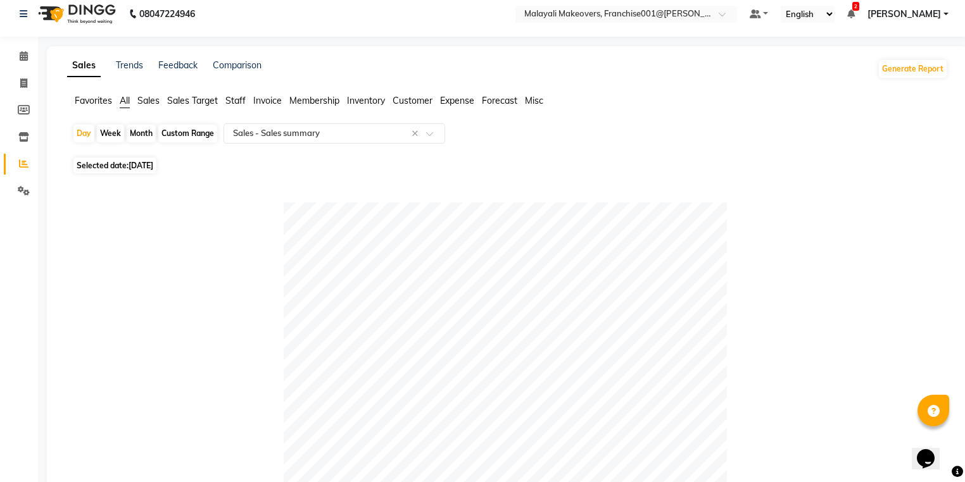
scroll to position [0, 0]
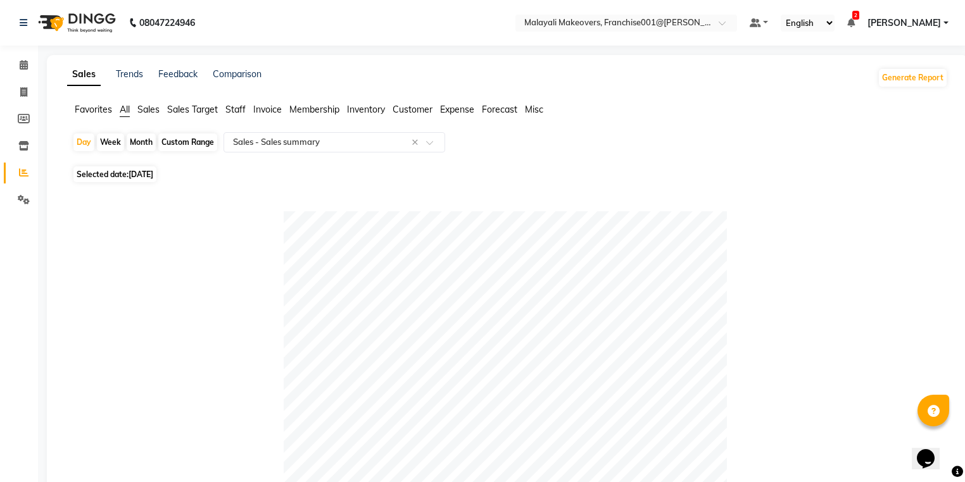
drag, startPoint x: 77, startPoint y: 140, endPoint x: 73, endPoint y: 168, distance: 28.0
click at [77, 150] on div "Day" at bounding box center [83, 143] width 21 height 18
select select "10"
select select "2025"
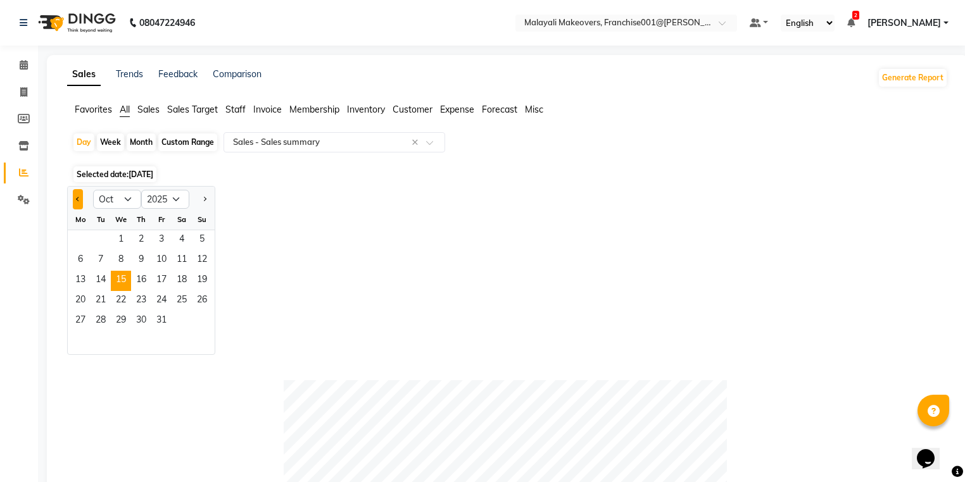
click at [77, 201] on button "Previous month" at bounding box center [78, 199] width 10 height 20
select select "9"
click at [75, 281] on span "15" at bounding box center [80, 281] width 20 height 20
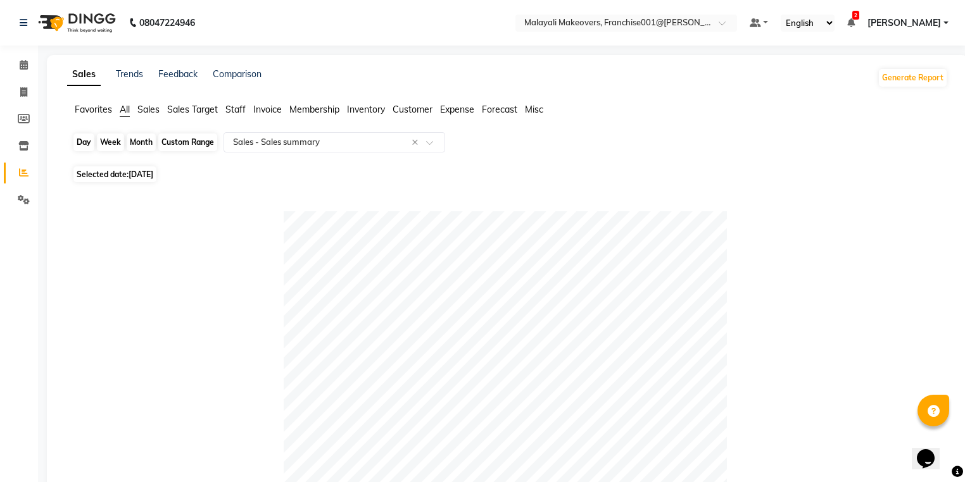
click at [76, 140] on div "Day" at bounding box center [83, 143] width 21 height 18
select select "9"
select select "2025"
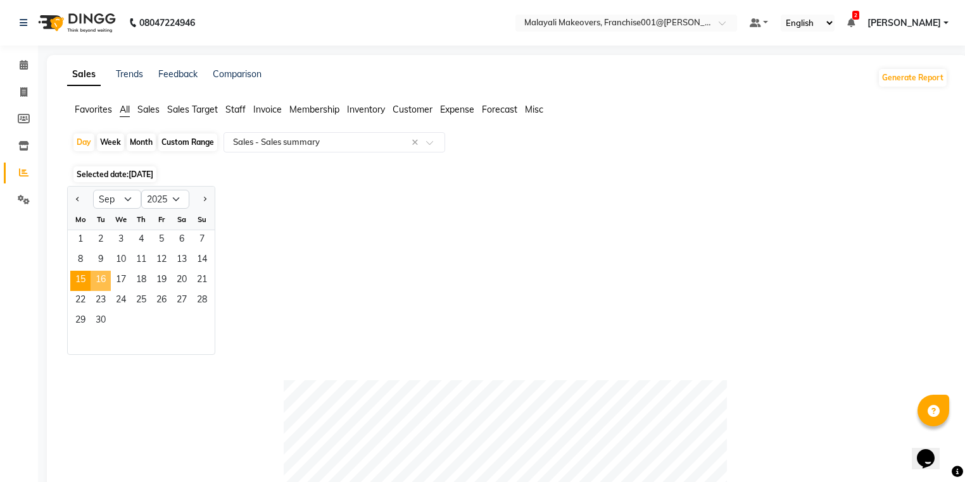
click at [105, 280] on span "16" at bounding box center [101, 281] width 20 height 20
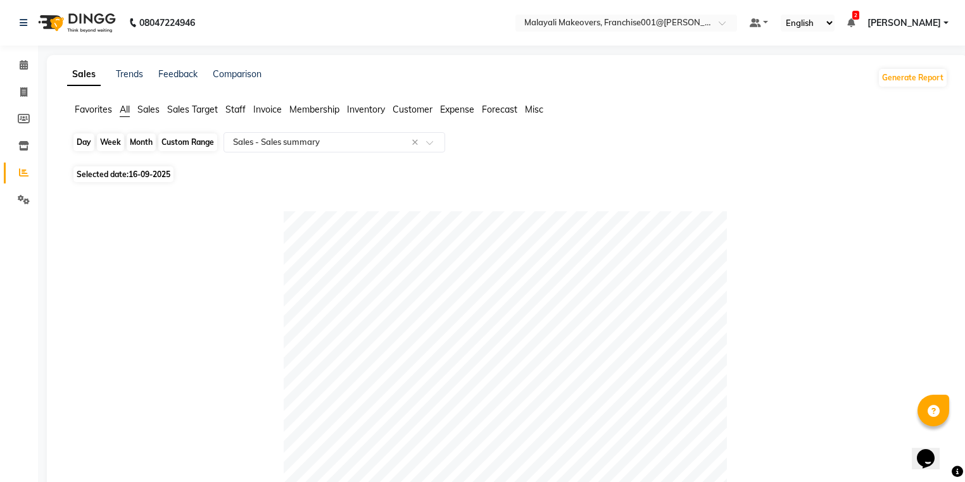
click at [82, 142] on div "Day" at bounding box center [83, 143] width 21 height 18
select select "9"
select select "2025"
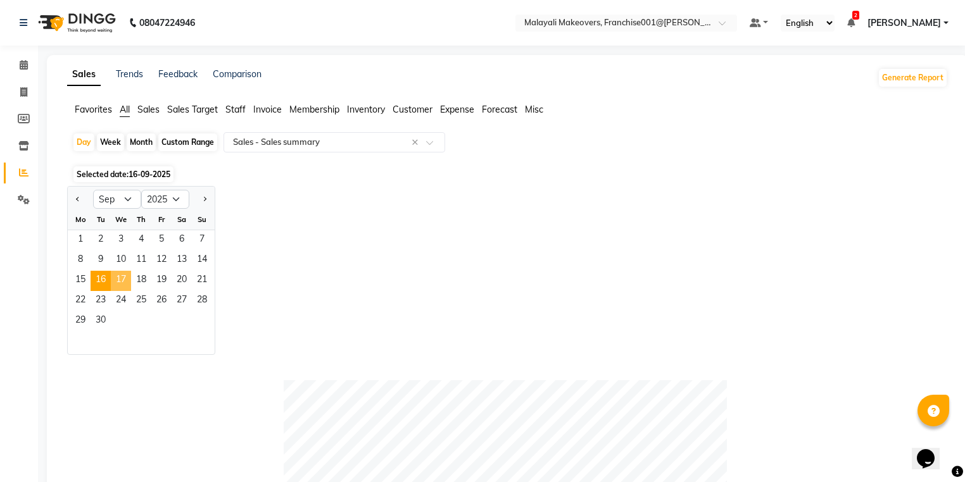
click at [120, 284] on span "17" at bounding box center [121, 281] width 20 height 20
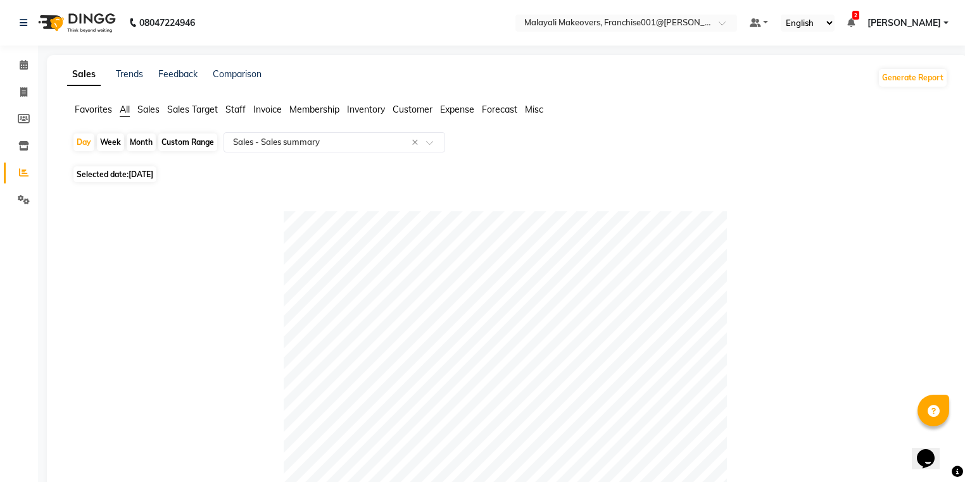
click at [73, 151] on div "Day Week Month Custom Range Select Report Type × Sales - Sales summary ×" at bounding box center [507, 147] width 870 height 30
drag, startPoint x: 80, startPoint y: 143, endPoint x: 81, endPoint y: 164, distance: 20.9
click at [81, 143] on div "Day" at bounding box center [83, 143] width 21 height 18
select select "9"
select select "2025"
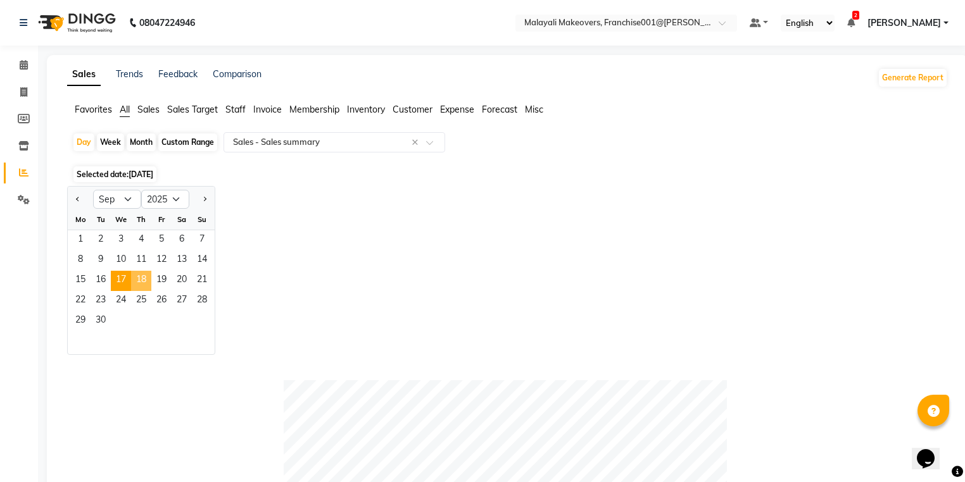
click at [132, 277] on span "18" at bounding box center [141, 281] width 20 height 20
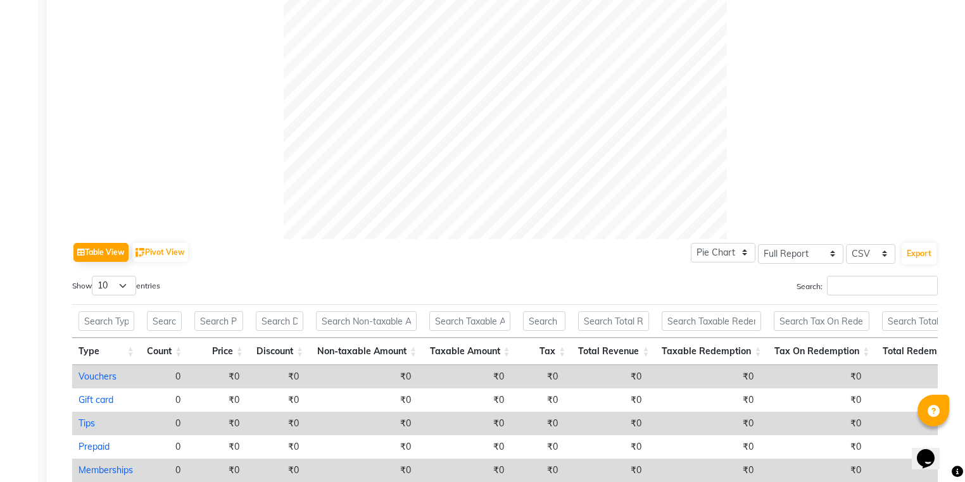
scroll to position [111, 0]
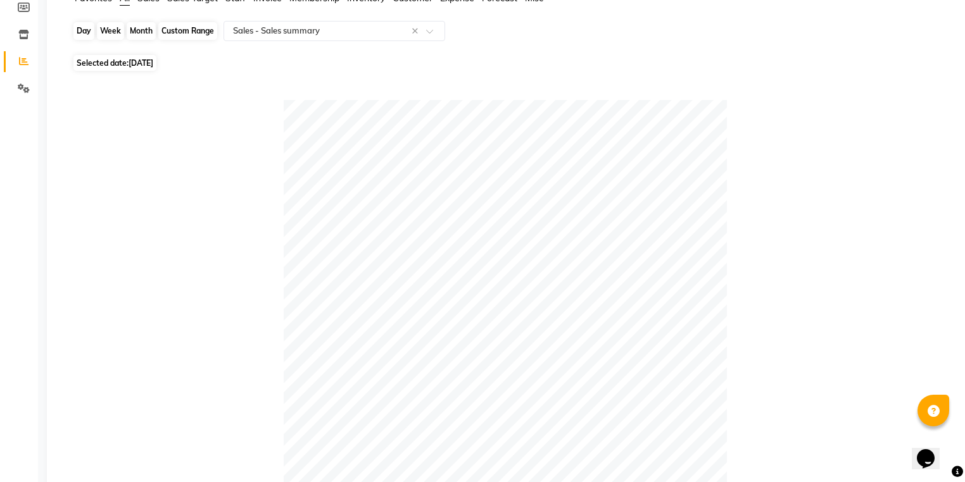
click at [85, 33] on div "Day" at bounding box center [83, 31] width 21 height 18
select select "9"
select select "2025"
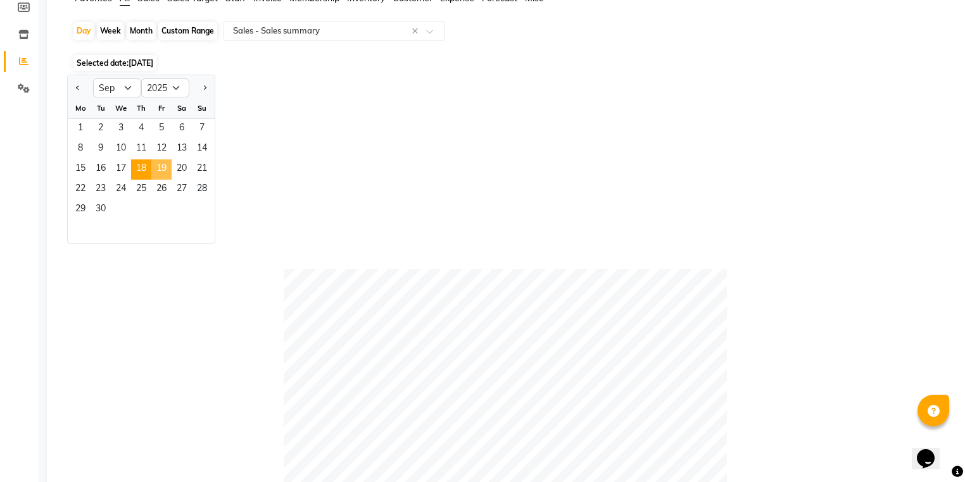
click at [161, 172] on span "19" at bounding box center [161, 169] width 20 height 20
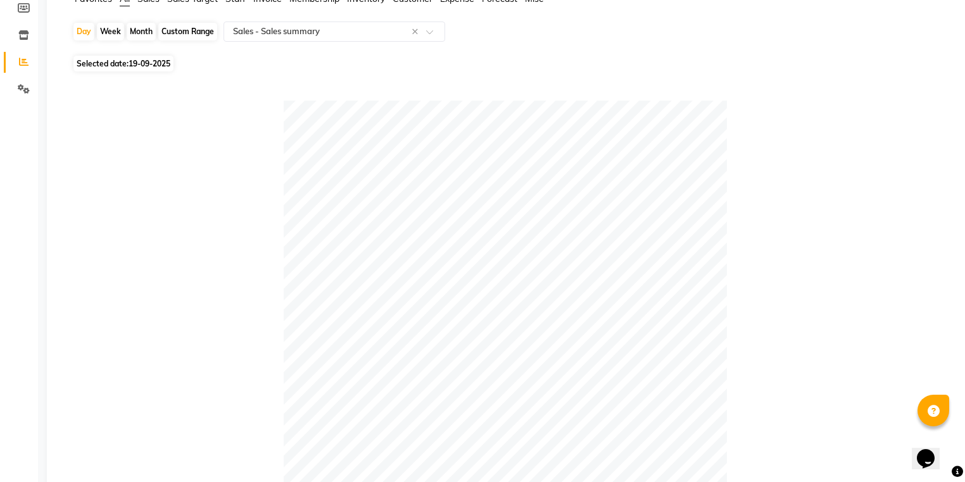
scroll to position [61, 0]
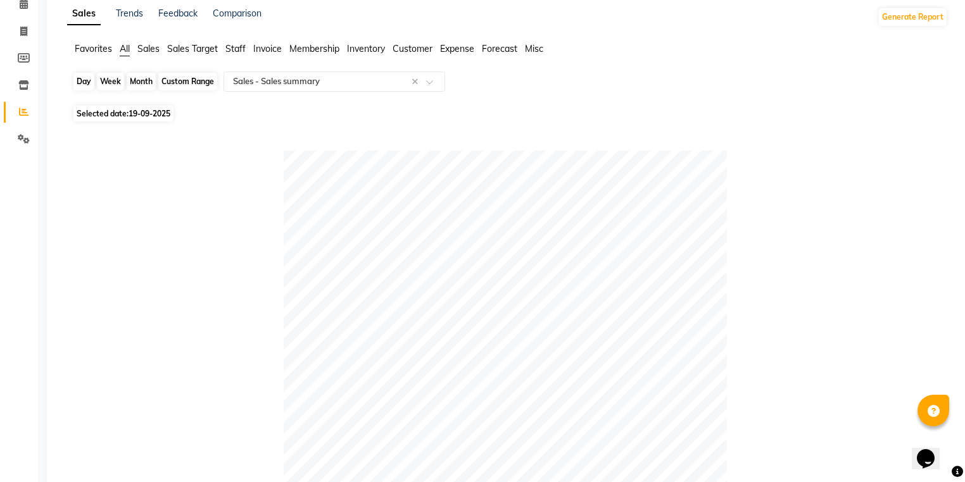
click at [87, 73] on div "Day" at bounding box center [83, 82] width 21 height 18
select select "9"
select select "2025"
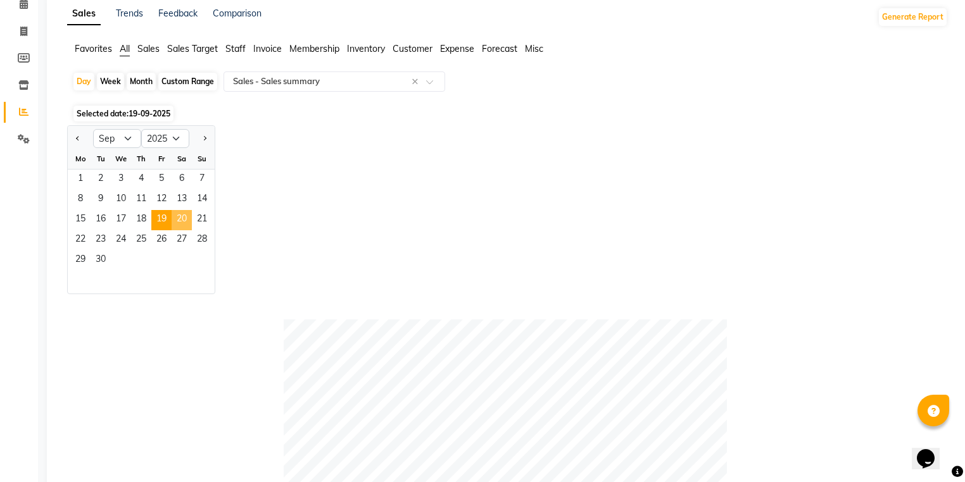
click at [180, 223] on span "20" at bounding box center [182, 220] width 20 height 20
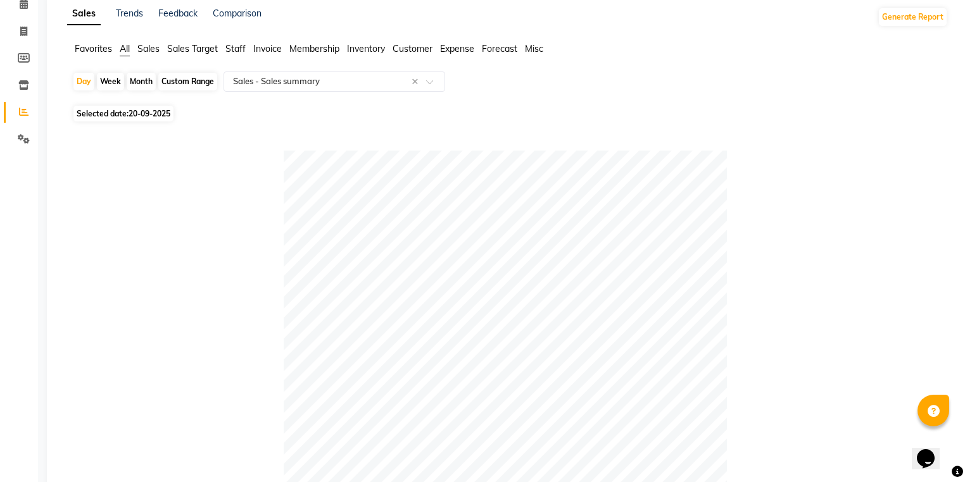
scroll to position [10, 0]
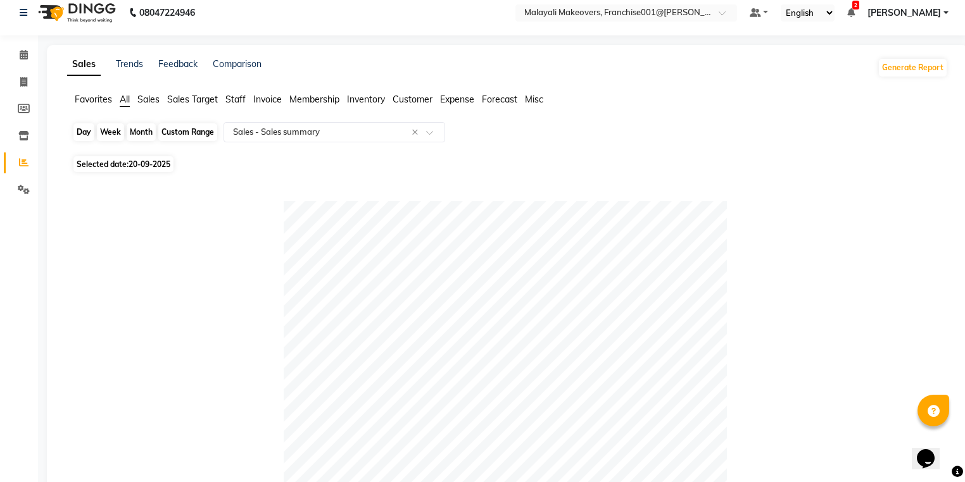
click at [80, 133] on div "Day" at bounding box center [83, 132] width 21 height 18
select select "9"
select select "2025"
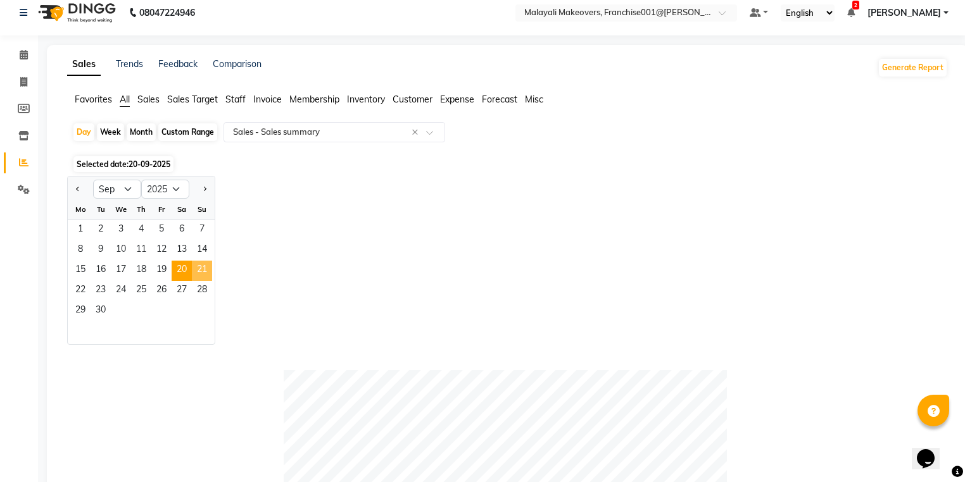
click at [203, 269] on span "21" at bounding box center [202, 271] width 20 height 20
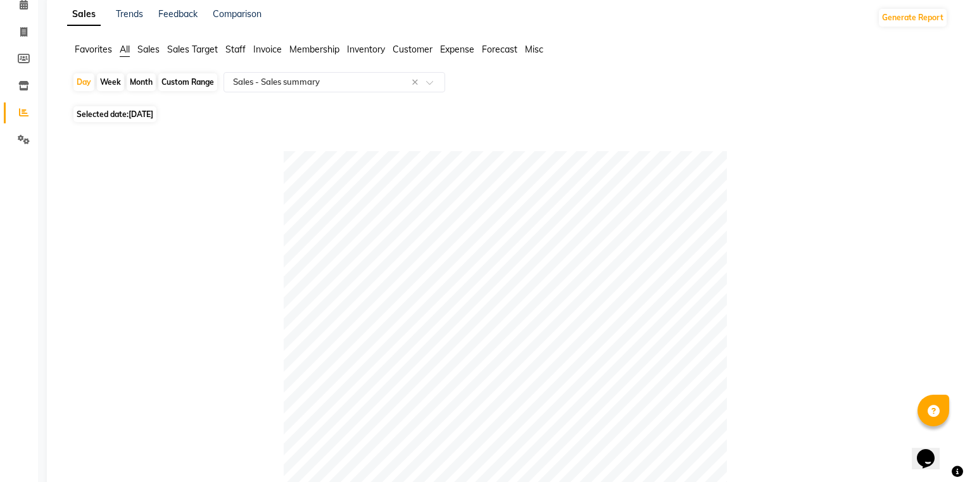
scroll to position [0, 0]
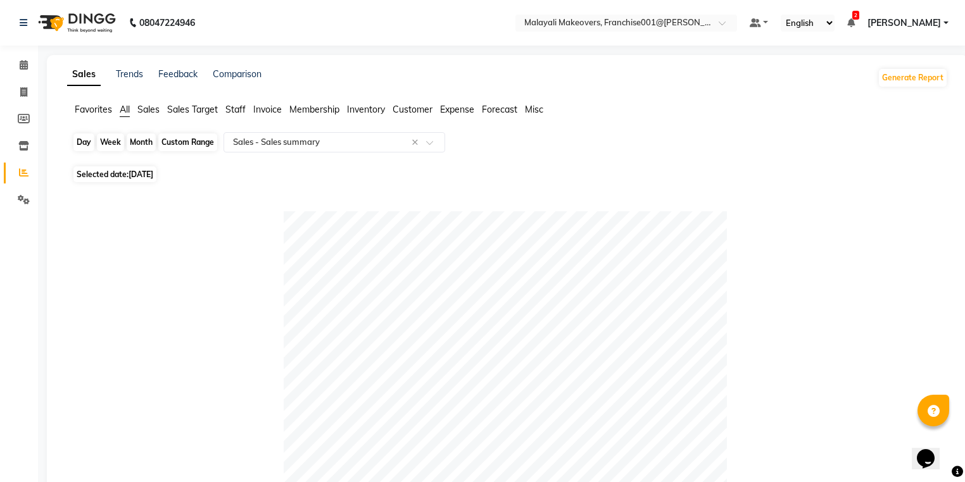
click at [80, 141] on div "Day" at bounding box center [83, 143] width 21 height 18
select select "9"
select select "2025"
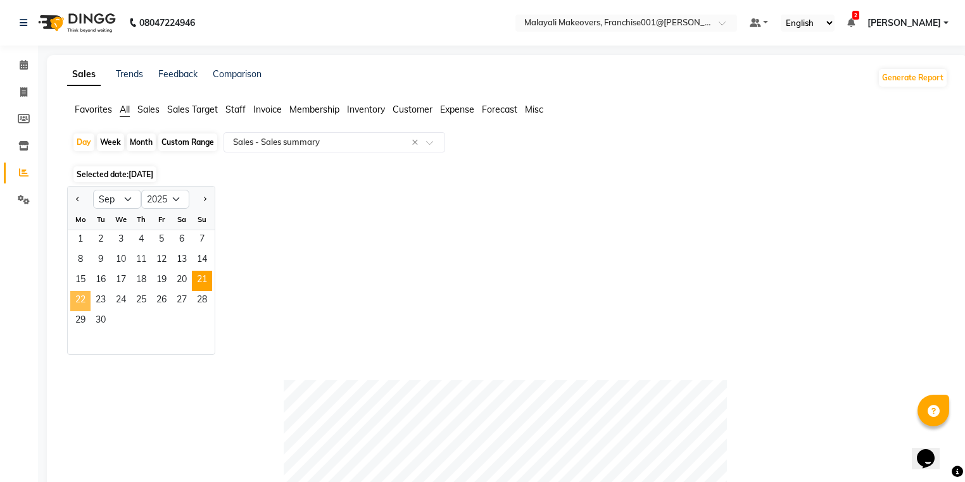
click at [84, 306] on span "22" at bounding box center [80, 301] width 20 height 20
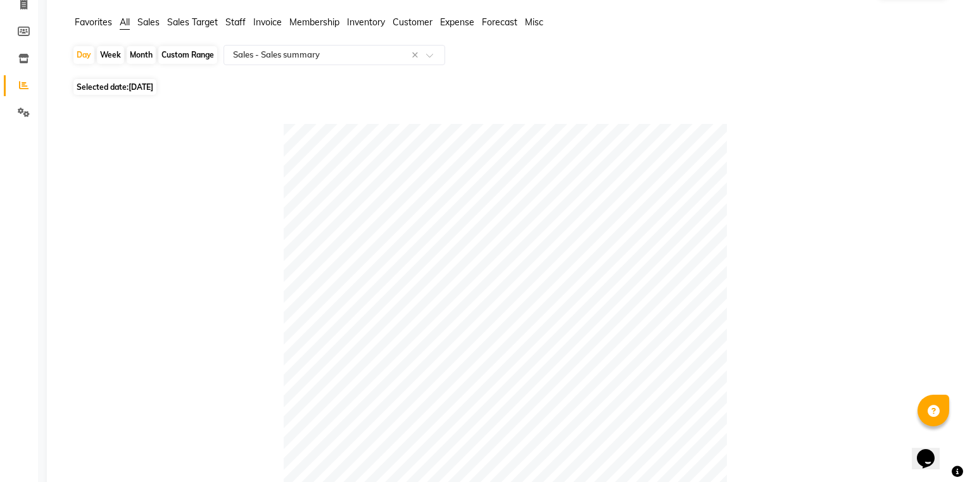
scroll to position [10, 0]
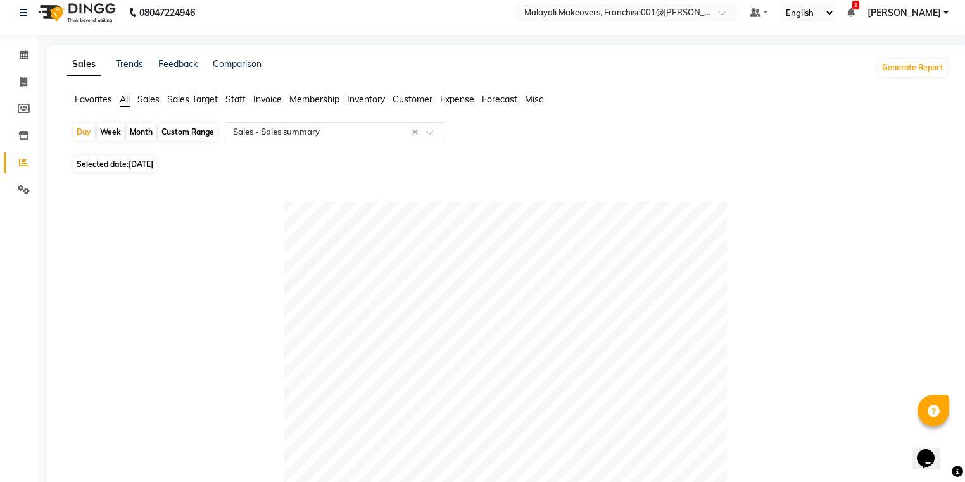
drag, startPoint x: 89, startPoint y: 132, endPoint x: 65, endPoint y: 104, distance: 36.8
click at [85, 124] on div "Day" at bounding box center [83, 132] width 21 height 18
select select "9"
select select "2025"
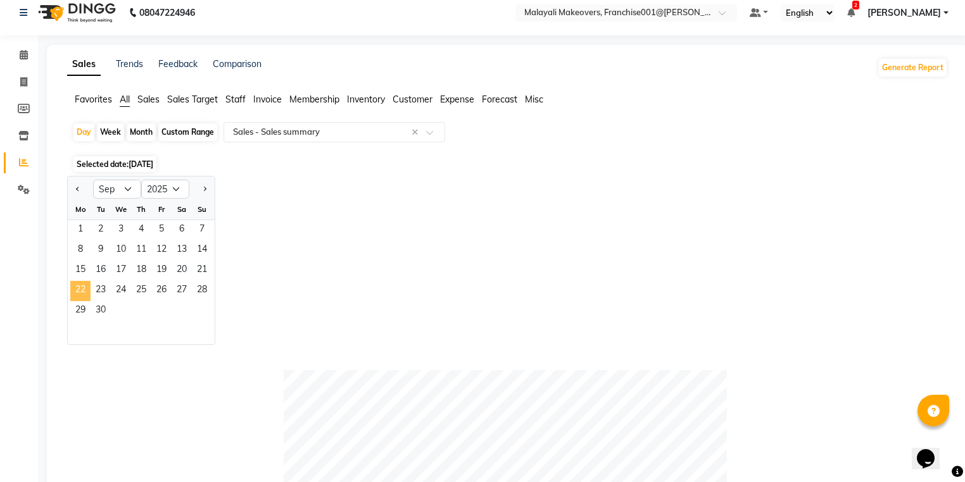
click at [84, 284] on span "22" at bounding box center [80, 291] width 20 height 20
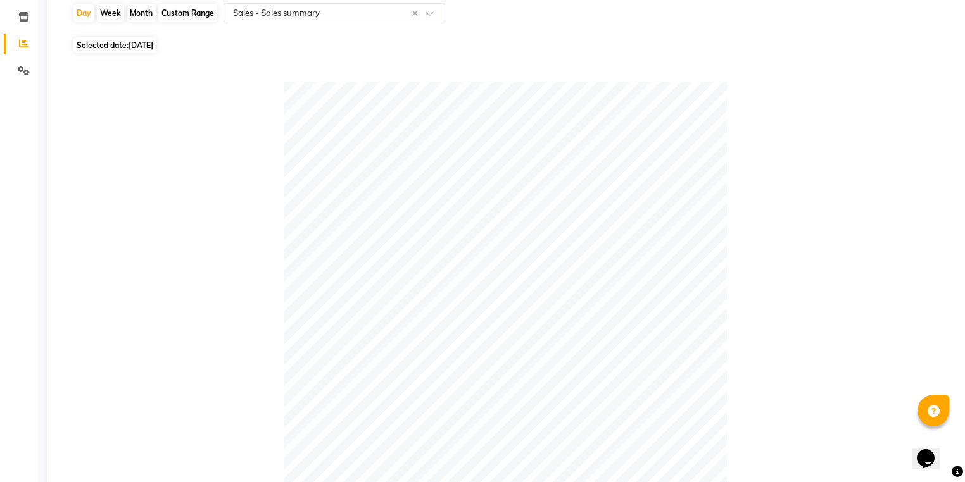
scroll to position [0, 0]
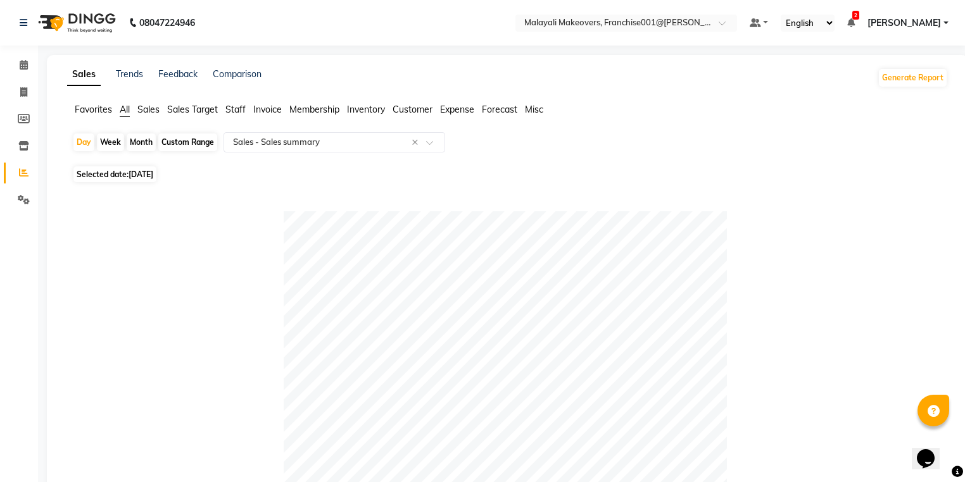
drag, startPoint x: 81, startPoint y: 140, endPoint x: 89, endPoint y: 177, distance: 37.5
click at [80, 140] on div "Day" at bounding box center [83, 143] width 21 height 18
select select "9"
select select "2025"
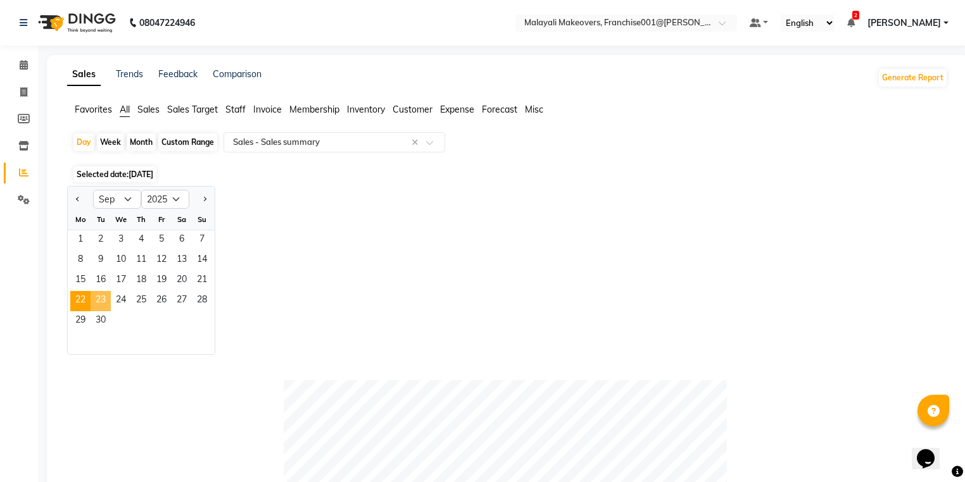
click at [102, 302] on span "23" at bounding box center [101, 301] width 20 height 20
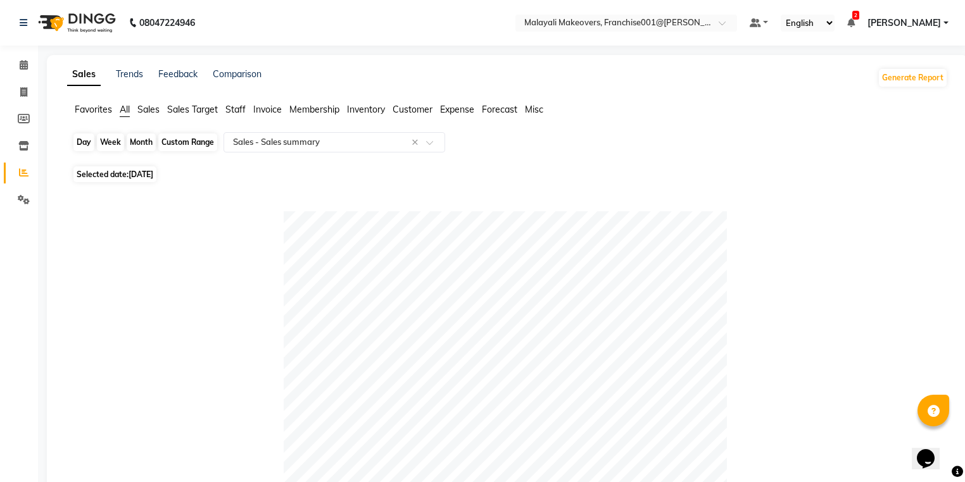
click at [82, 142] on div "Day" at bounding box center [83, 143] width 21 height 18
select select "9"
select select "2025"
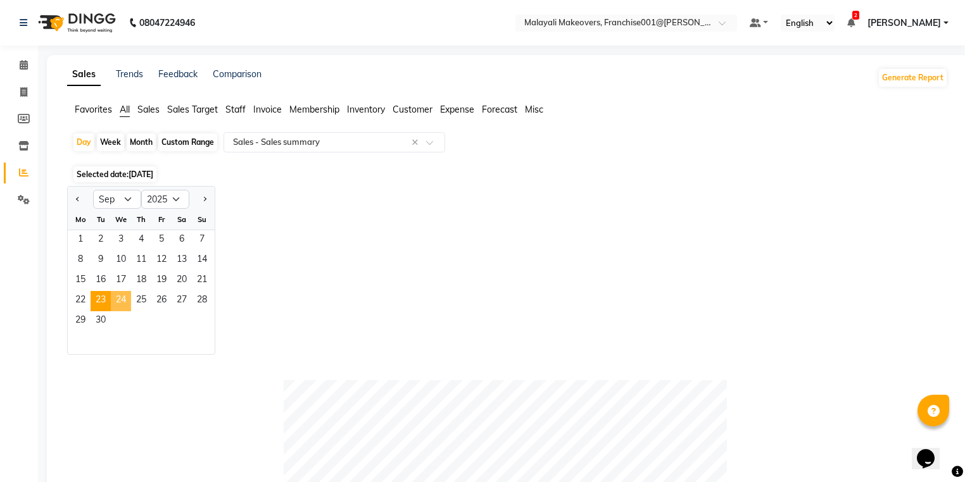
click at [122, 301] on span "24" at bounding box center [121, 301] width 20 height 20
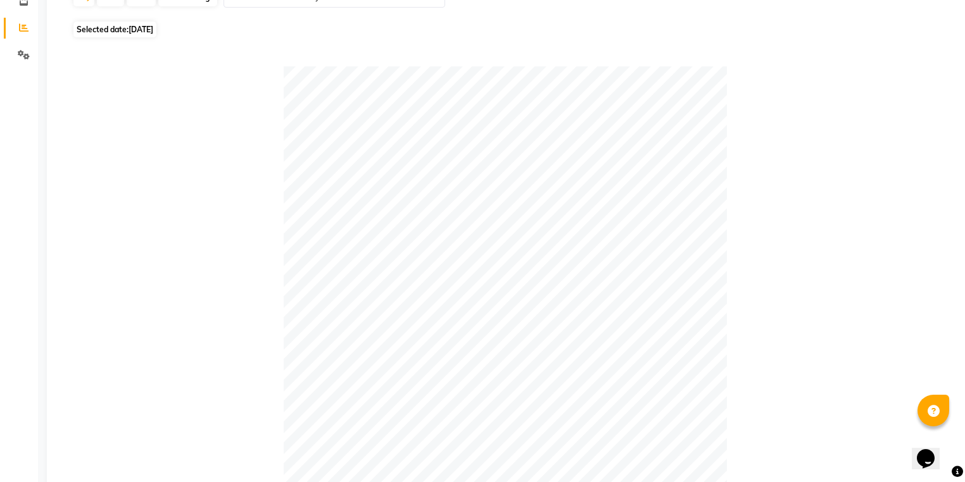
scroll to position [10, 0]
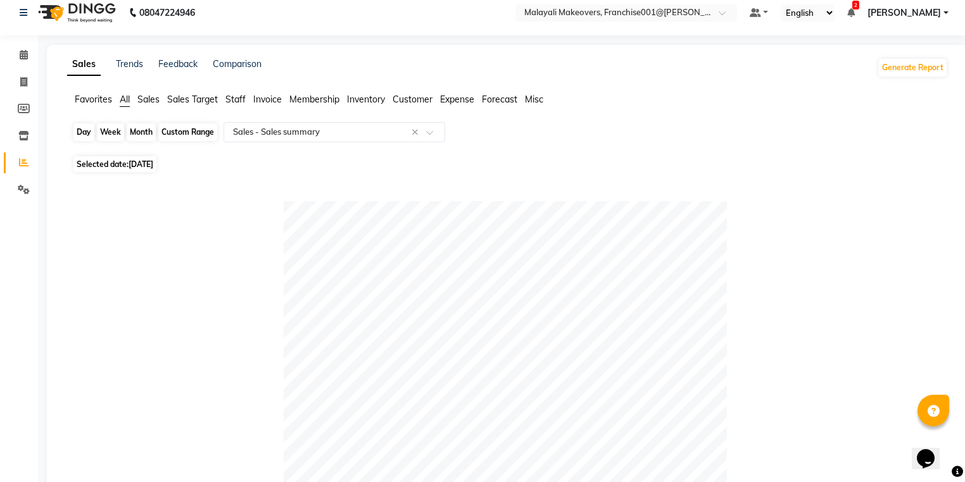
click at [84, 131] on div "Day" at bounding box center [83, 132] width 21 height 18
select select "9"
select select "2025"
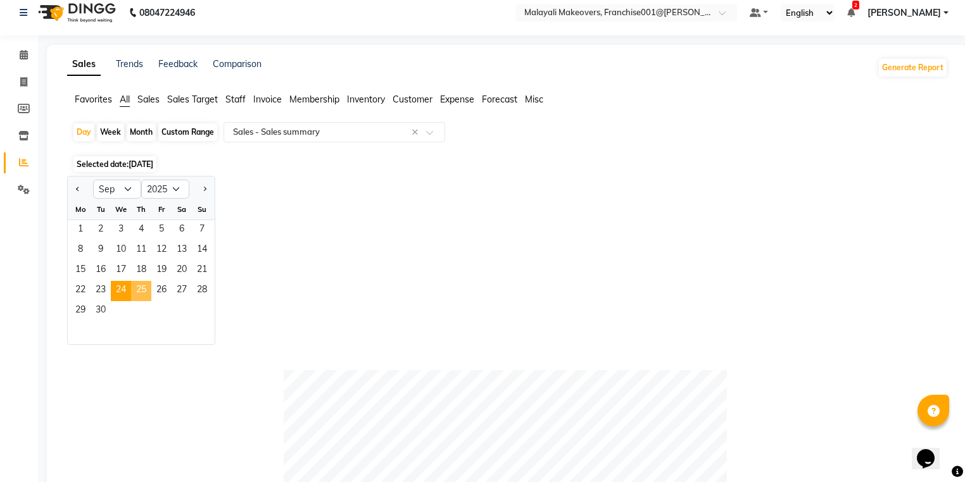
click at [141, 287] on span "25" at bounding box center [141, 291] width 20 height 20
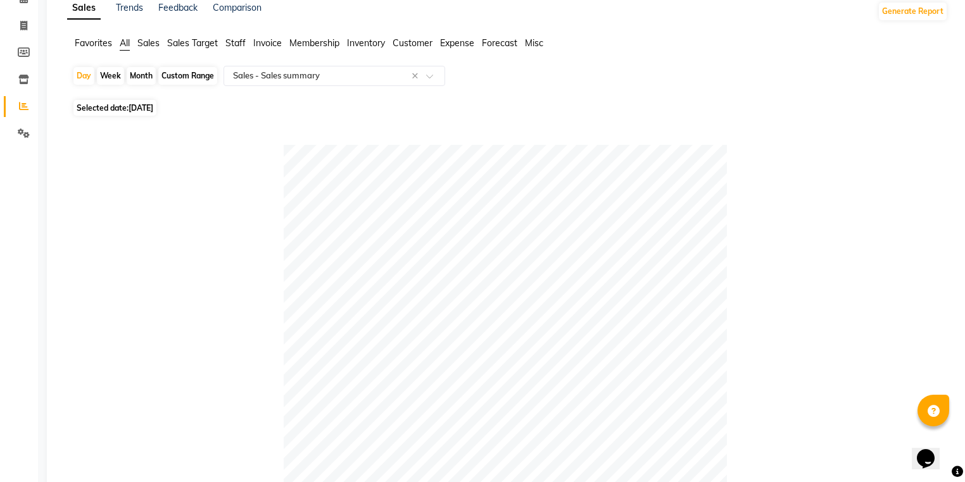
scroll to position [61, 0]
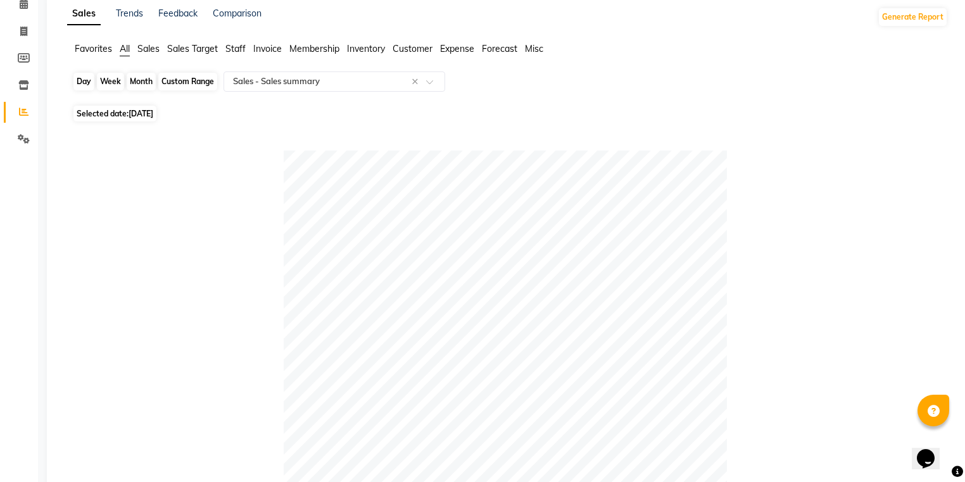
click at [80, 86] on div "Day" at bounding box center [83, 82] width 21 height 18
select select "9"
select select "2025"
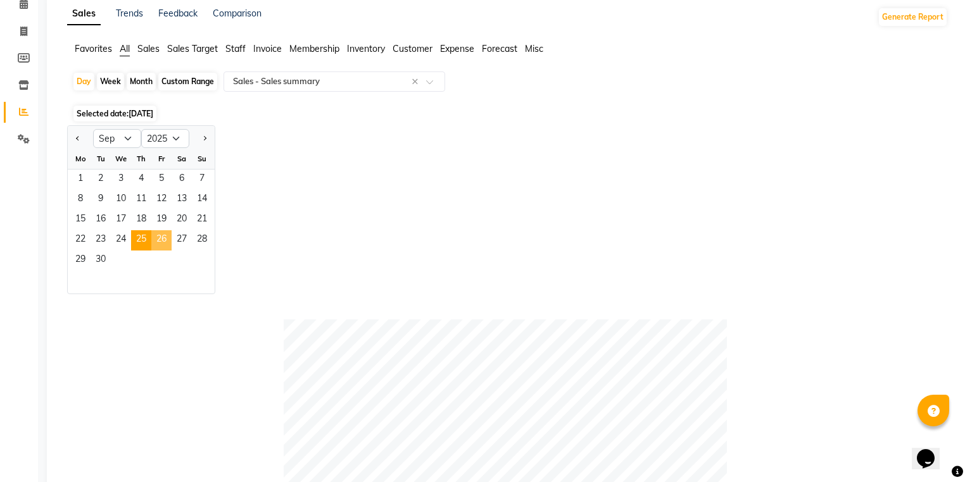
click at [160, 243] on span "26" at bounding box center [161, 240] width 20 height 20
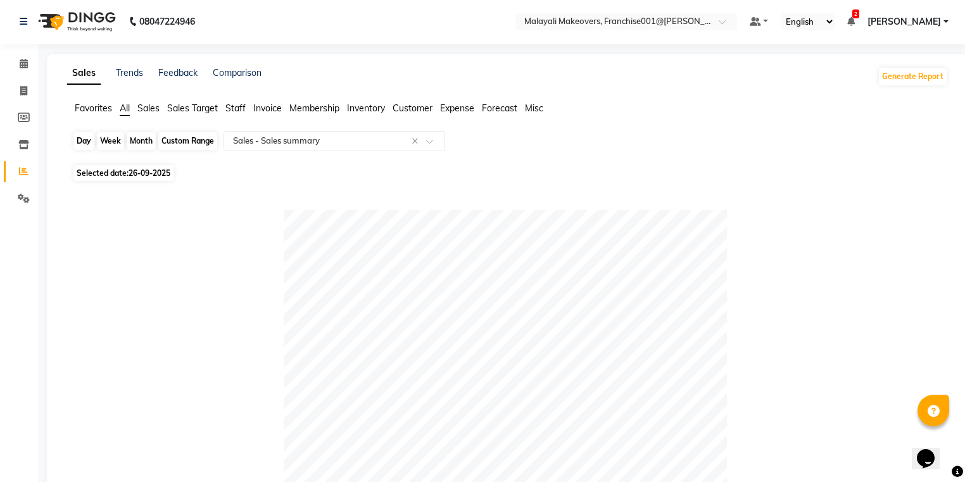
scroll to position [0, 0]
click at [83, 135] on div "Day" at bounding box center [83, 143] width 21 height 18
select select "9"
select select "2025"
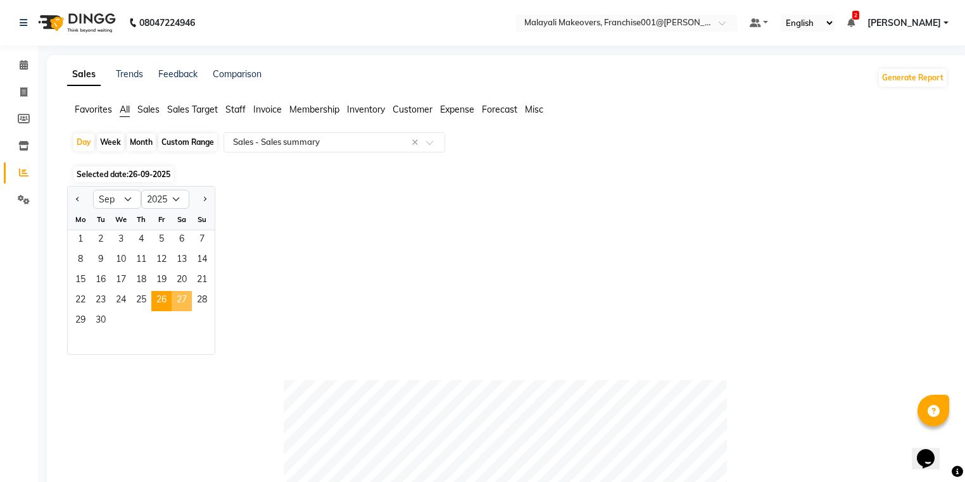
click at [175, 301] on span "27" at bounding box center [182, 301] width 20 height 20
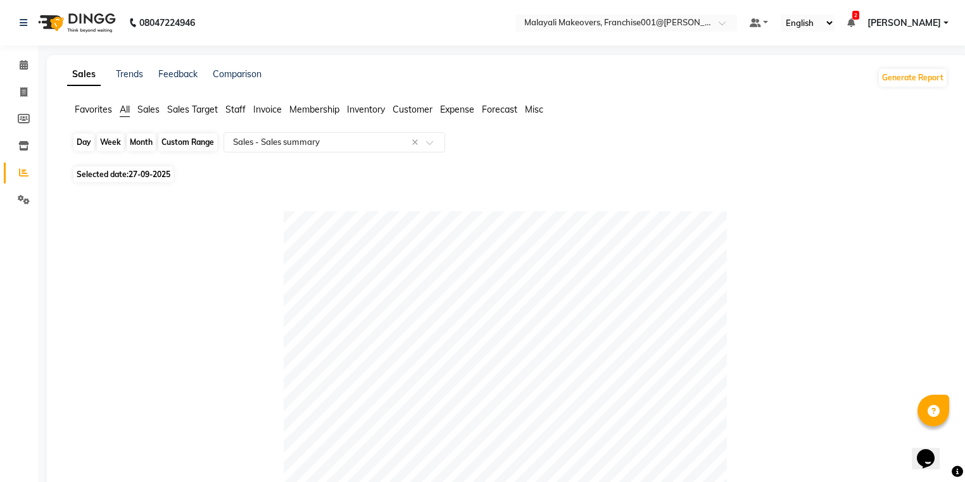
drag, startPoint x: 86, startPoint y: 141, endPoint x: 80, endPoint y: 144, distance: 6.5
click at [86, 142] on div "Day" at bounding box center [83, 143] width 21 height 18
select select "9"
select select "2025"
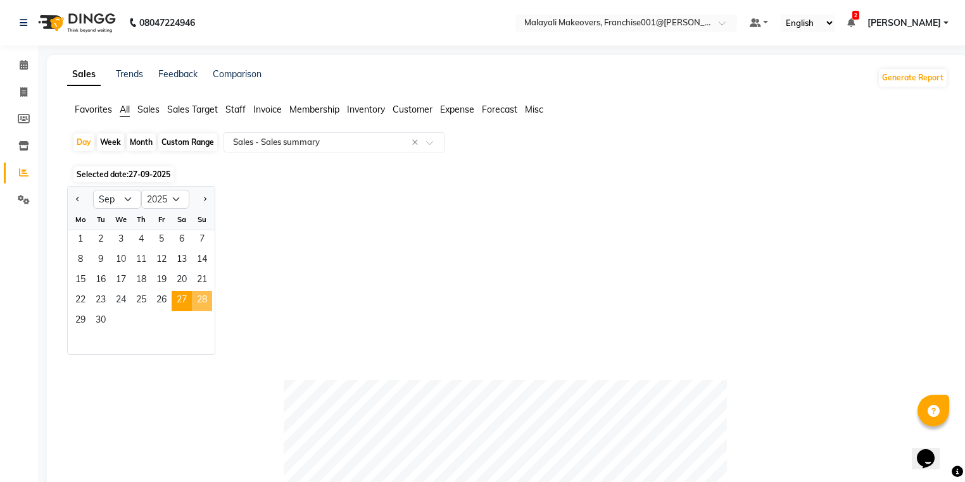
click at [195, 304] on span "28" at bounding box center [202, 301] width 20 height 20
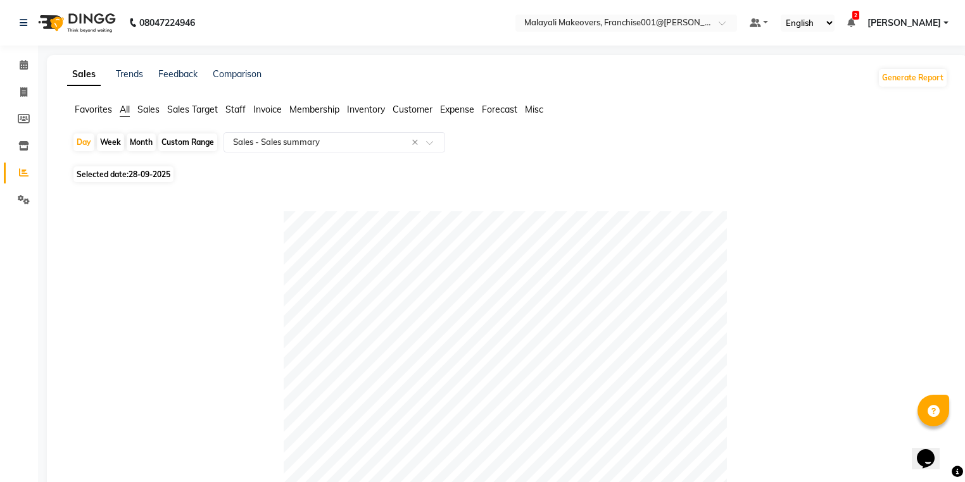
click at [82, 141] on div "Day" at bounding box center [83, 143] width 21 height 18
select select "9"
select select "2025"
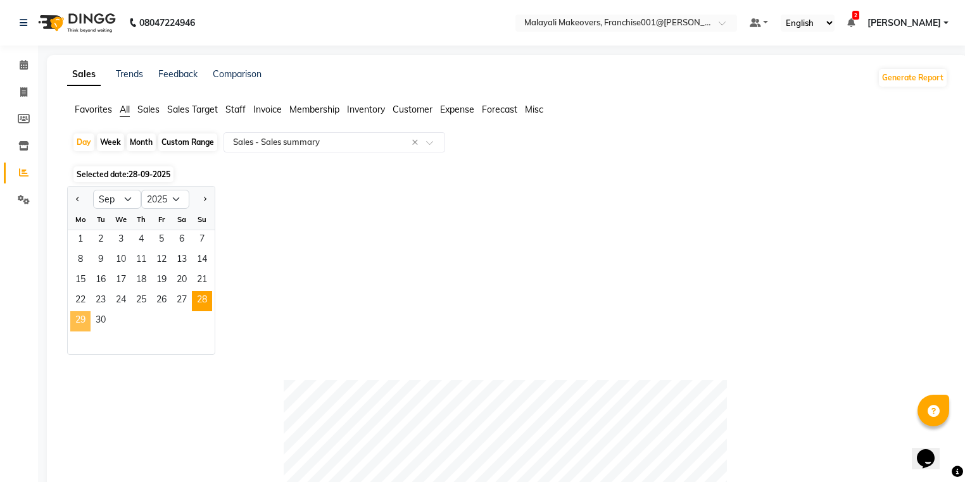
click at [75, 322] on span "29" at bounding box center [80, 321] width 20 height 20
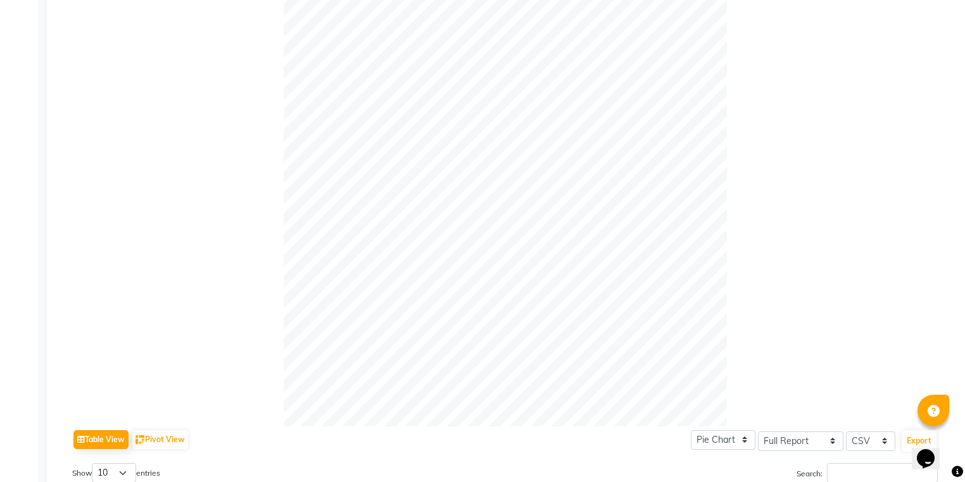
scroll to position [61, 0]
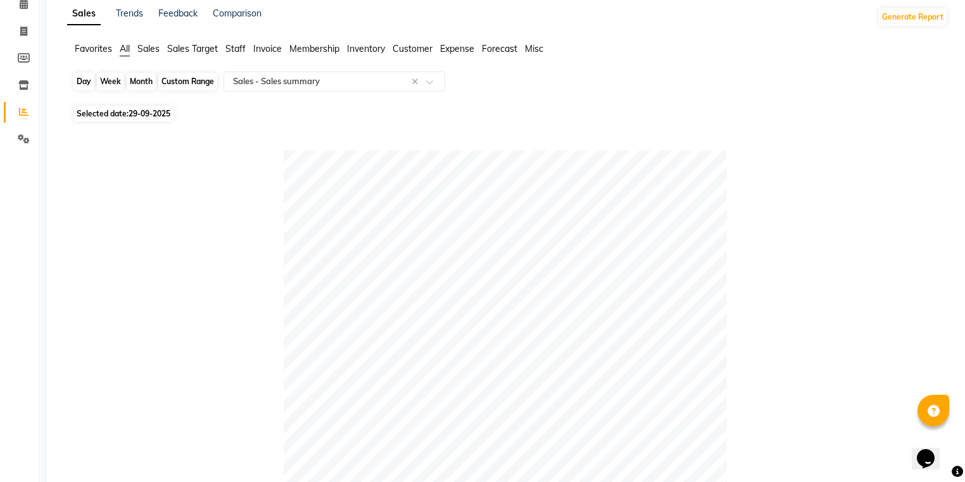
click at [86, 81] on div "Day" at bounding box center [83, 82] width 21 height 18
select select "9"
select select "2025"
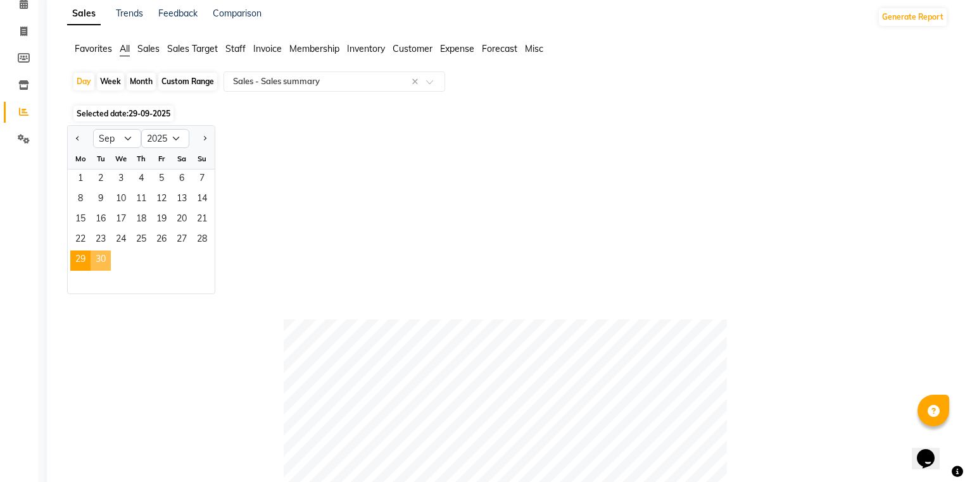
click at [106, 261] on span "30" at bounding box center [101, 261] width 20 height 20
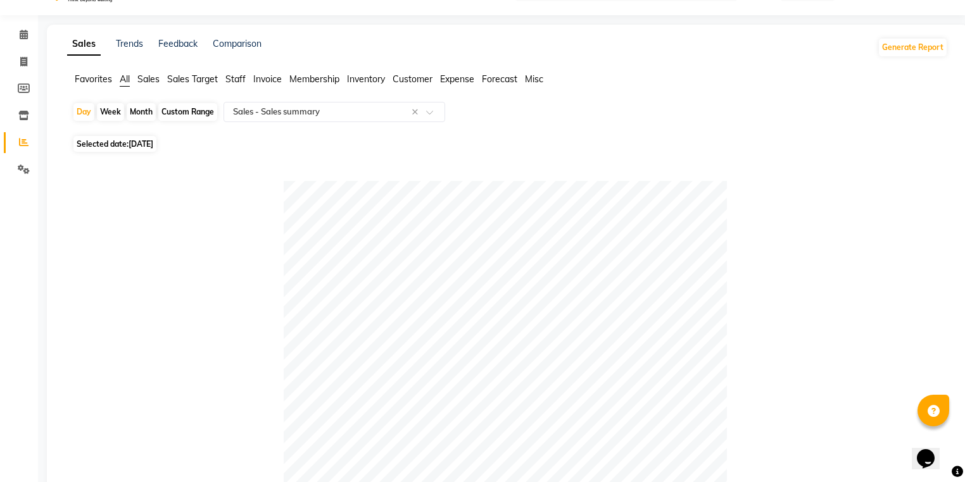
scroll to position [0, 0]
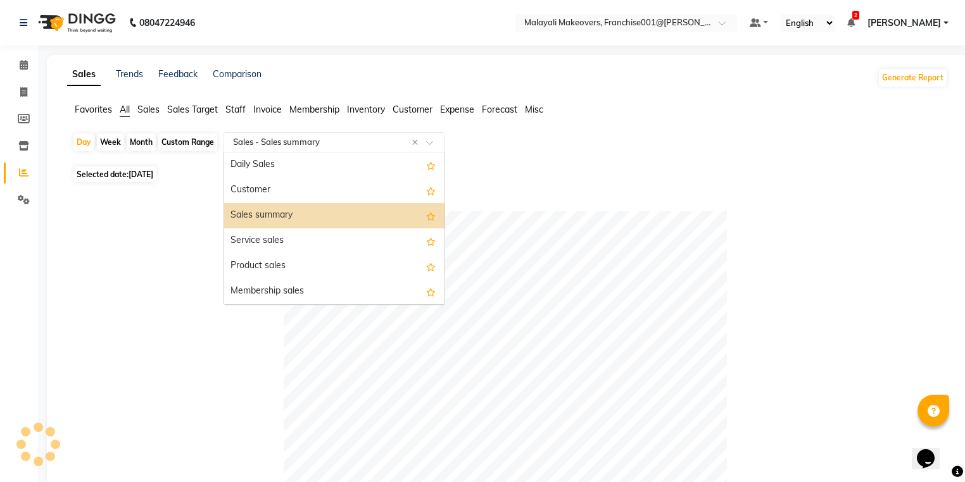
click at [273, 149] on div "Select Report Type × Sales - Sales summary ×" at bounding box center [334, 142] width 222 height 20
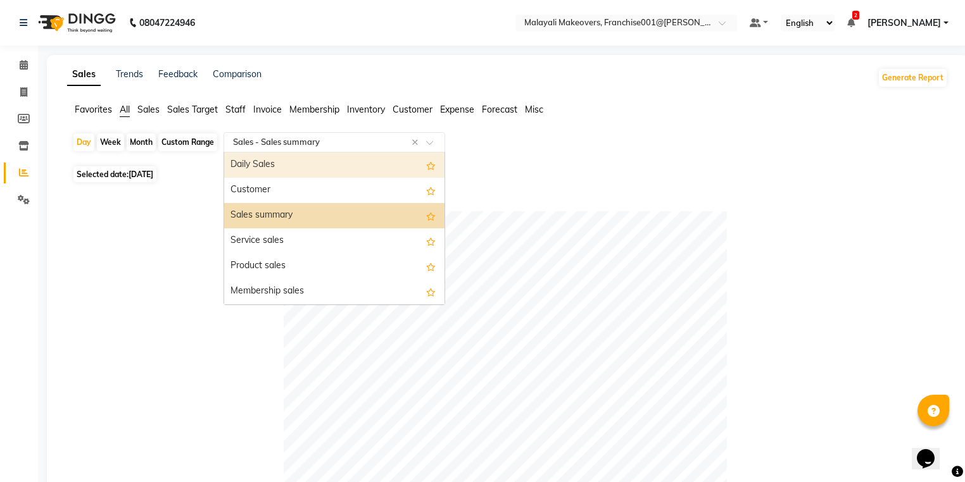
click at [274, 162] on div "Daily Sales" at bounding box center [334, 165] width 220 height 25
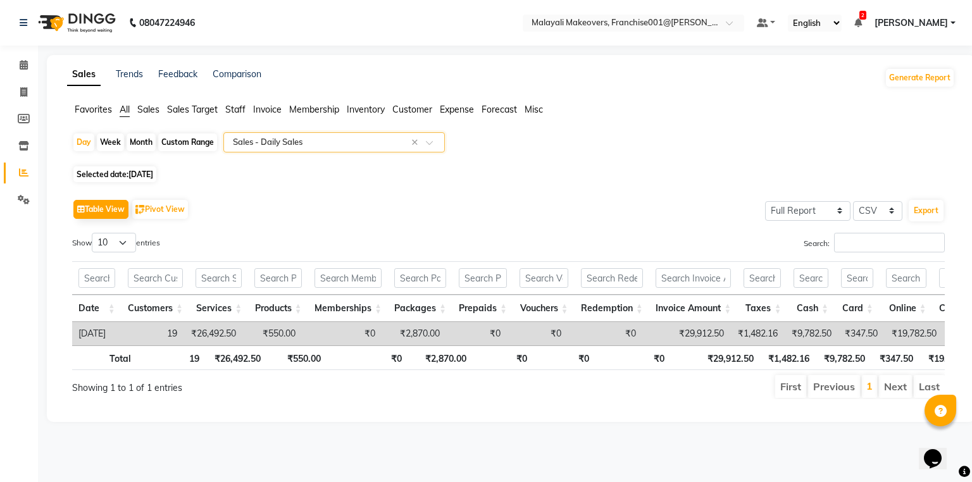
drag, startPoint x: 278, startPoint y: 137, endPoint x: 276, endPoint y: 149, distance: 12.2
click at [277, 137] on input "text" at bounding box center [321, 142] width 182 height 13
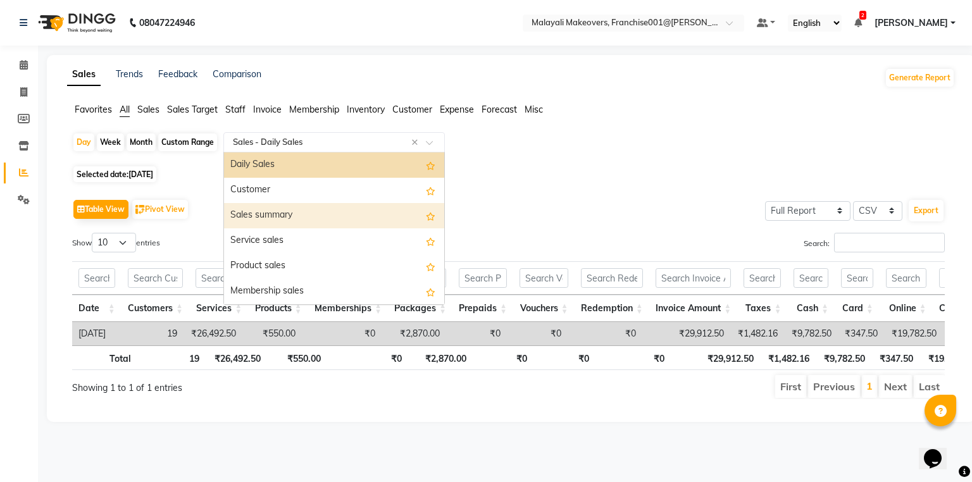
click at [278, 217] on div "Sales summary" at bounding box center [334, 215] width 220 height 25
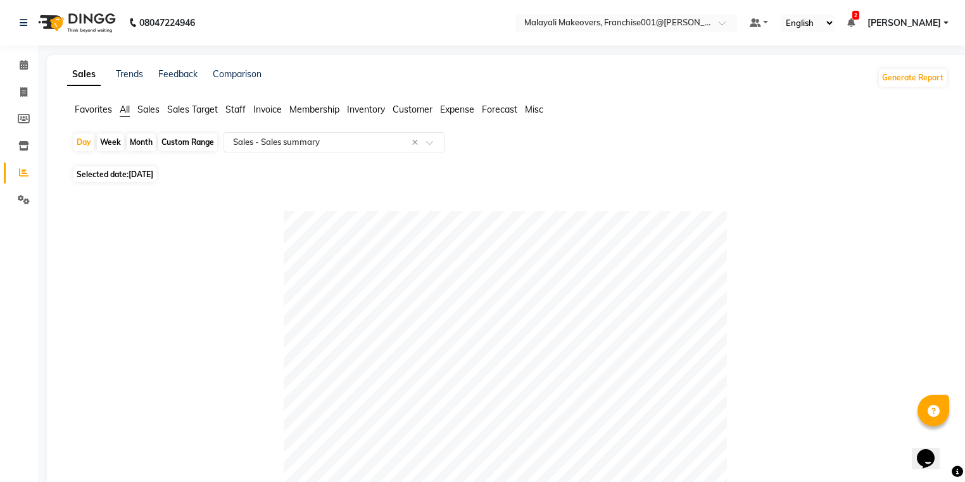
drag, startPoint x: 144, startPoint y: 137, endPoint x: 144, endPoint y: 144, distance: 7.6
click at [144, 144] on div "Month" at bounding box center [141, 143] width 29 height 18
select select "9"
select select "2025"
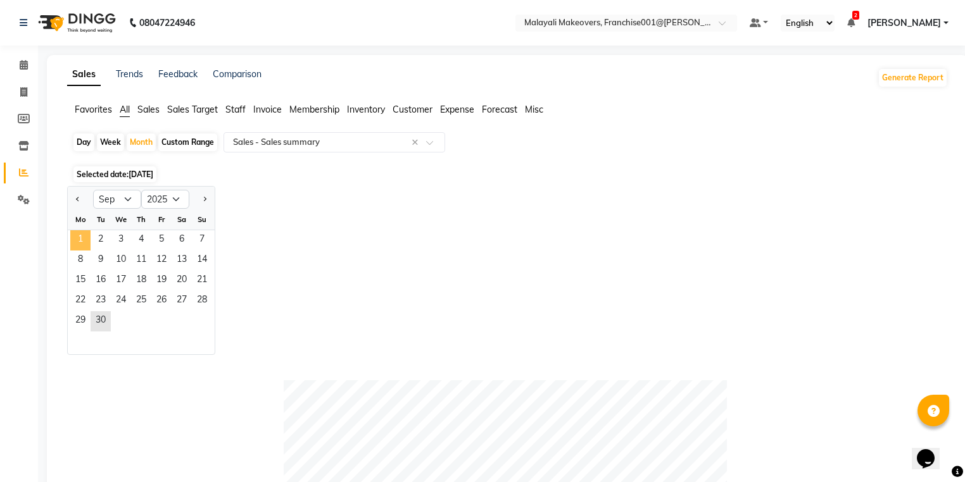
click at [77, 245] on span "1" at bounding box center [80, 240] width 20 height 20
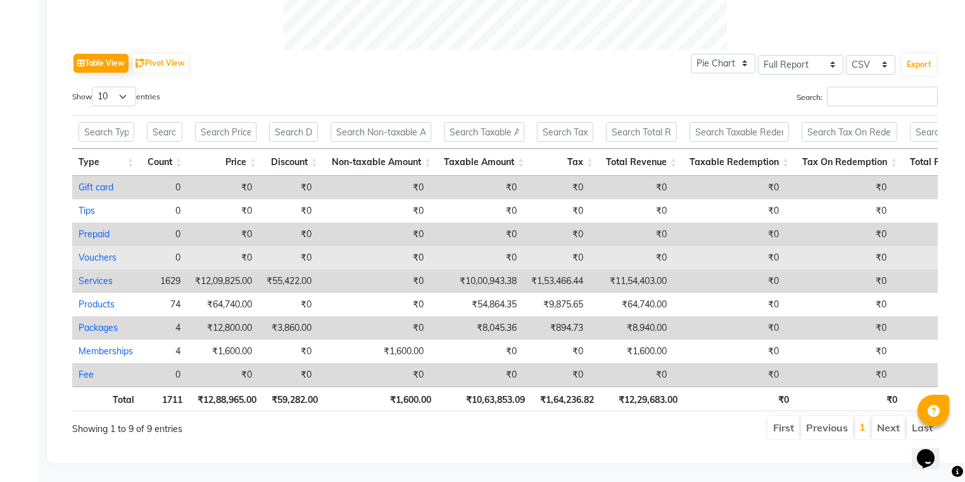
scroll to position [618, 0]
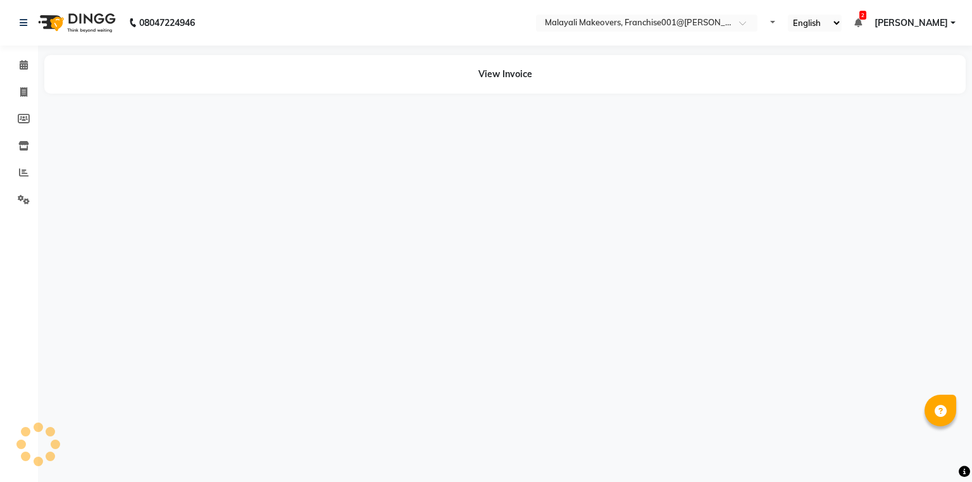
select select "en"
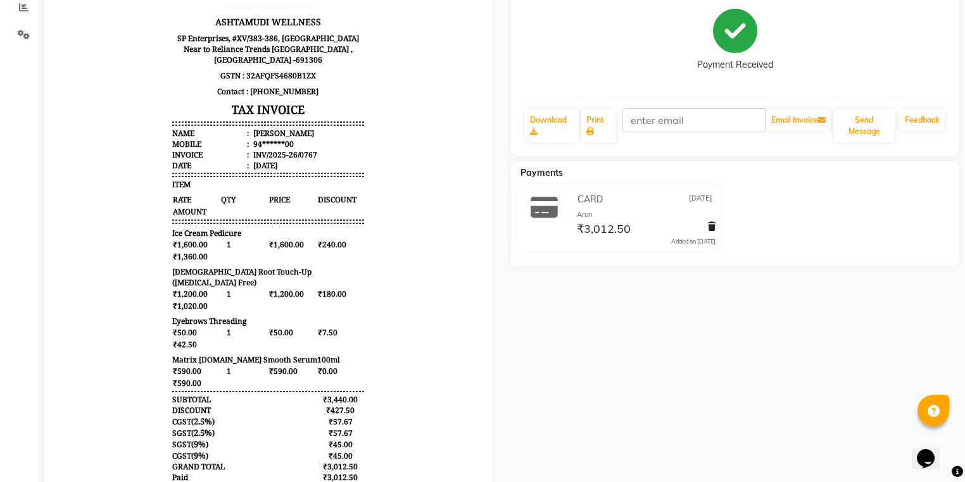
scroll to position [101, 0]
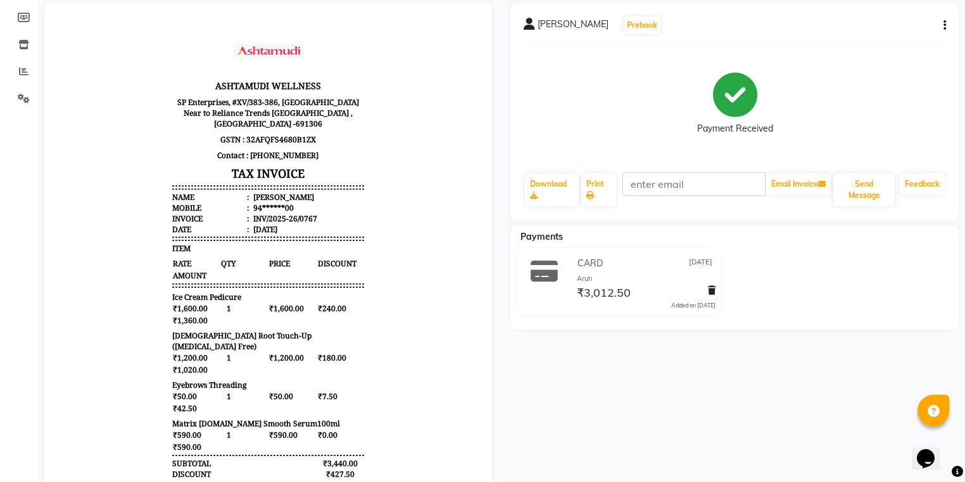
click at [939, 27] on button "button" at bounding box center [942, 25] width 8 height 13
click at [866, 43] on div "Edit Invoice" at bounding box center [880, 50] width 87 height 16
select select "service"
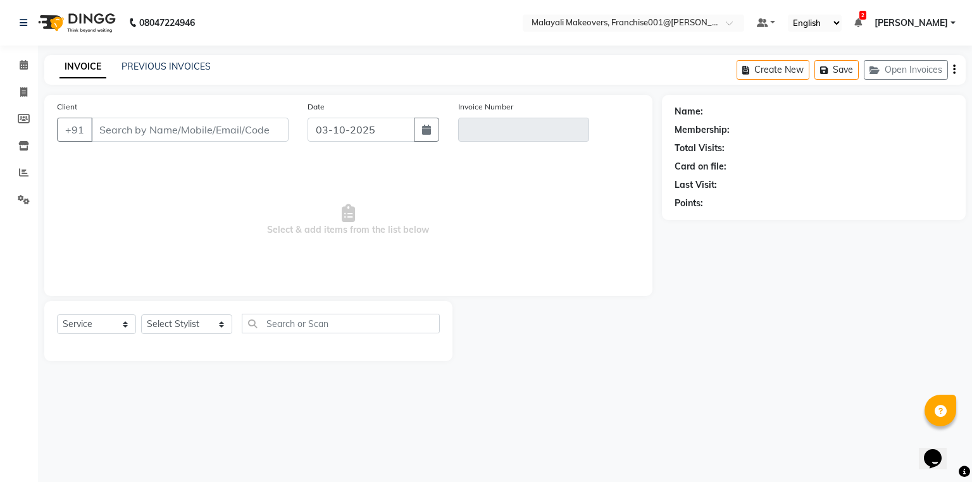
type input "94******00"
type input "INV/2025-26/0767"
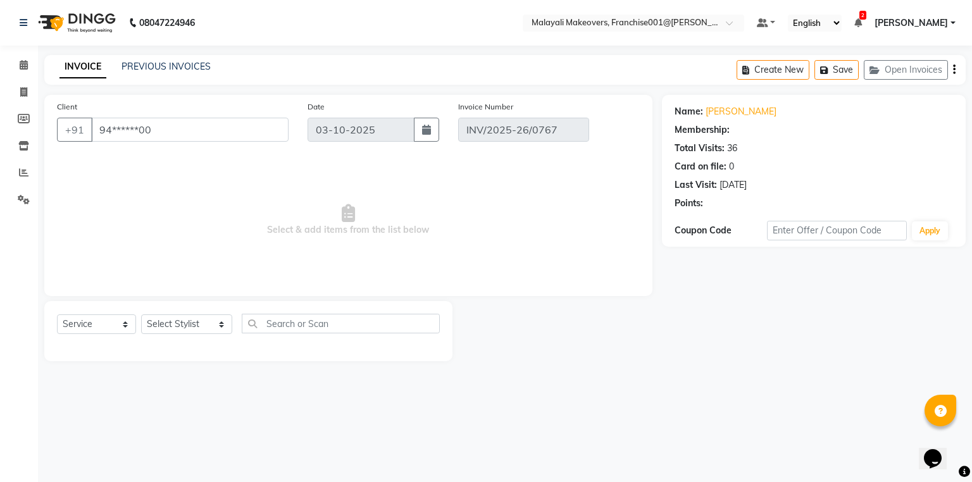
type input "[DATE]"
select select "select"
select select "1: Object"
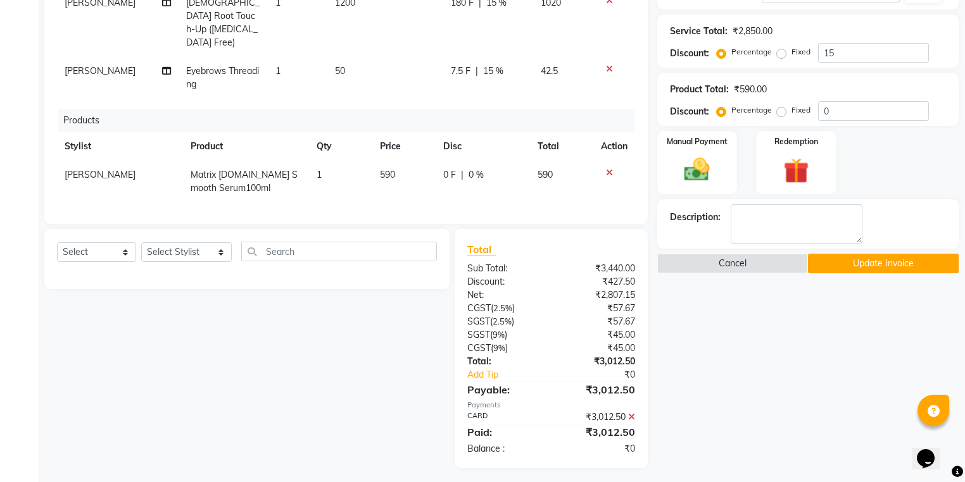
scroll to position [263, 0]
